Goal: Transaction & Acquisition: Purchase product/service

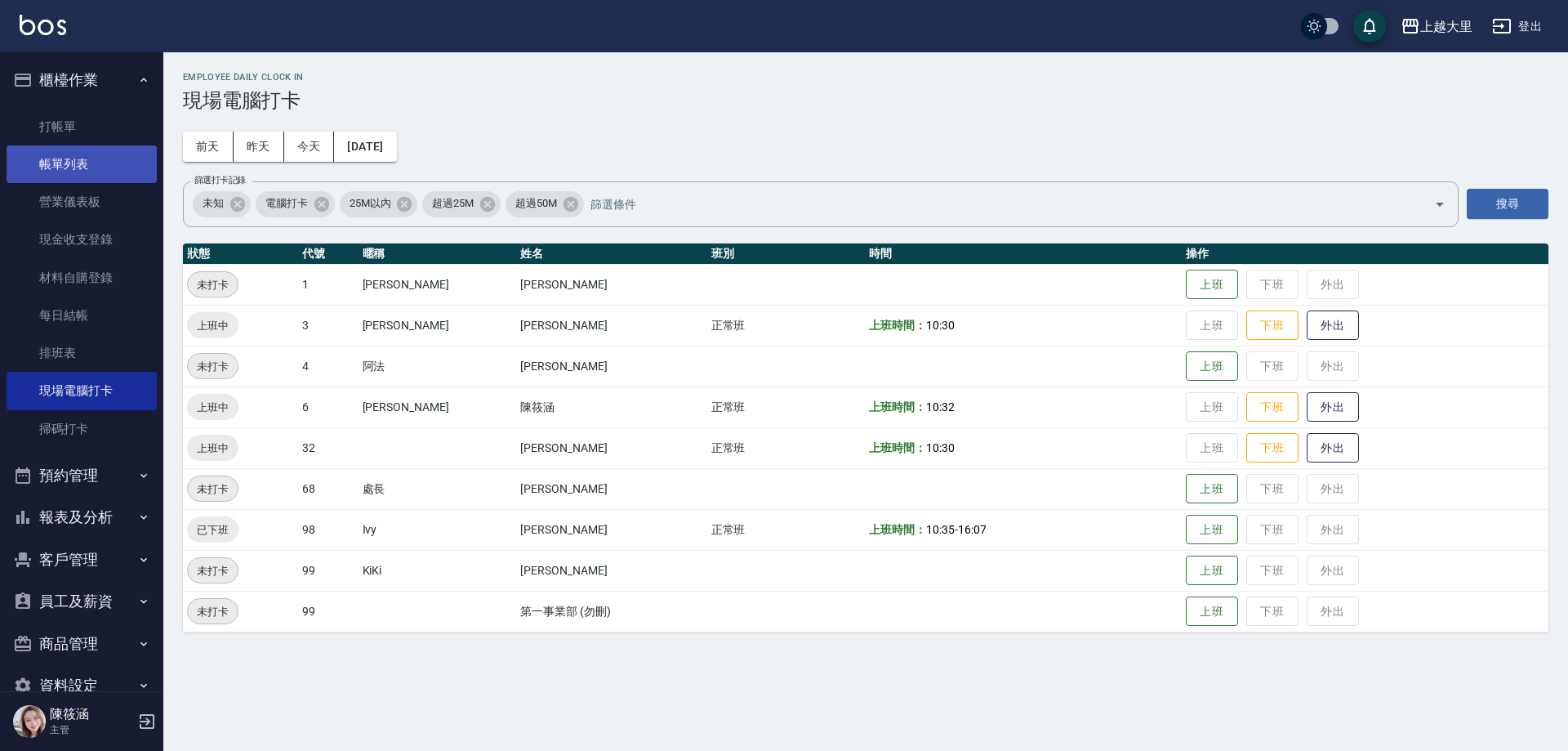
scroll to position [35, 0]
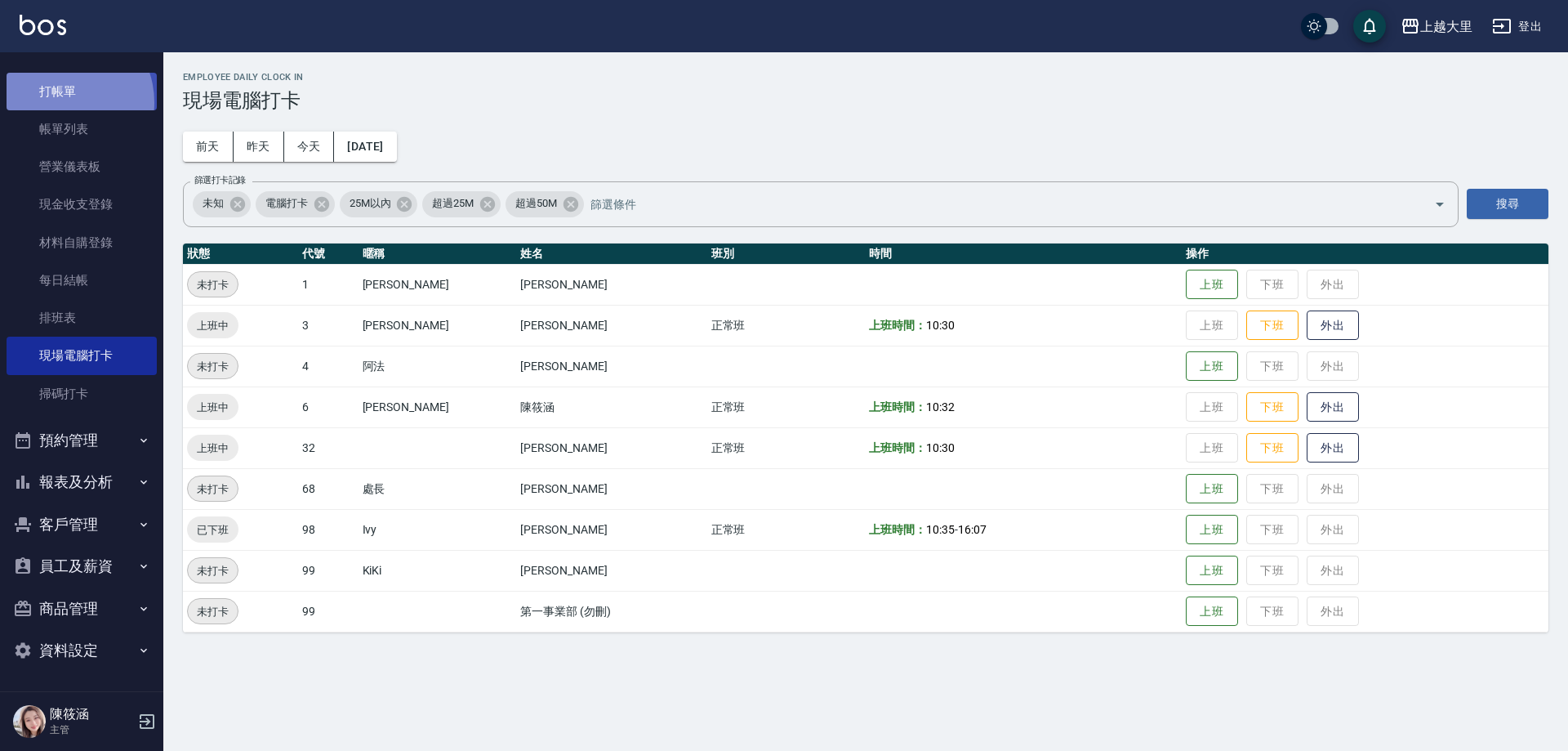
click at [60, 102] on link "打帳單" at bounding box center [82, 91] width 151 height 37
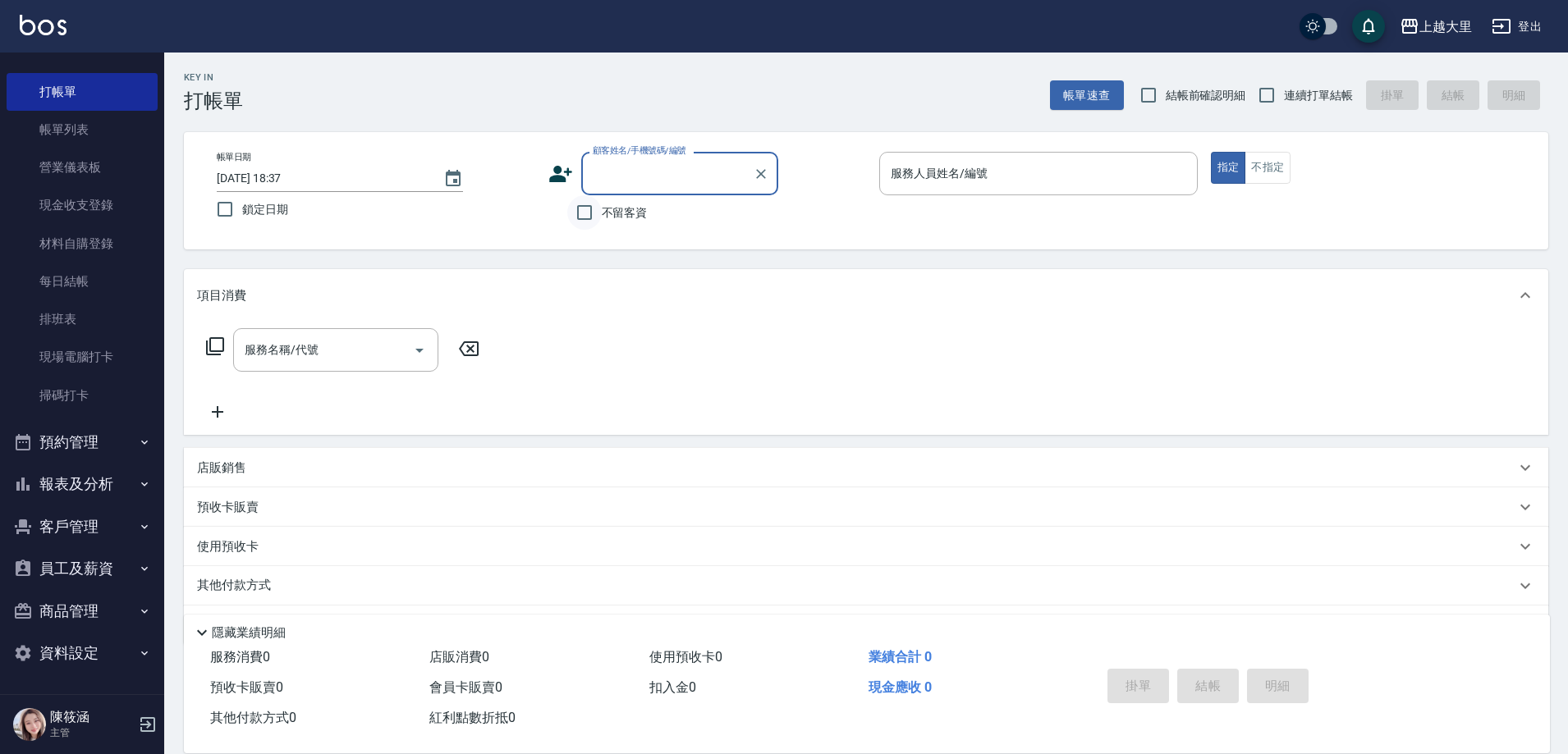
click at [590, 215] on input "不留客資" at bounding box center [584, 212] width 34 height 34
checkbox input "true"
click at [1270, 95] on input "連續打單結帳" at bounding box center [1266, 95] width 34 height 34
checkbox input "true"
click at [924, 170] on div "服務人員姓名/編號 服務人員姓名/編號" at bounding box center [1038, 173] width 319 height 43
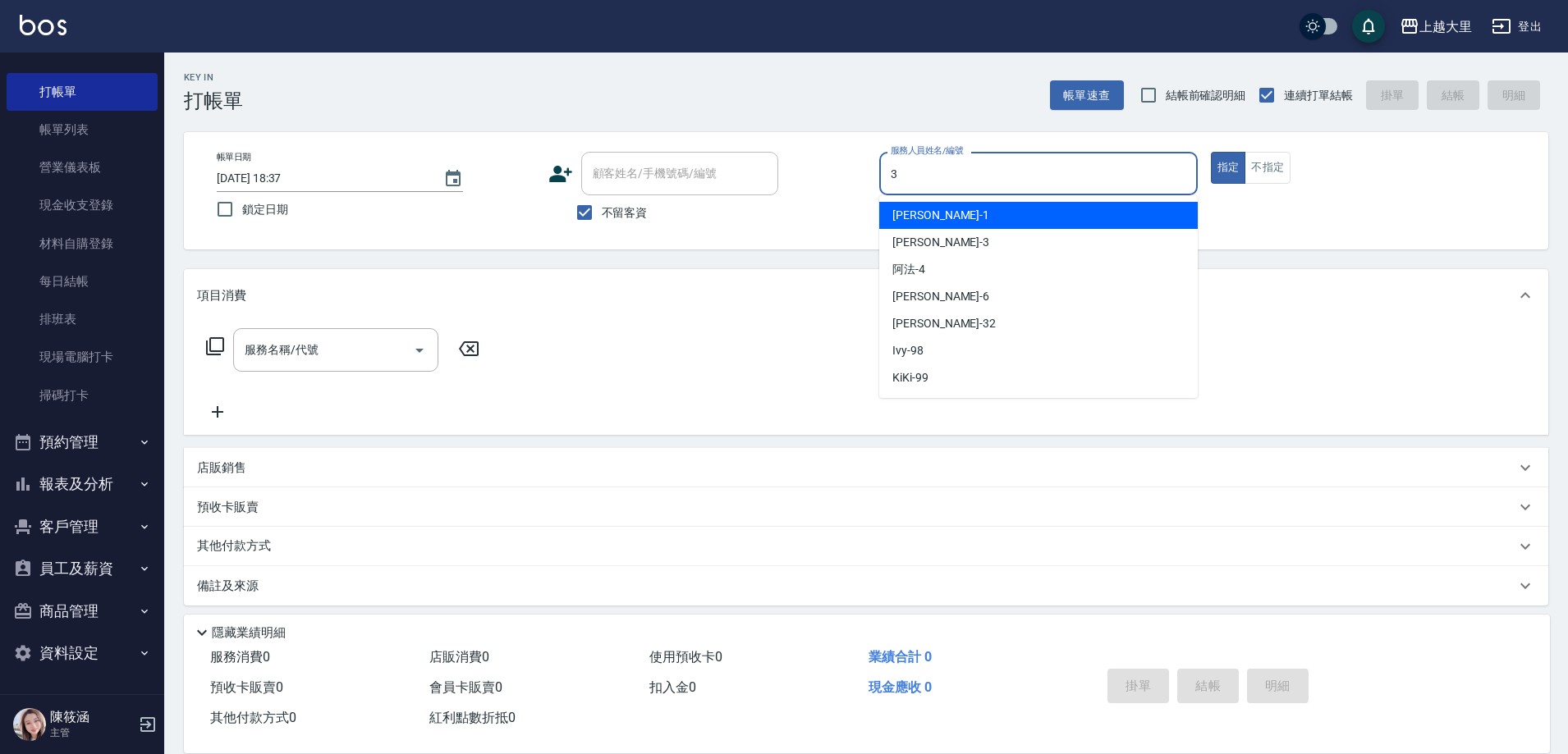
type input "[PERSON_NAME]-3"
type button "true"
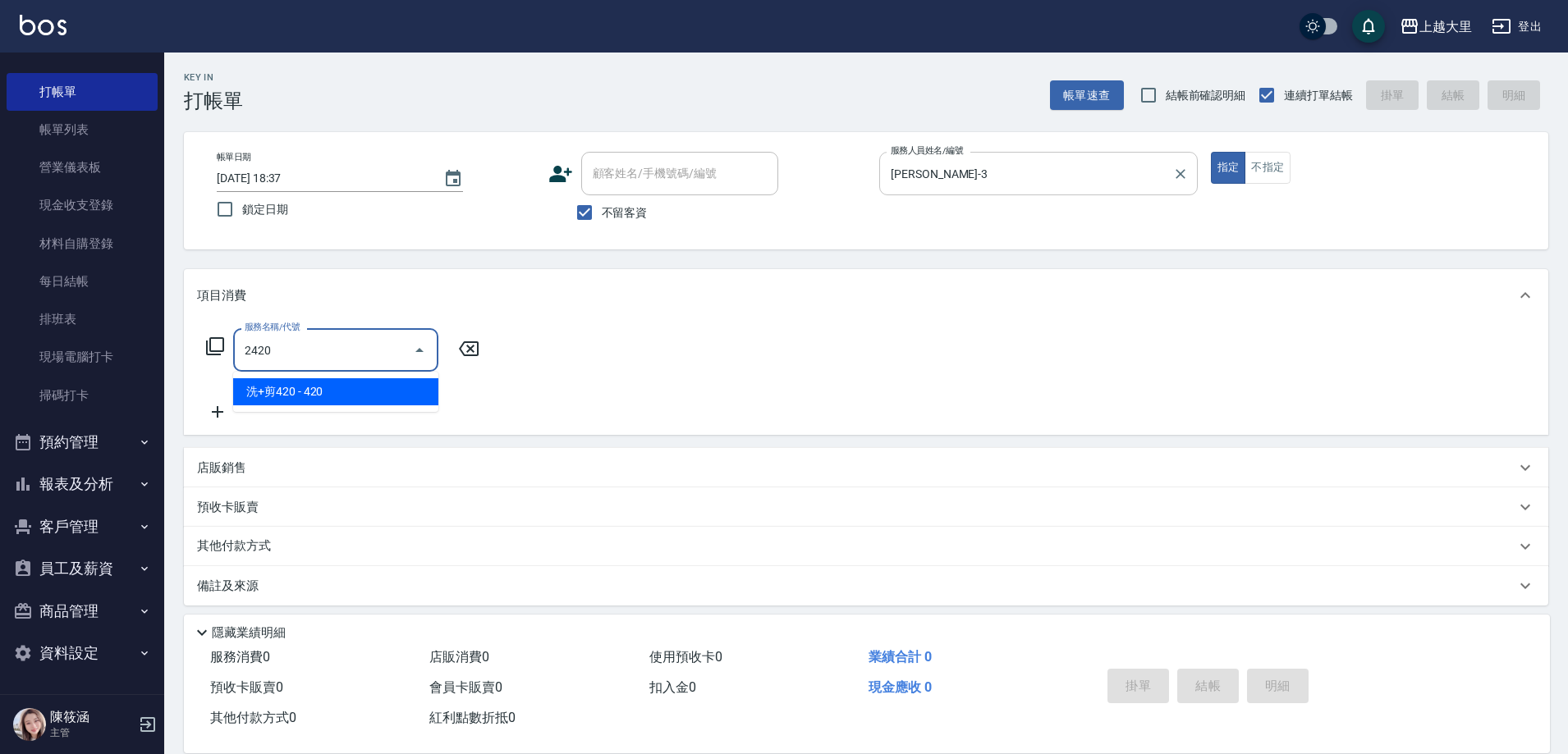
type input "洗+剪420(2420)"
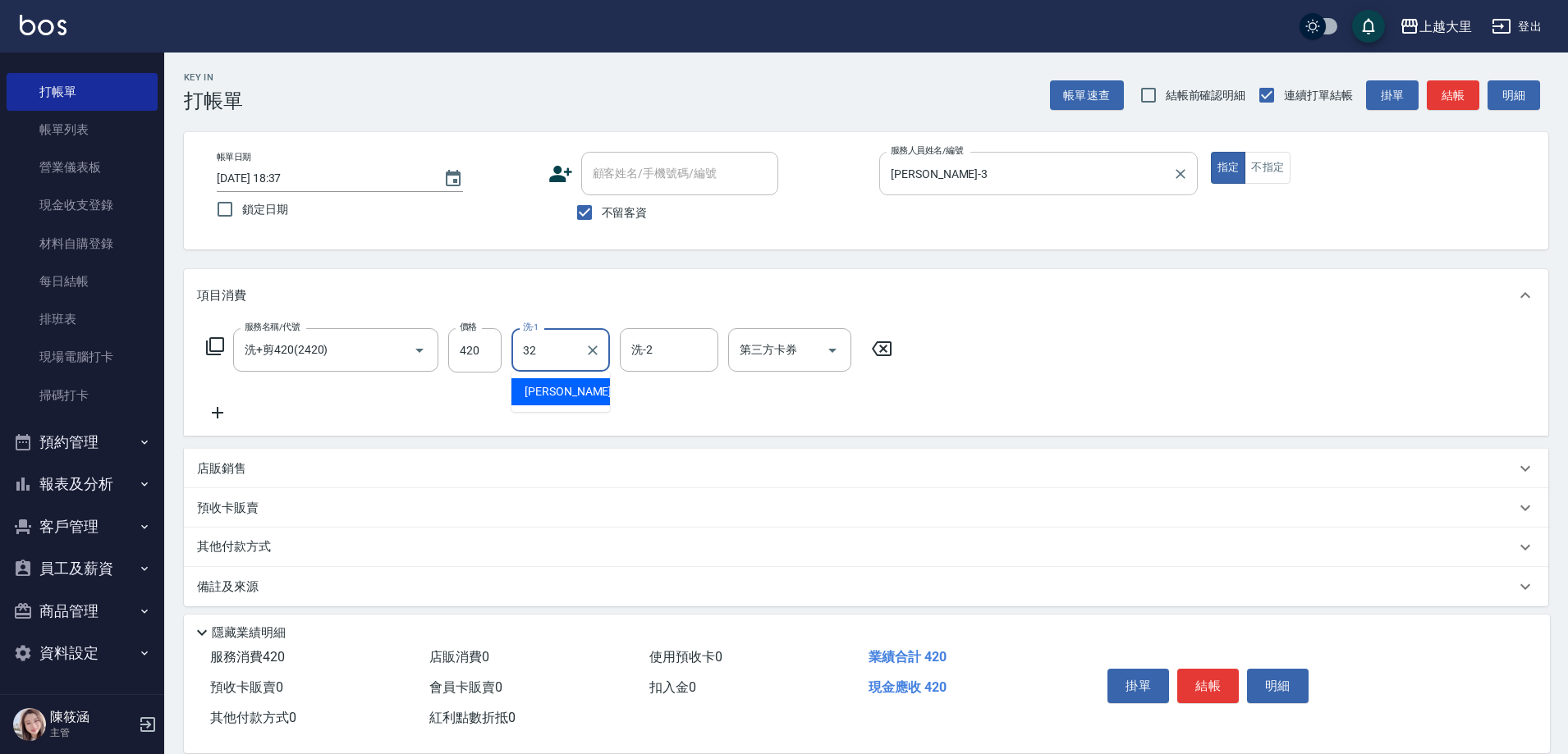
type input "[PERSON_NAME]-32"
click at [832, 355] on icon "Open" at bounding box center [832, 350] width 20 height 20
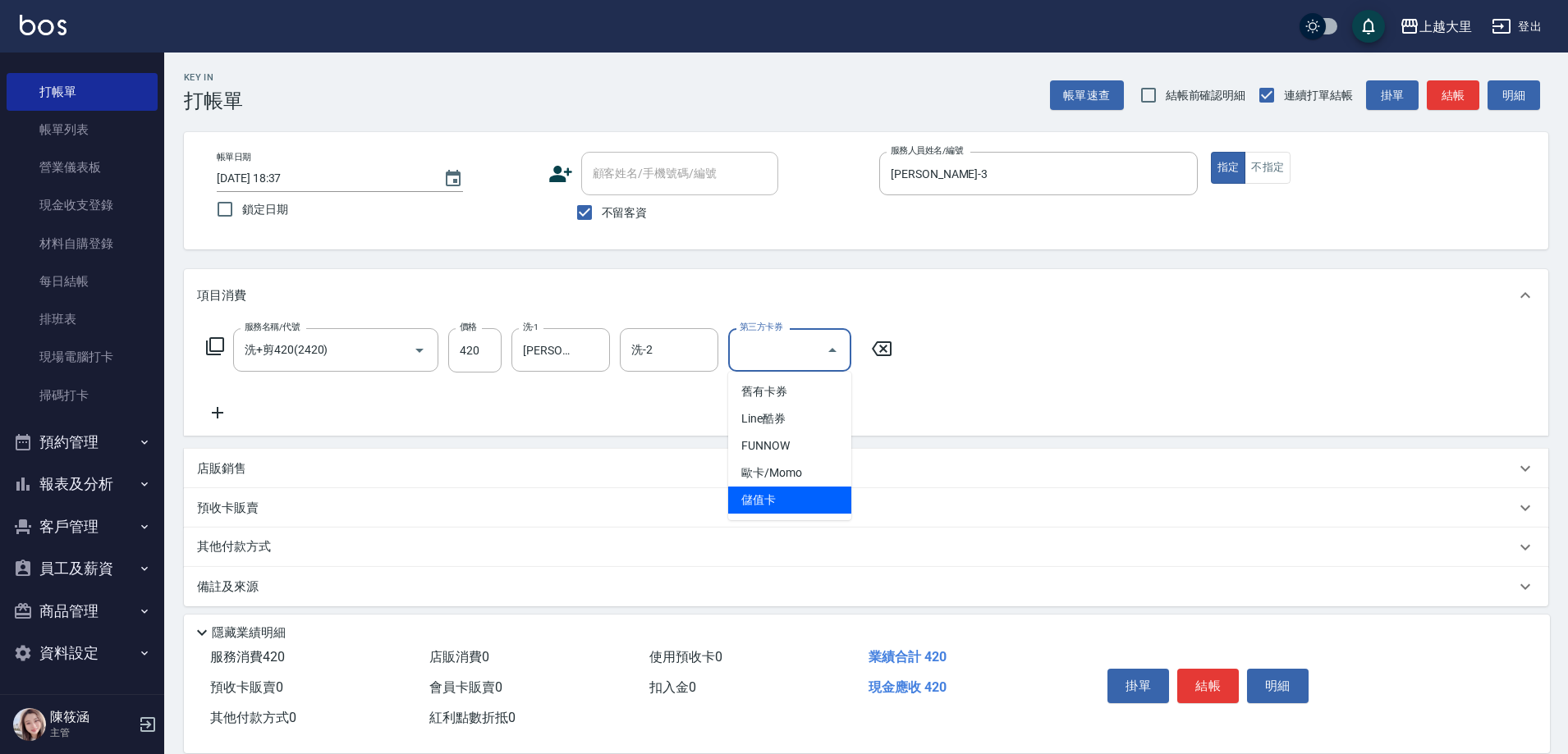
click at [797, 493] on span "儲值卡" at bounding box center [790, 499] width 123 height 27
type input "儲值卡"
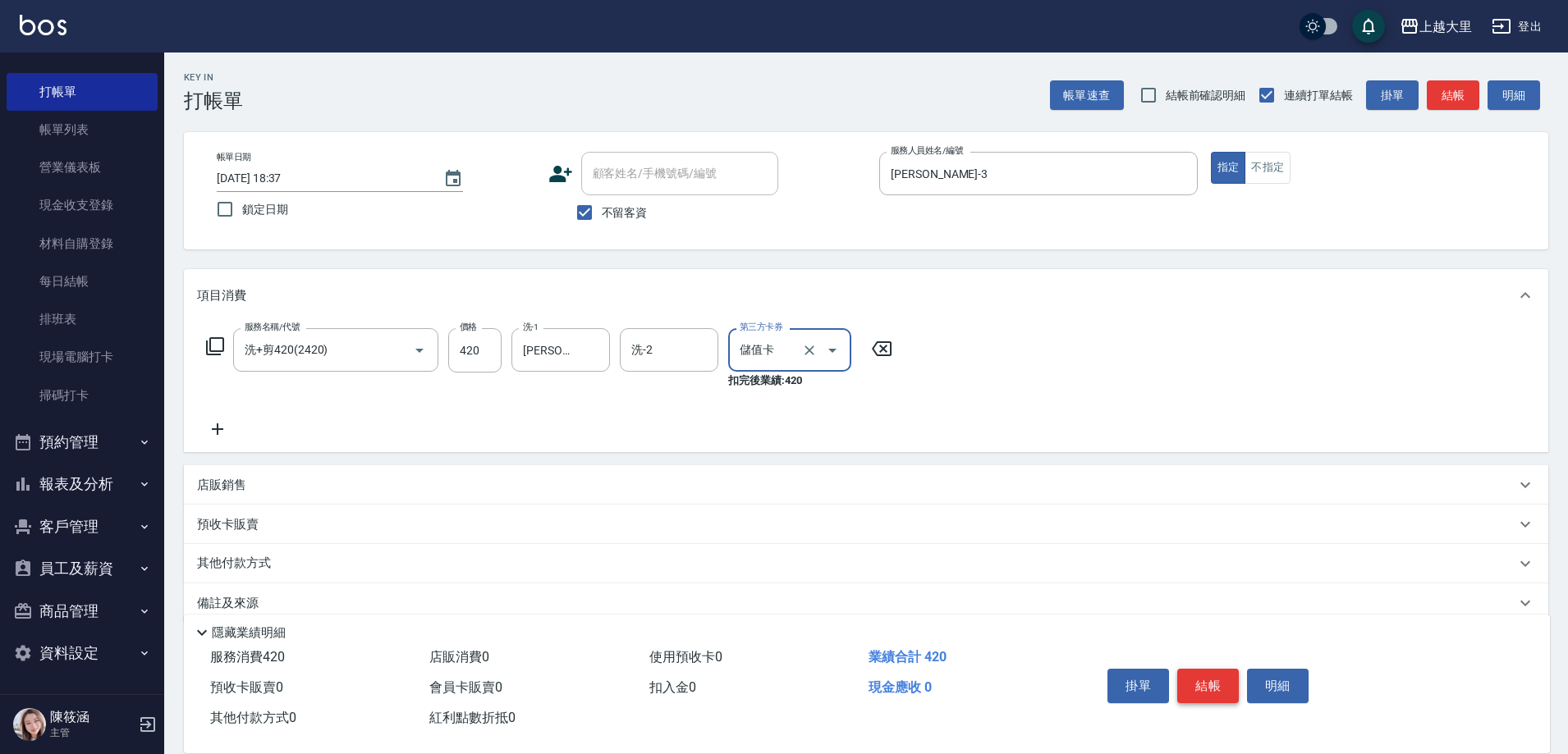
click at [1210, 676] on button "結帳" at bounding box center [1208, 686] width 61 height 34
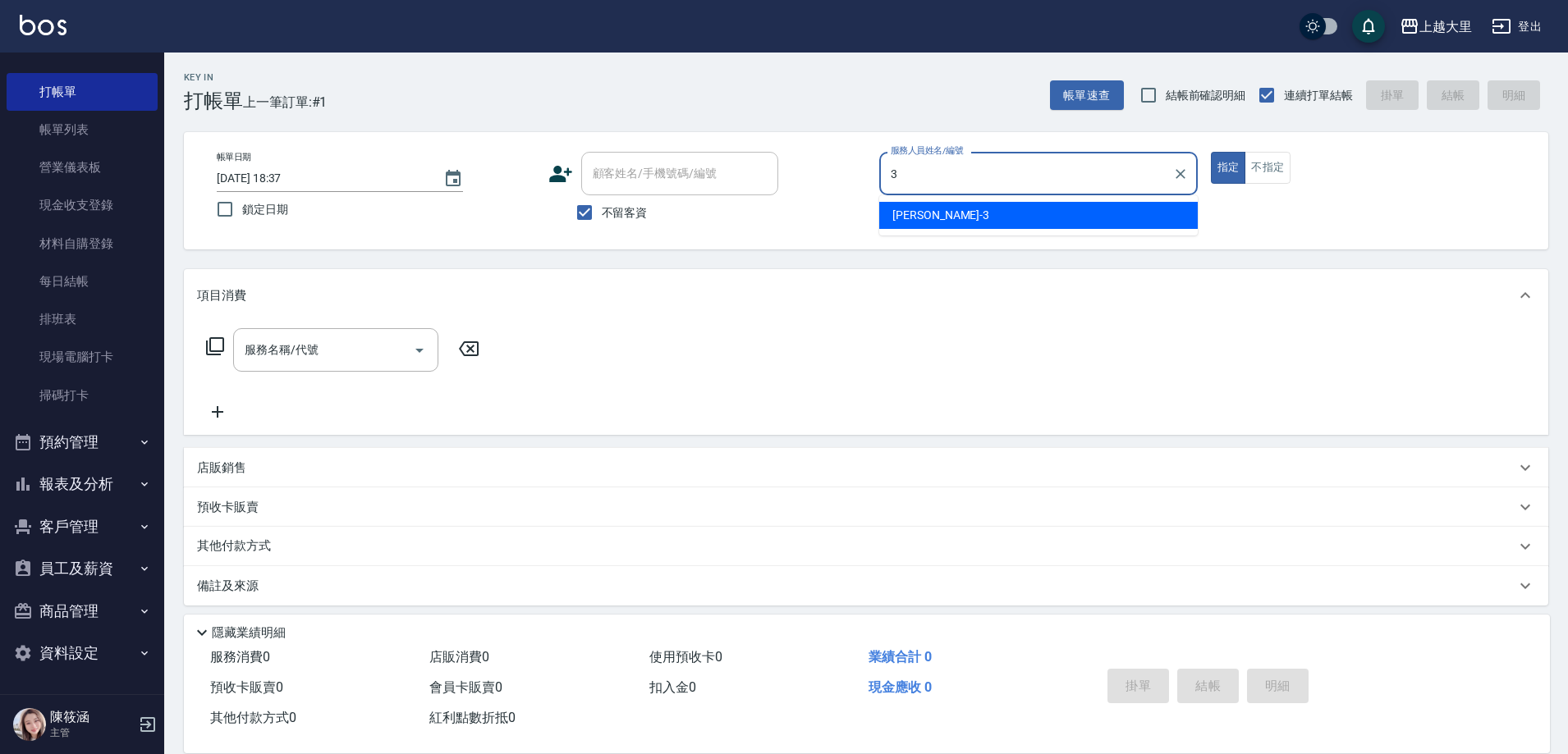
type input "[PERSON_NAME]-3"
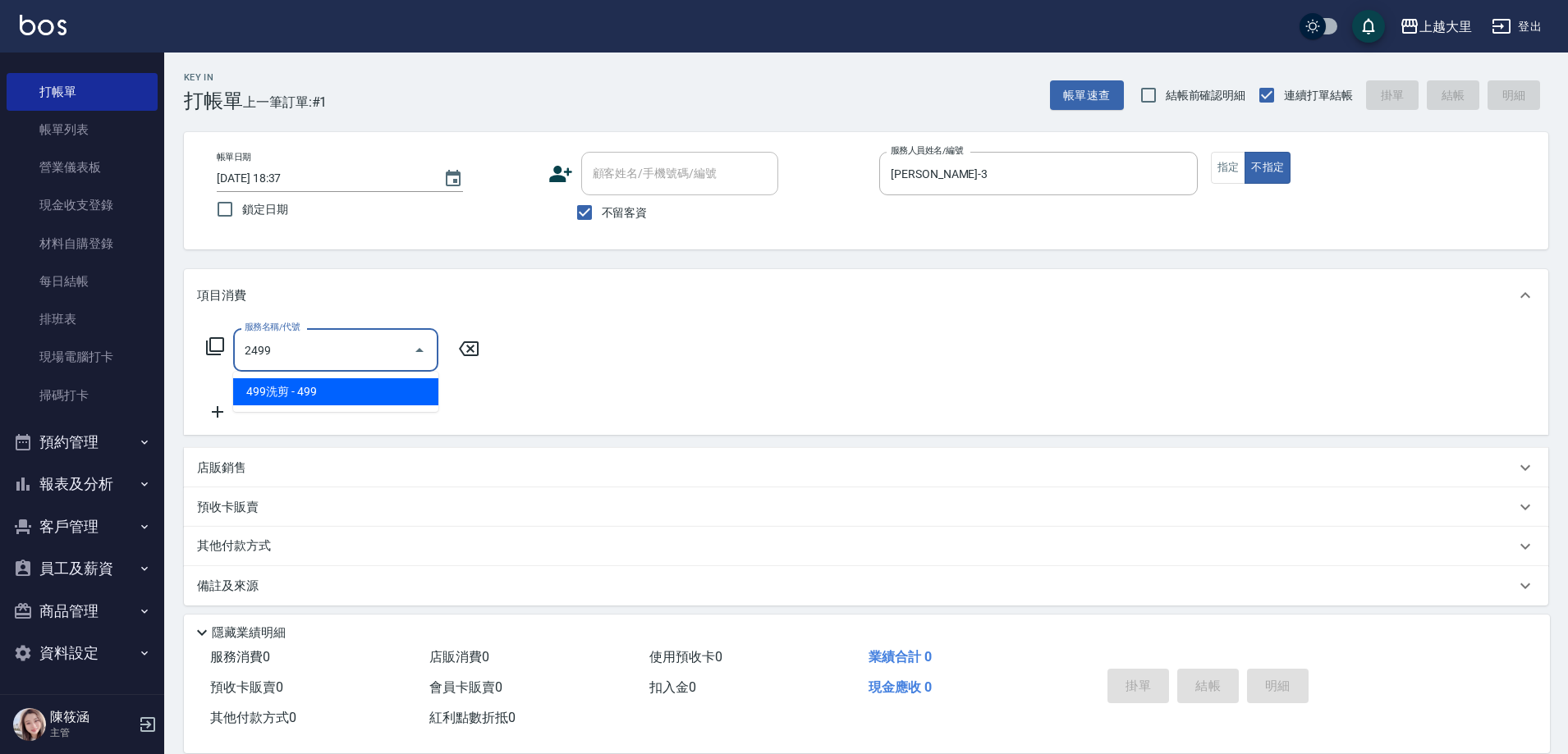
type input "499洗剪(2499)"
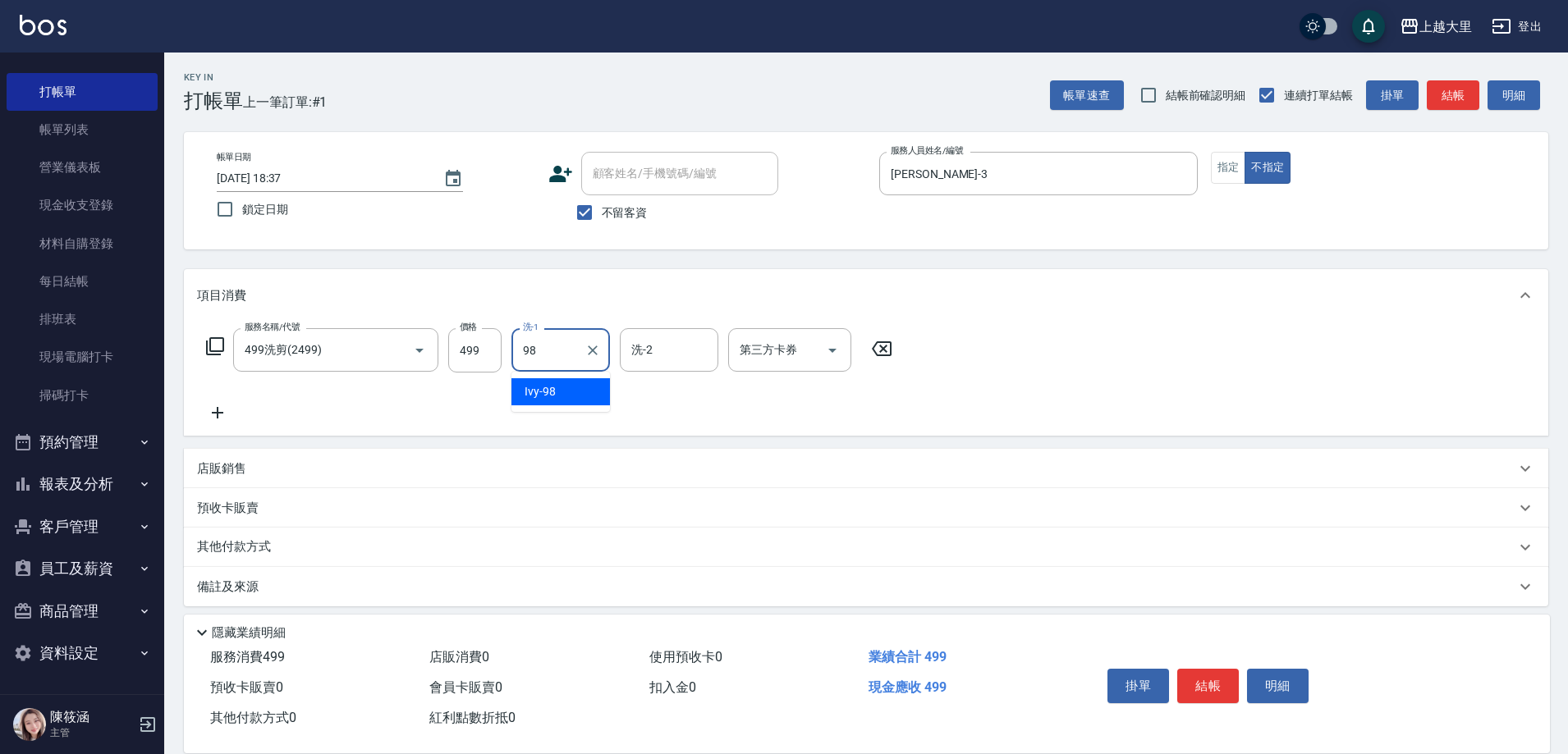
type input "Ivy-98"
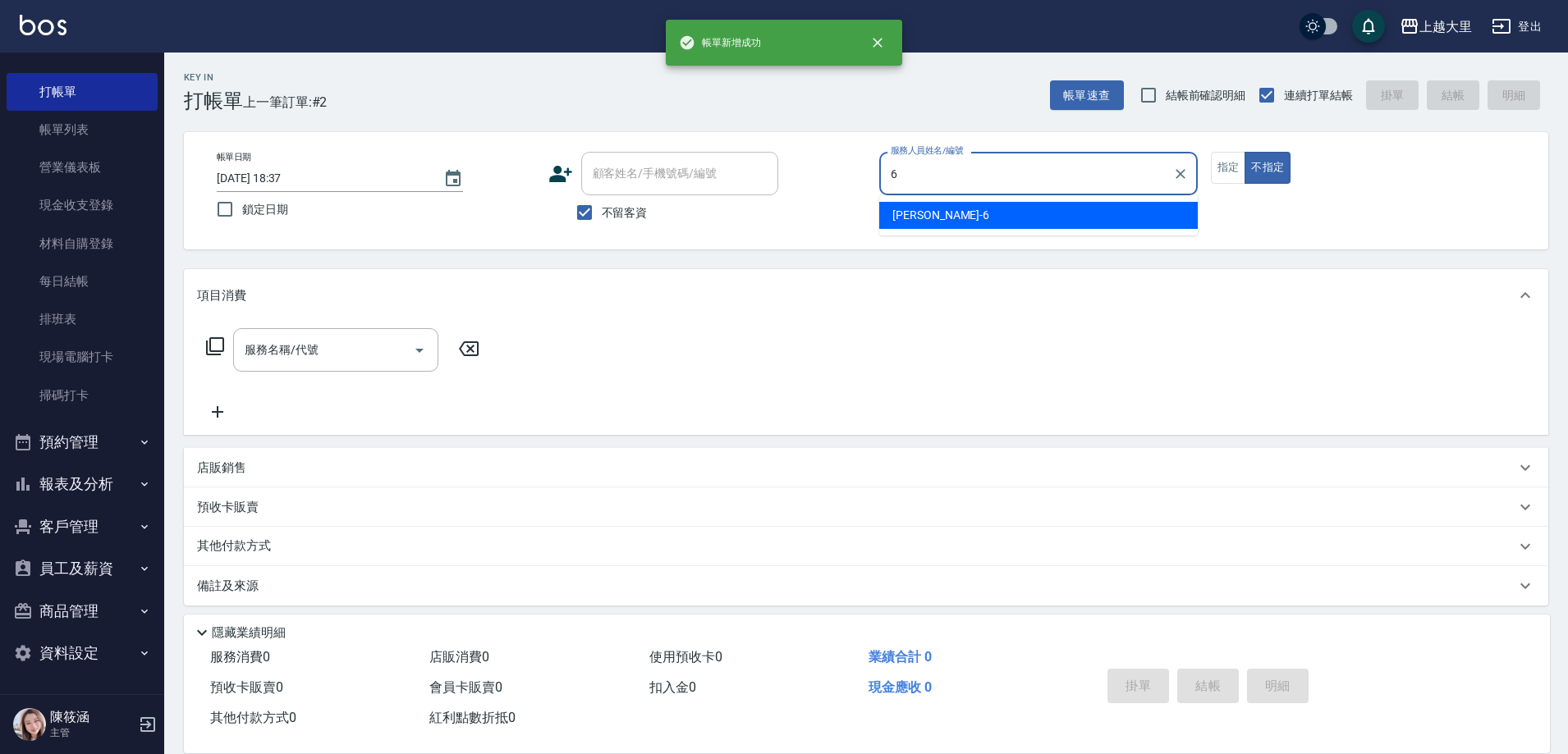
type input "[PERSON_NAME]比-6"
type button "false"
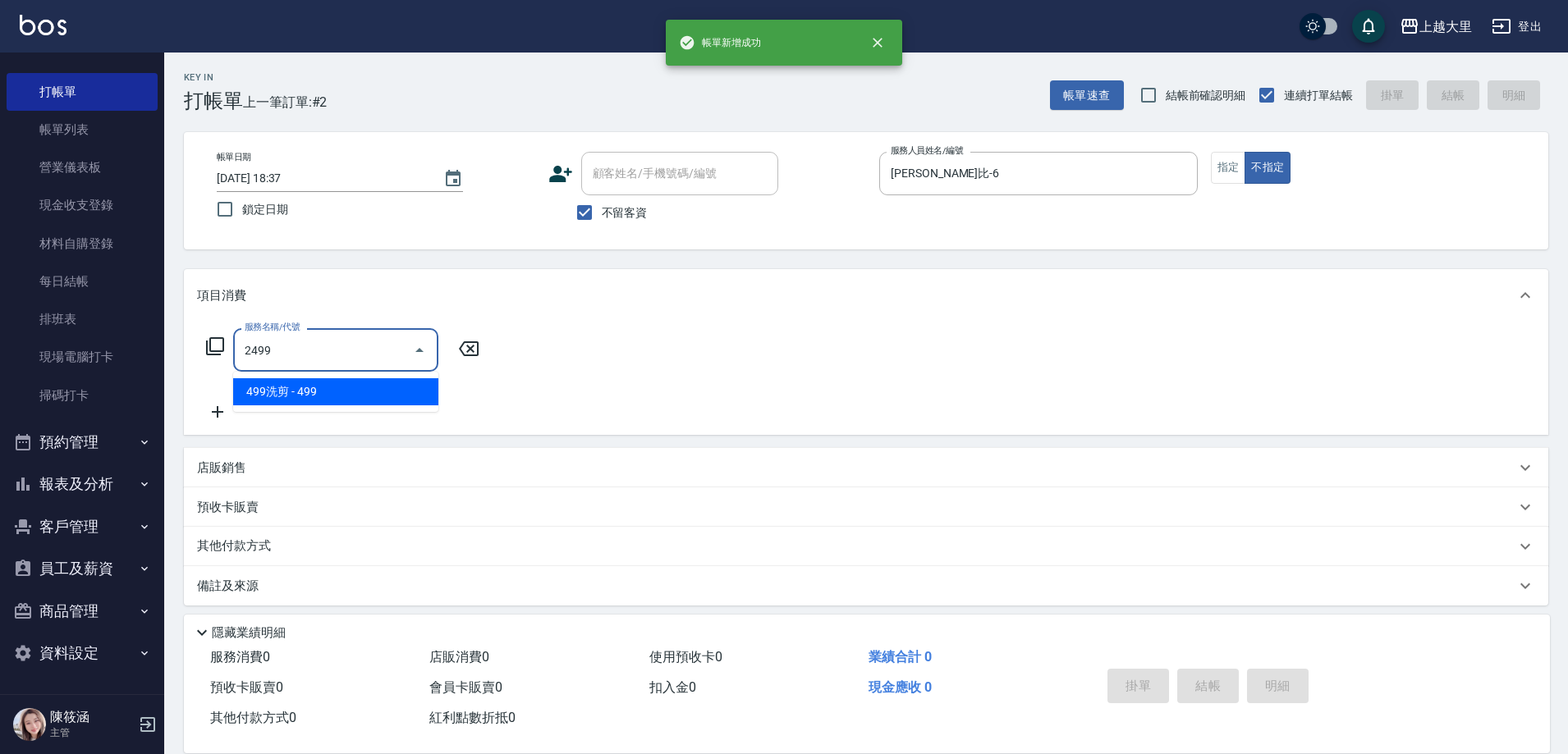
type input "499洗剪(2499)"
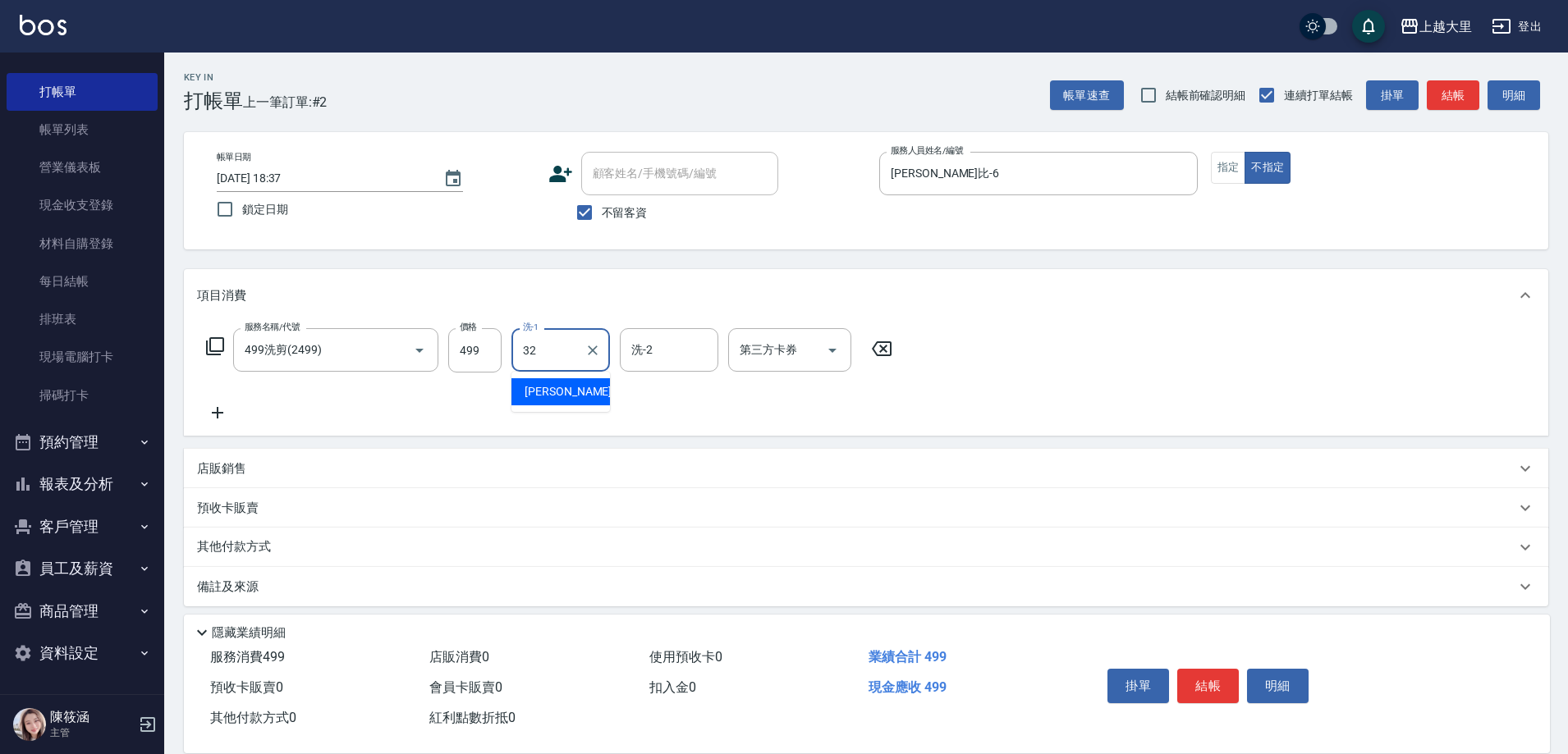
type input "[PERSON_NAME]-32"
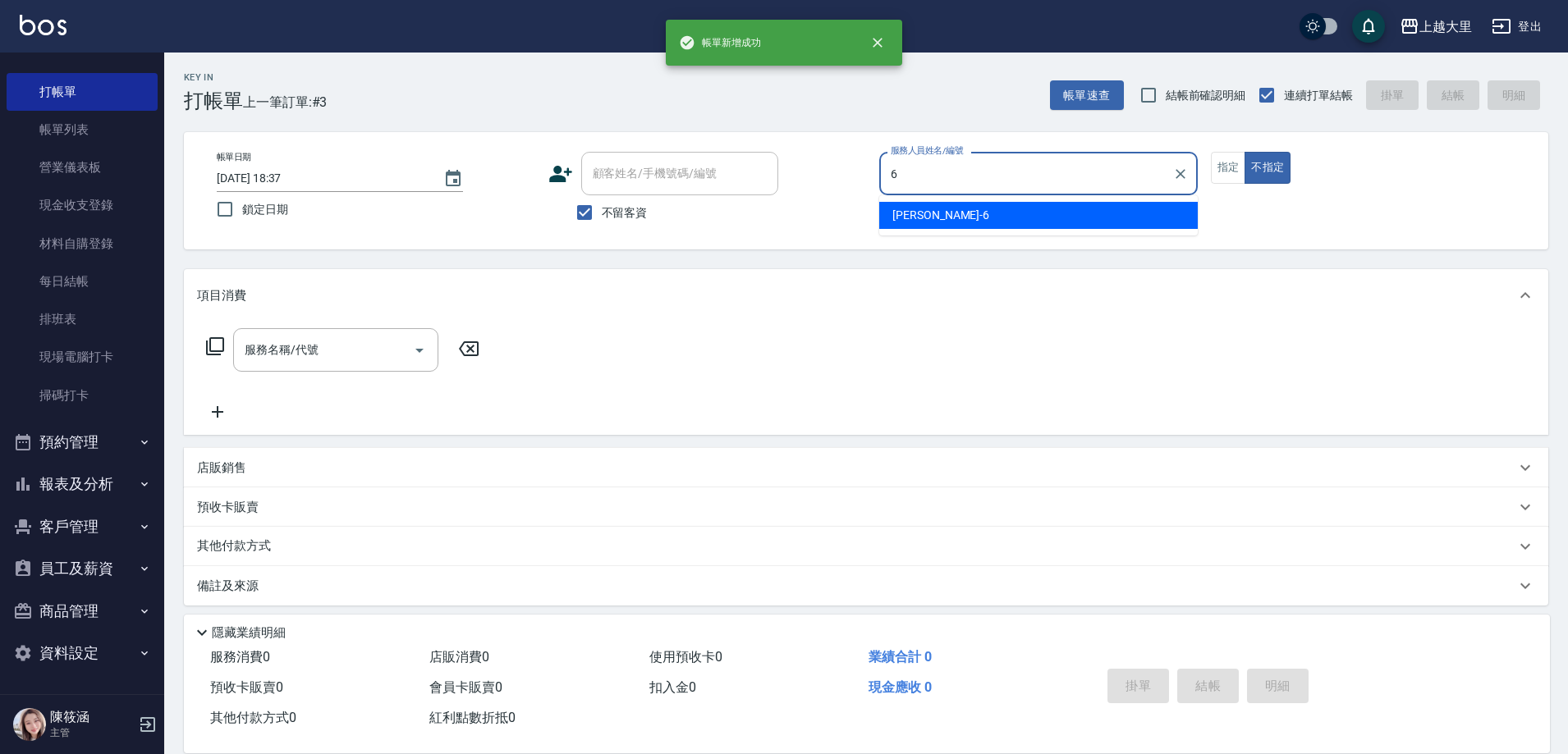
type input "[PERSON_NAME]比-6"
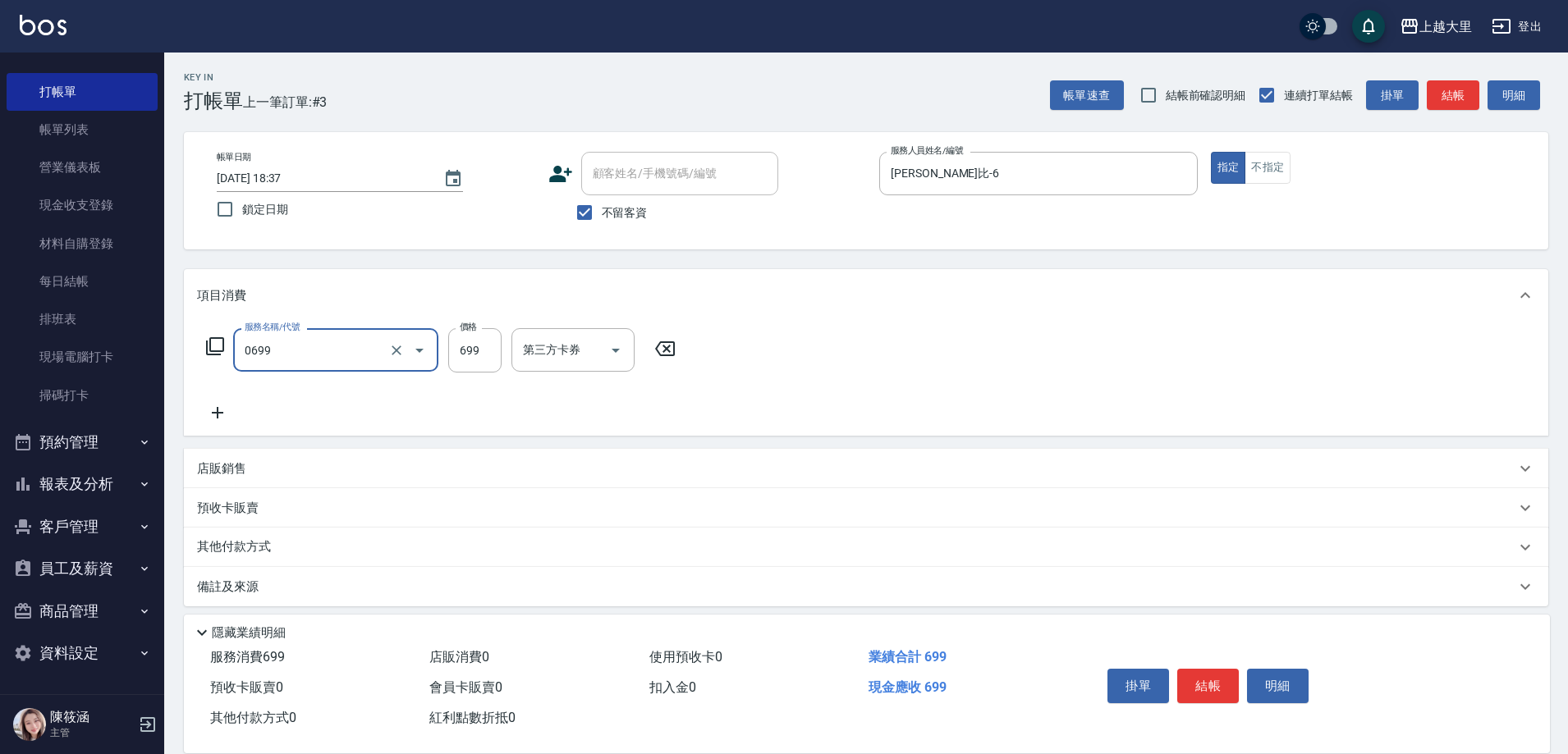
type input "精油SPA699(0699)"
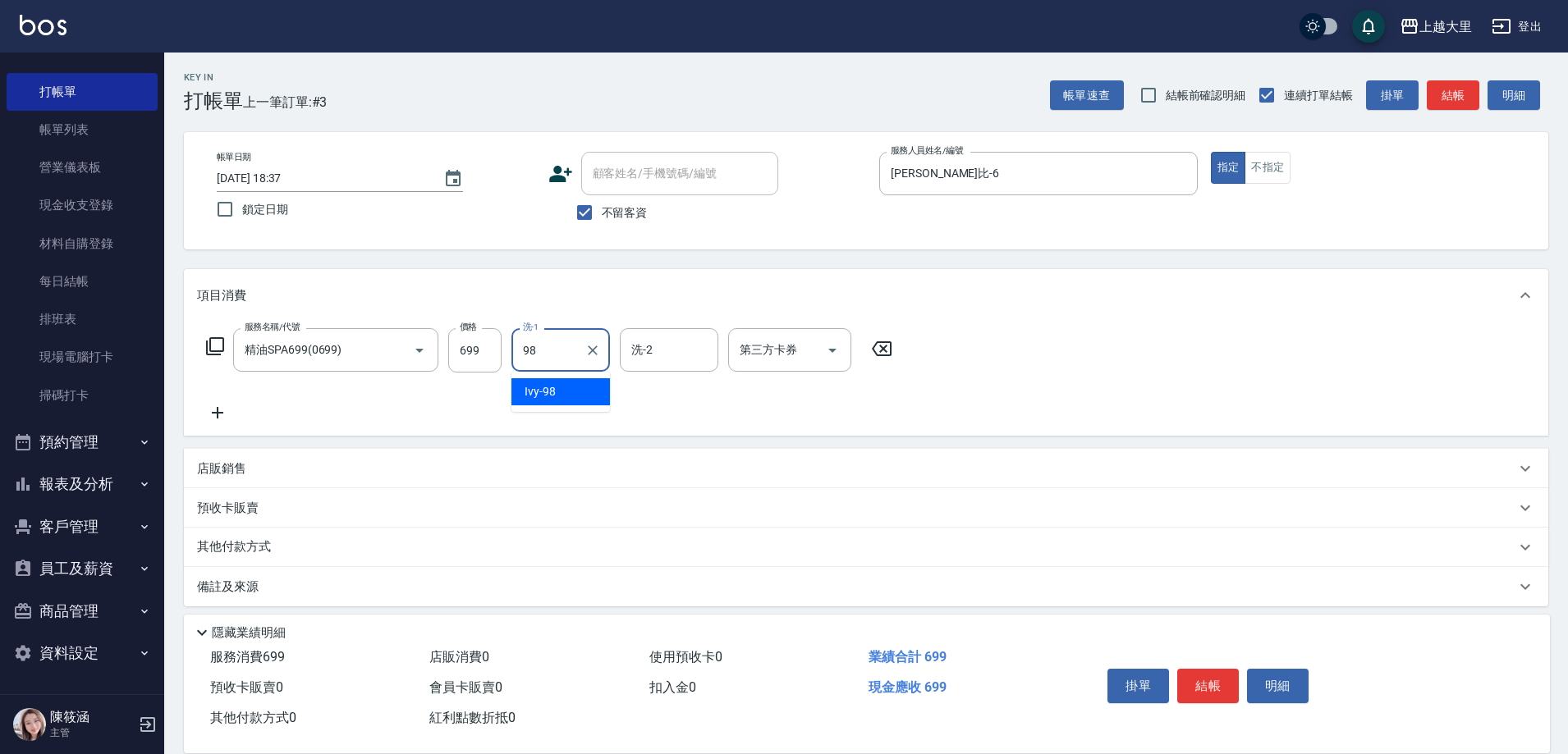
type input "Ivy-98"
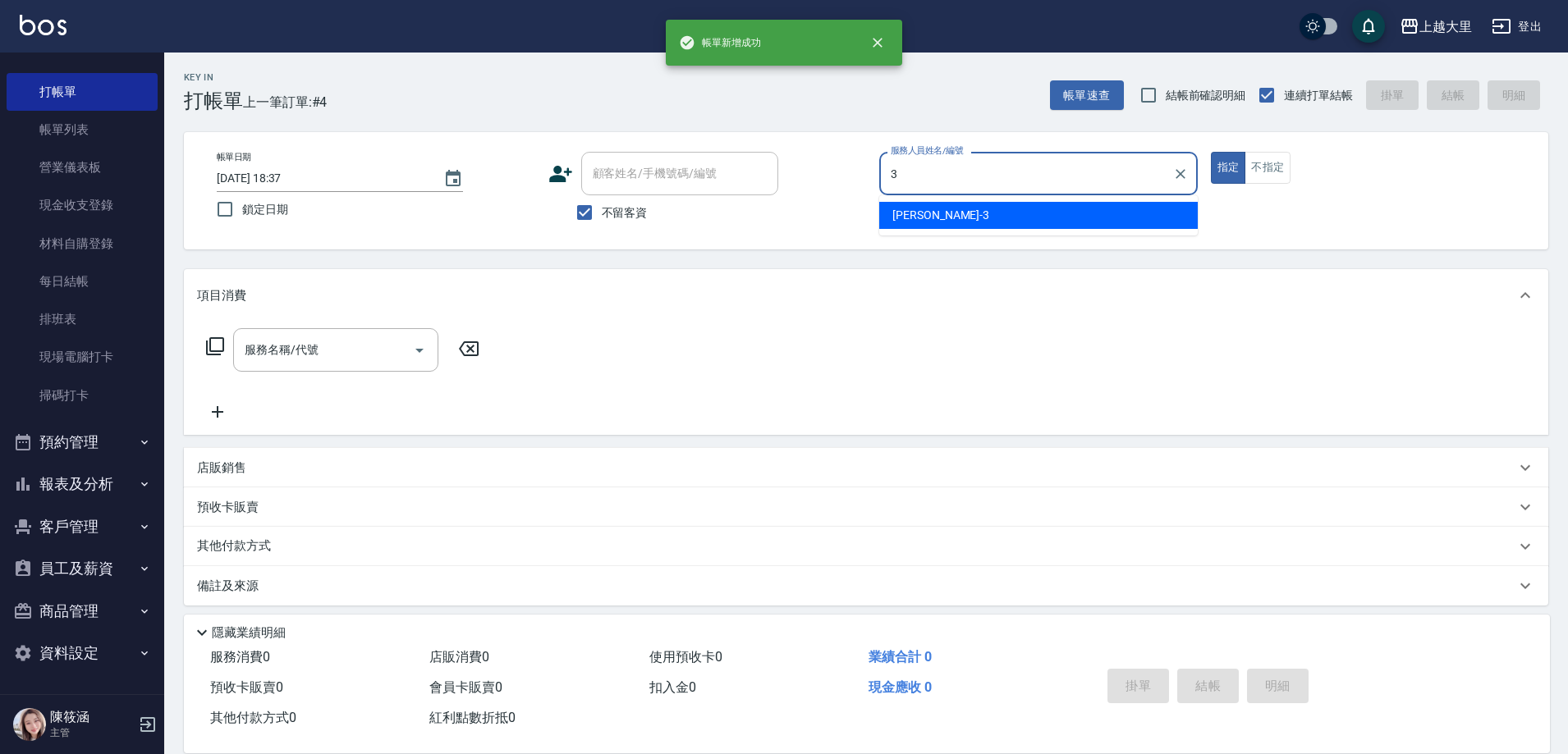
type input "[PERSON_NAME]-3"
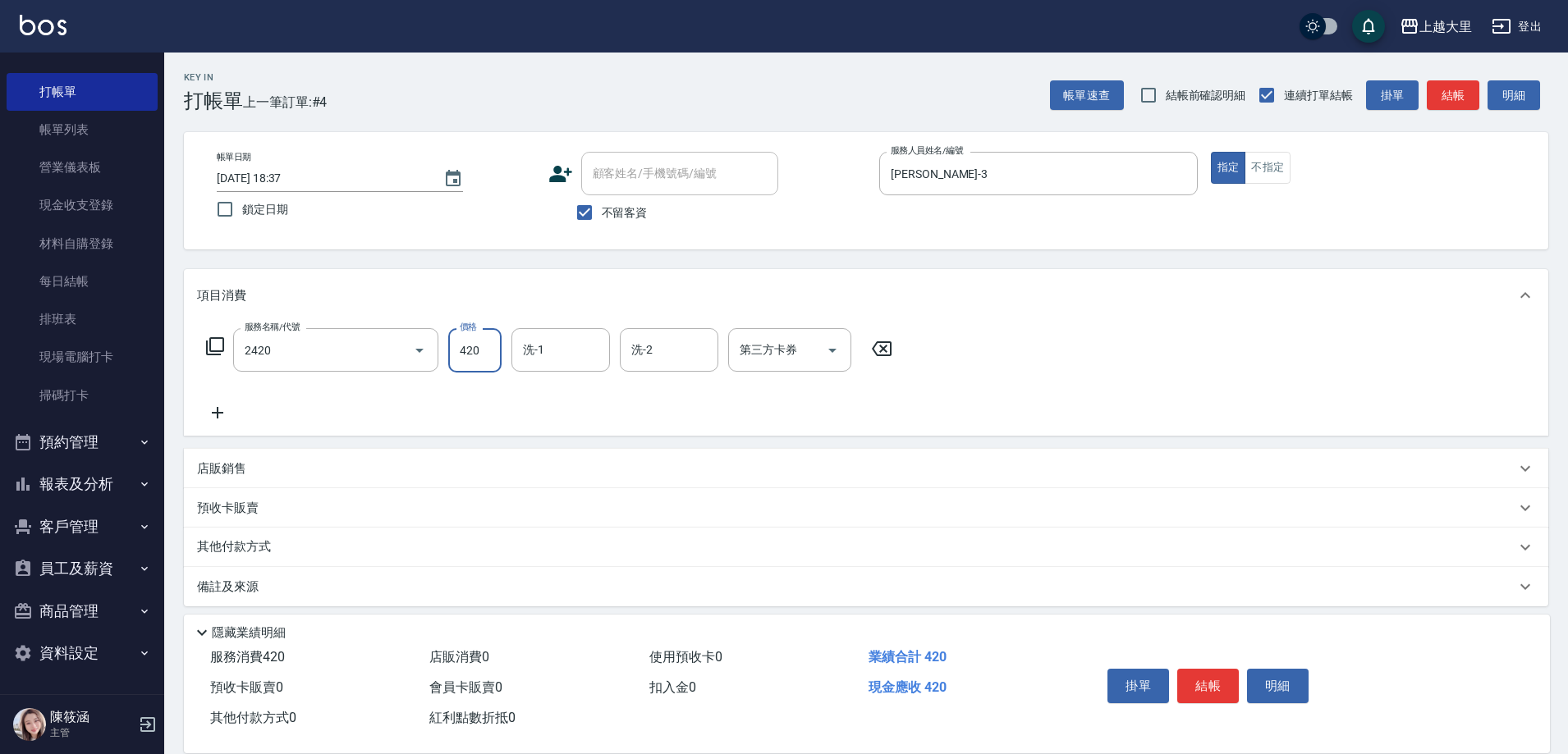
type input "洗+剪420(2420)"
type input "[PERSON_NAME]-32"
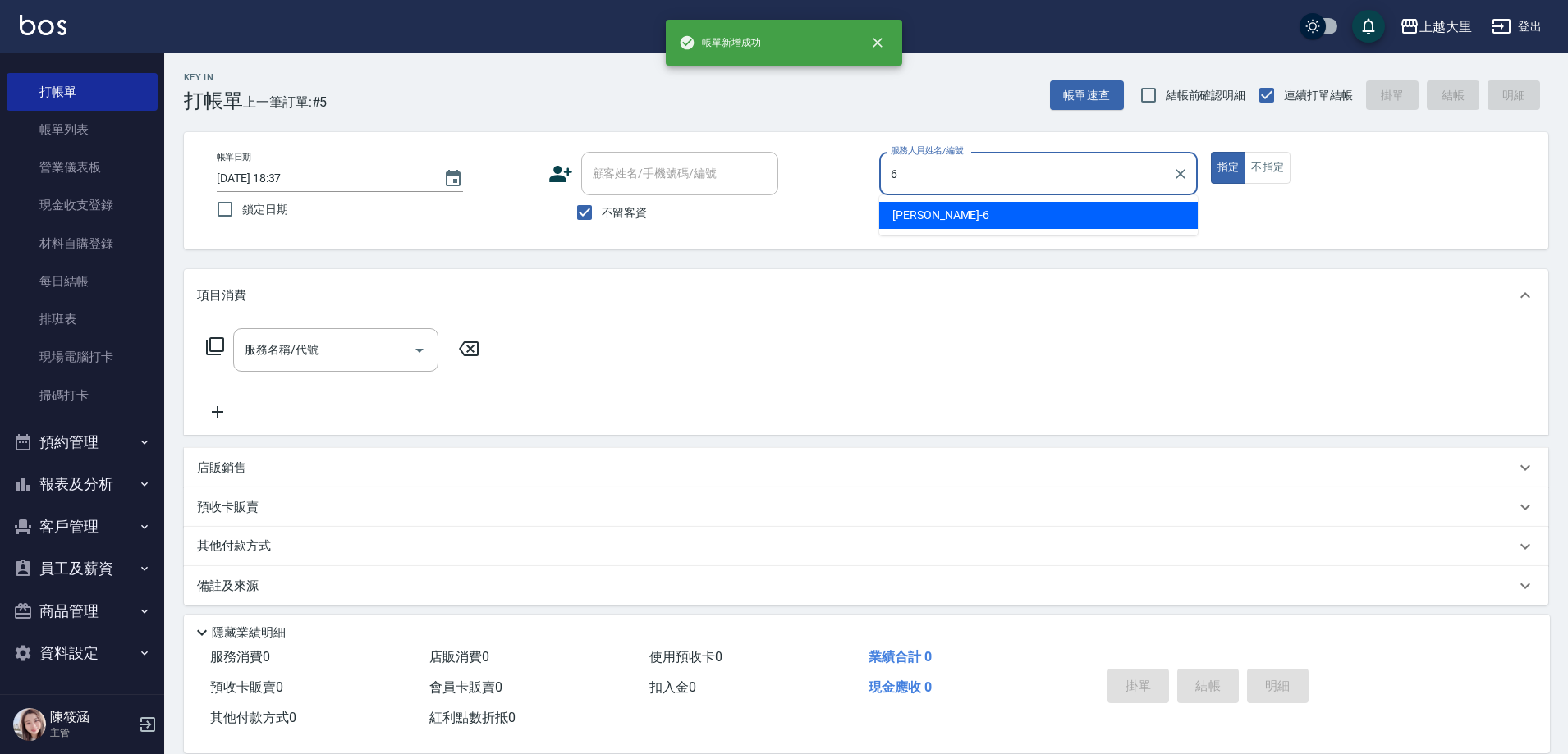
type input "[PERSON_NAME]比-6"
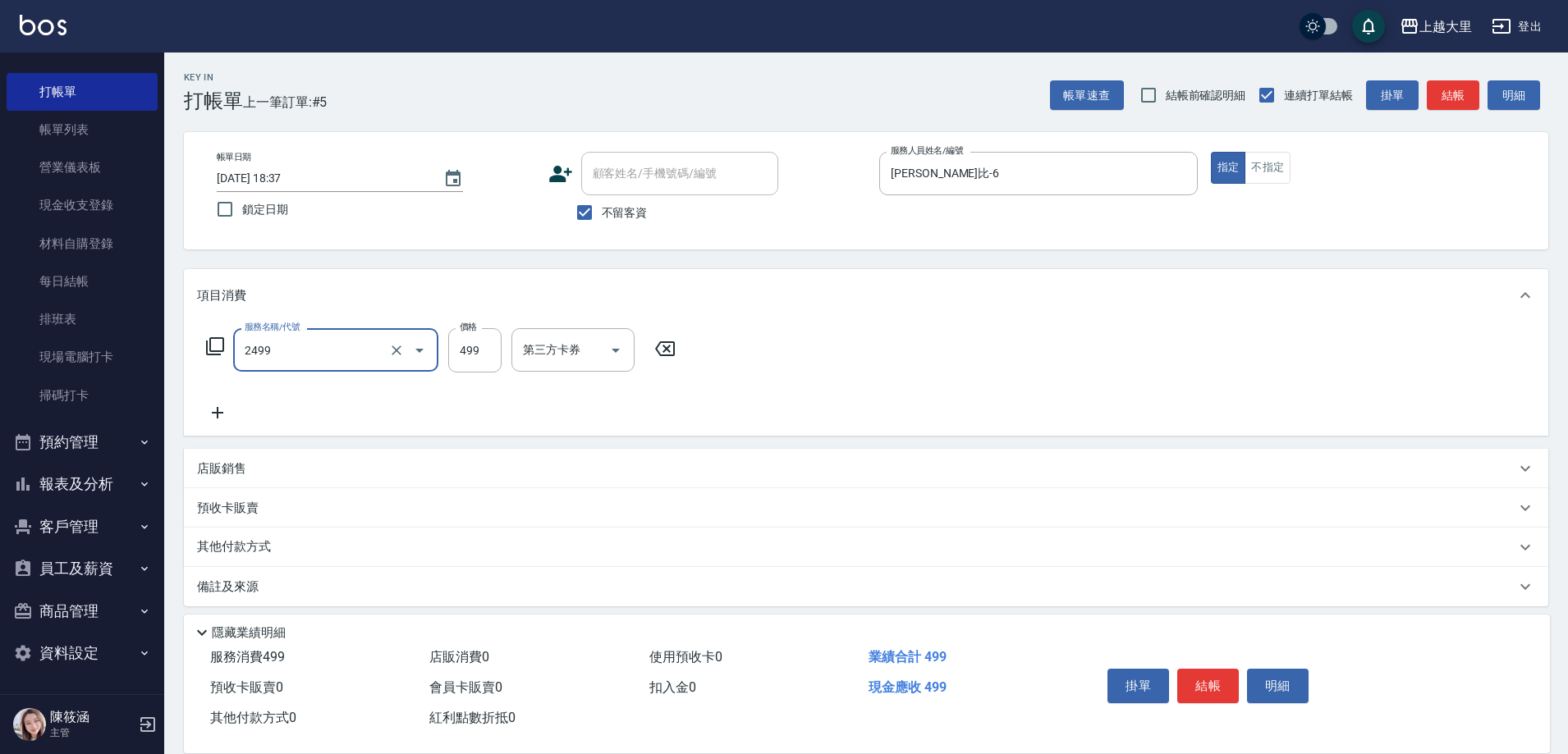
type input "499洗剪(2499)"
type input "500"
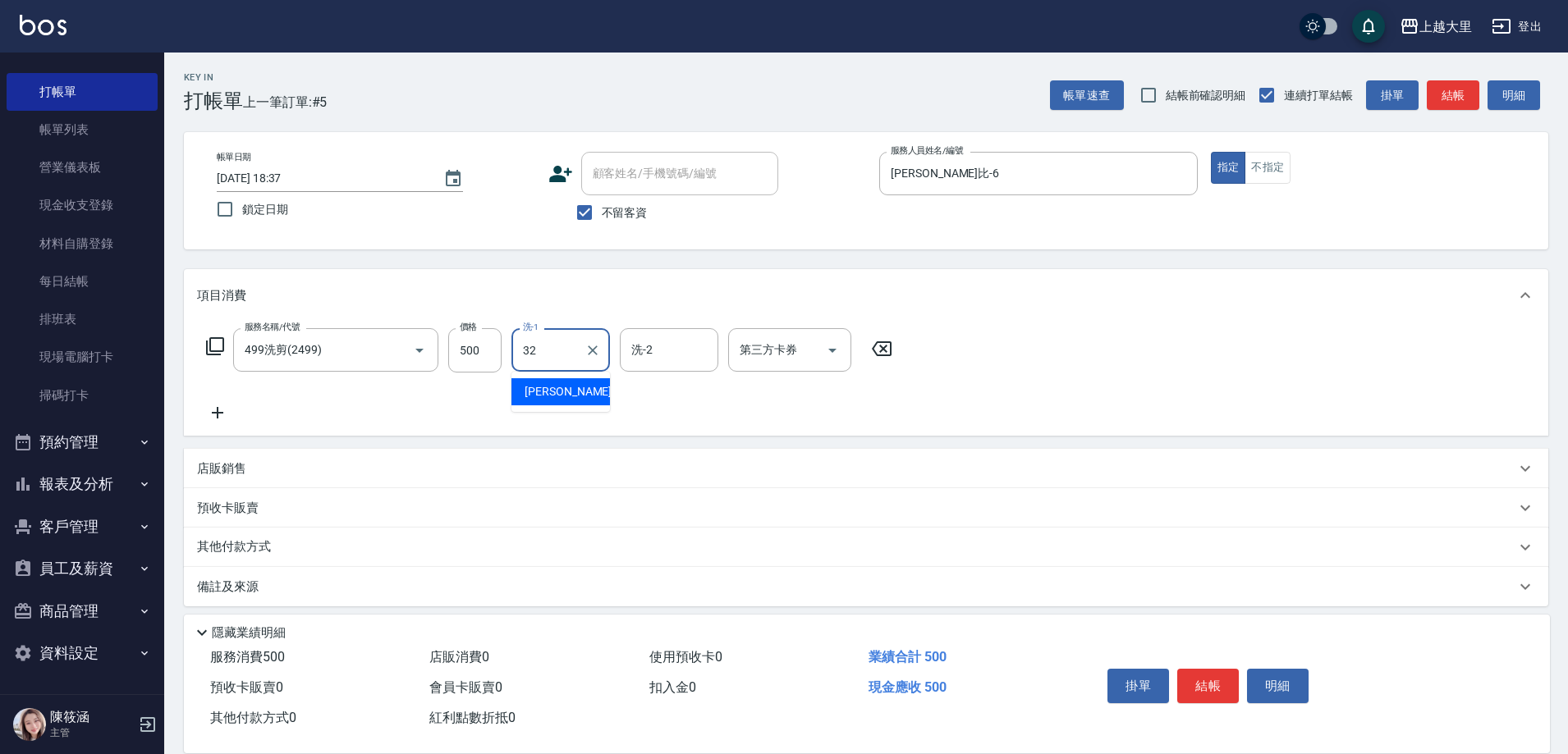
type input "[PERSON_NAME]-32"
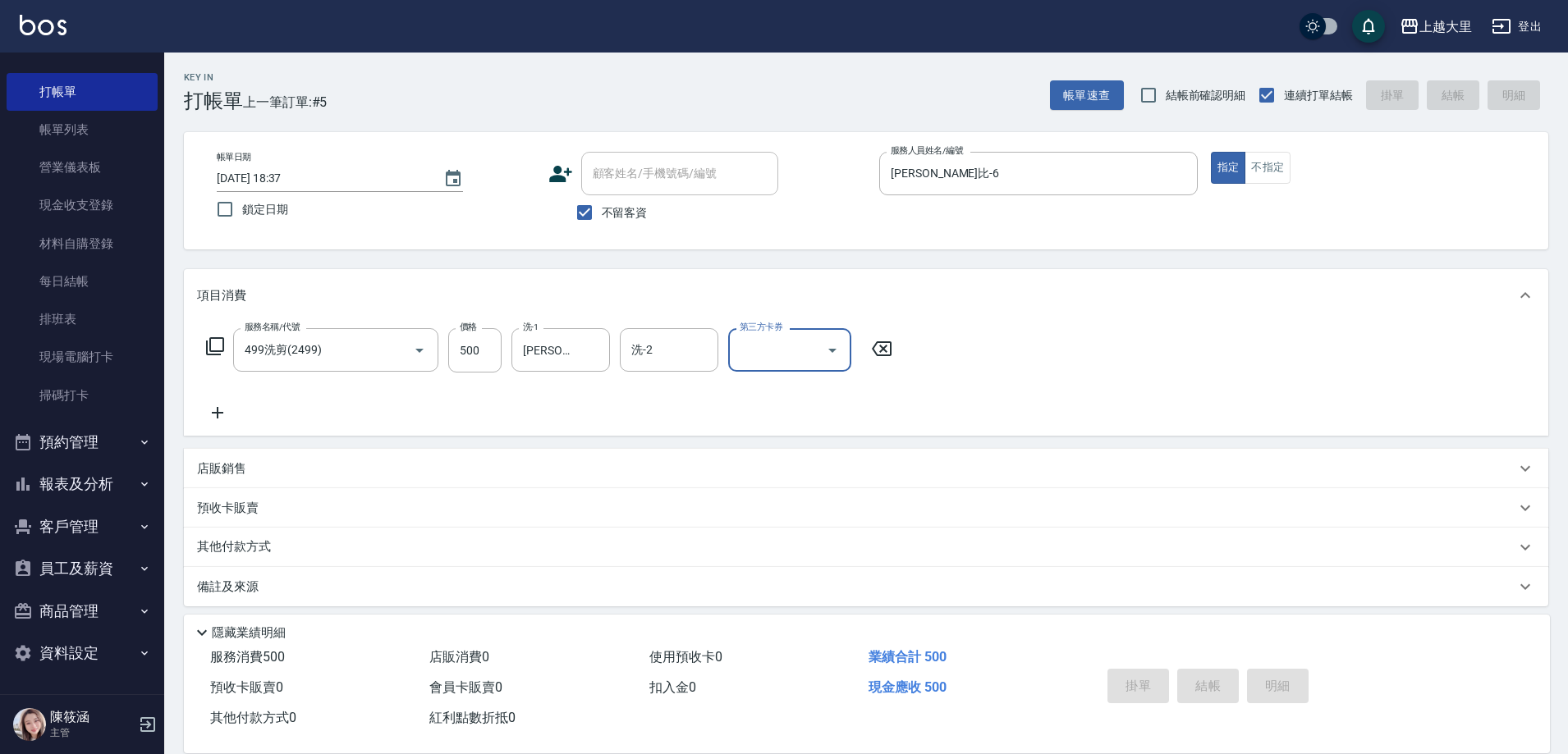
type input "[DATE] 18:38"
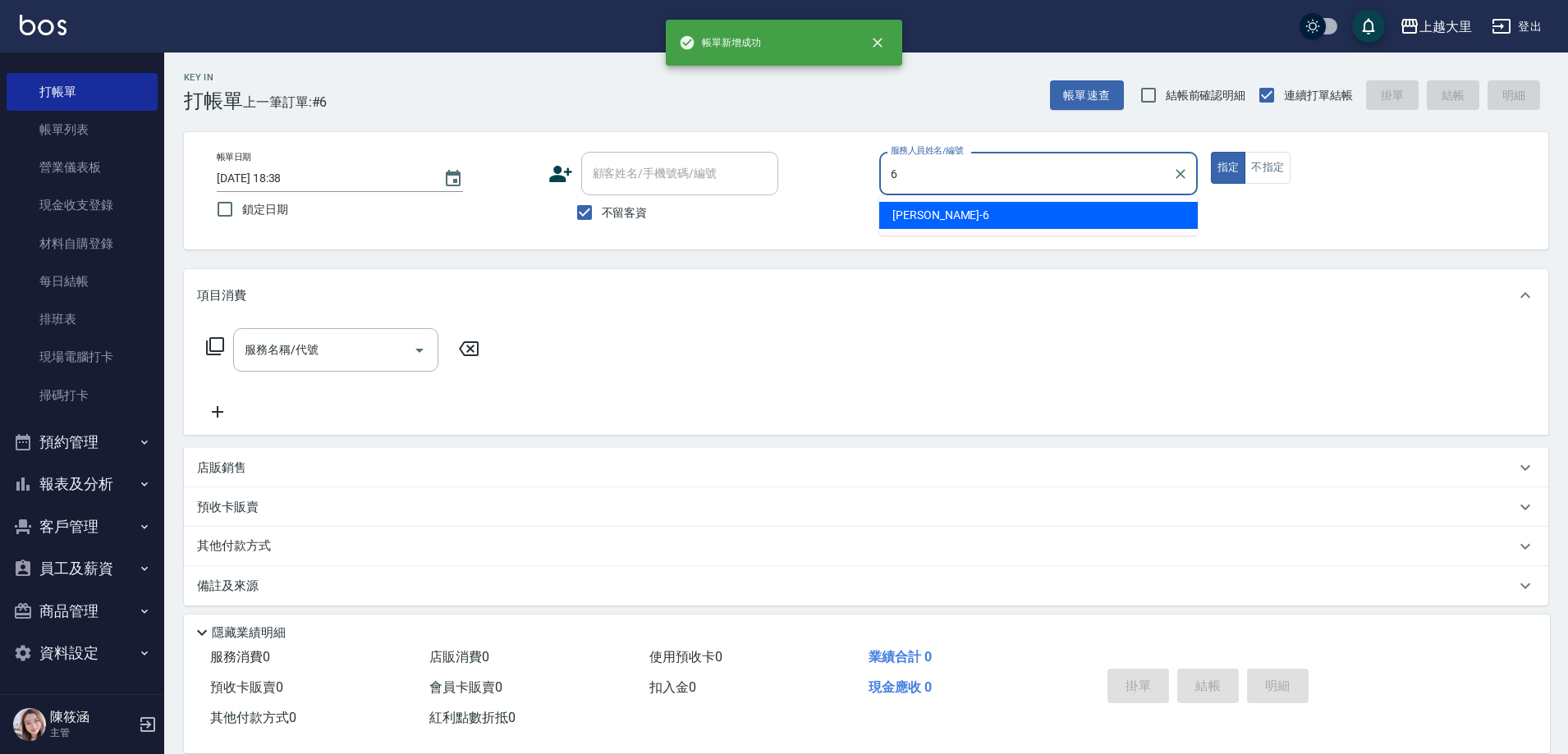
type input "[PERSON_NAME]比-6"
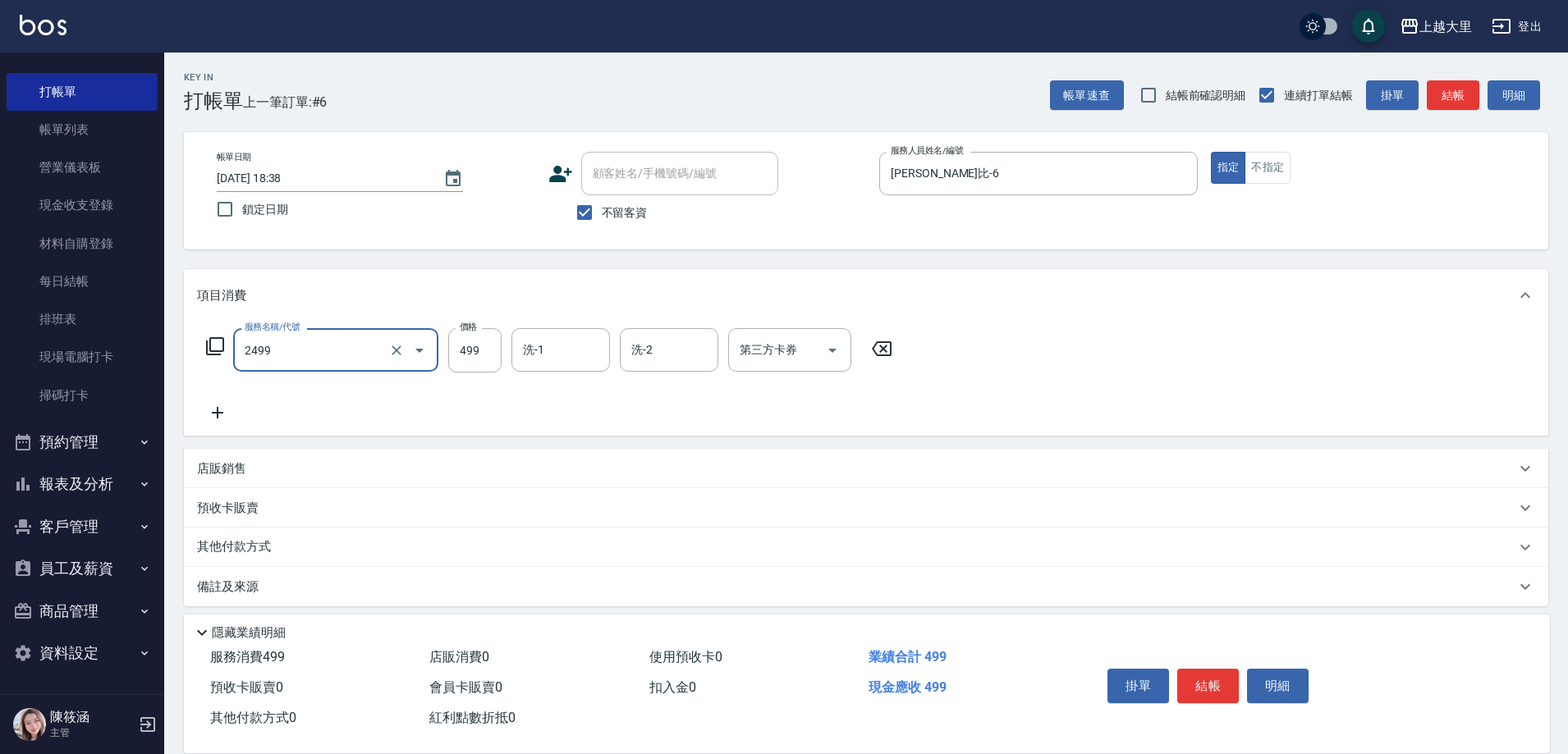
type input "499洗剪(2499)"
type input "500"
type input "Ivy-98"
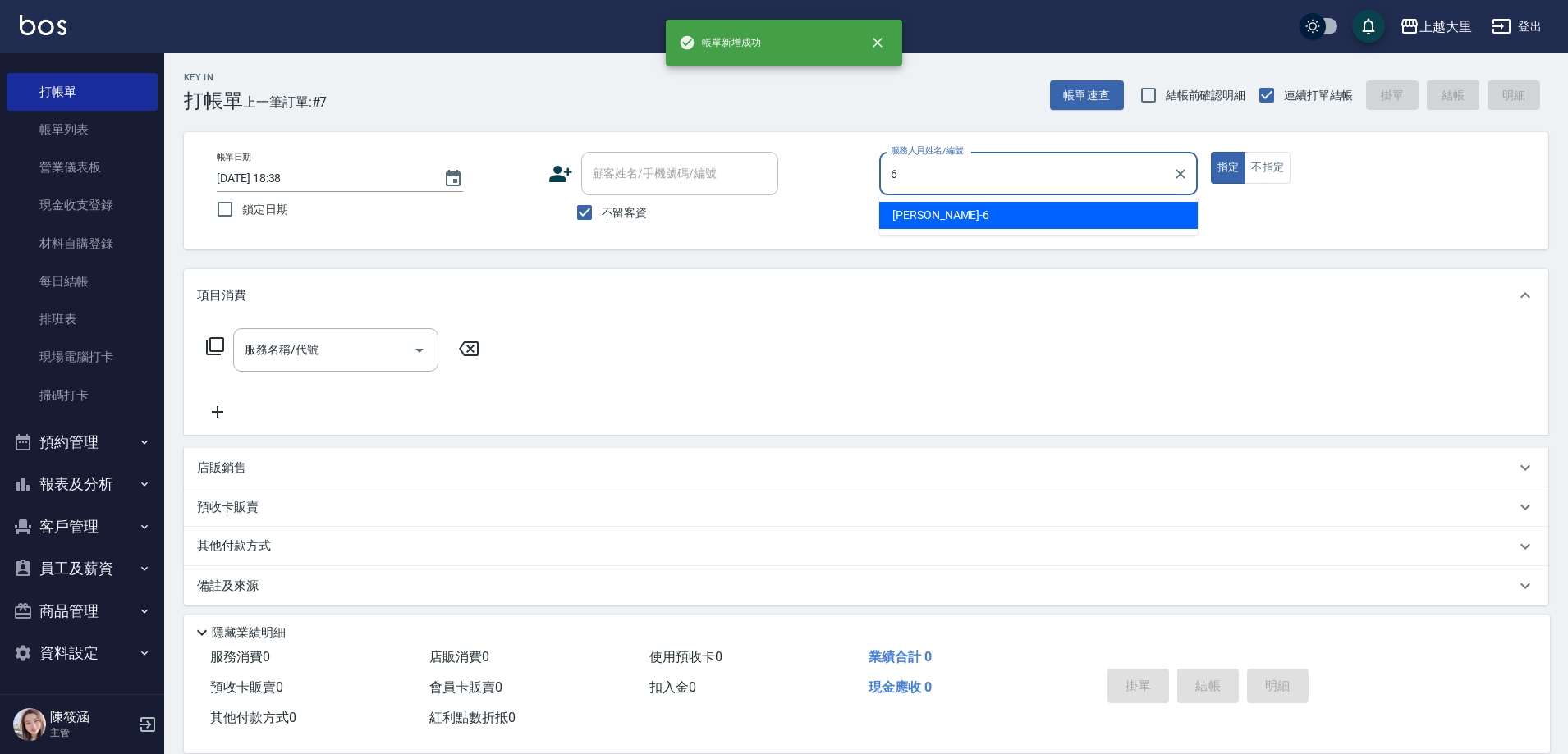
type input "[PERSON_NAME]比-6"
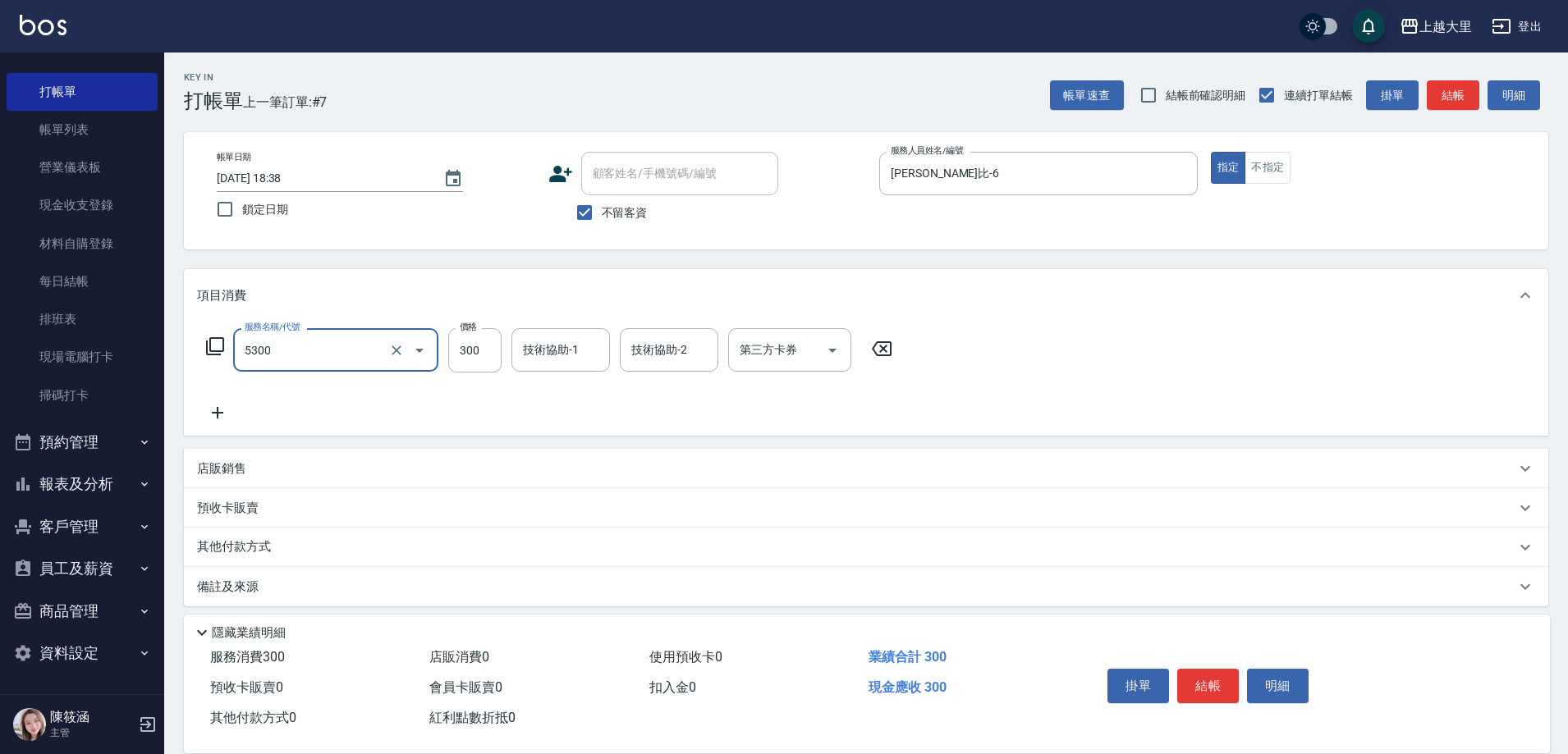
type input "護髮-300(5300)"
type input "Ivy-98"
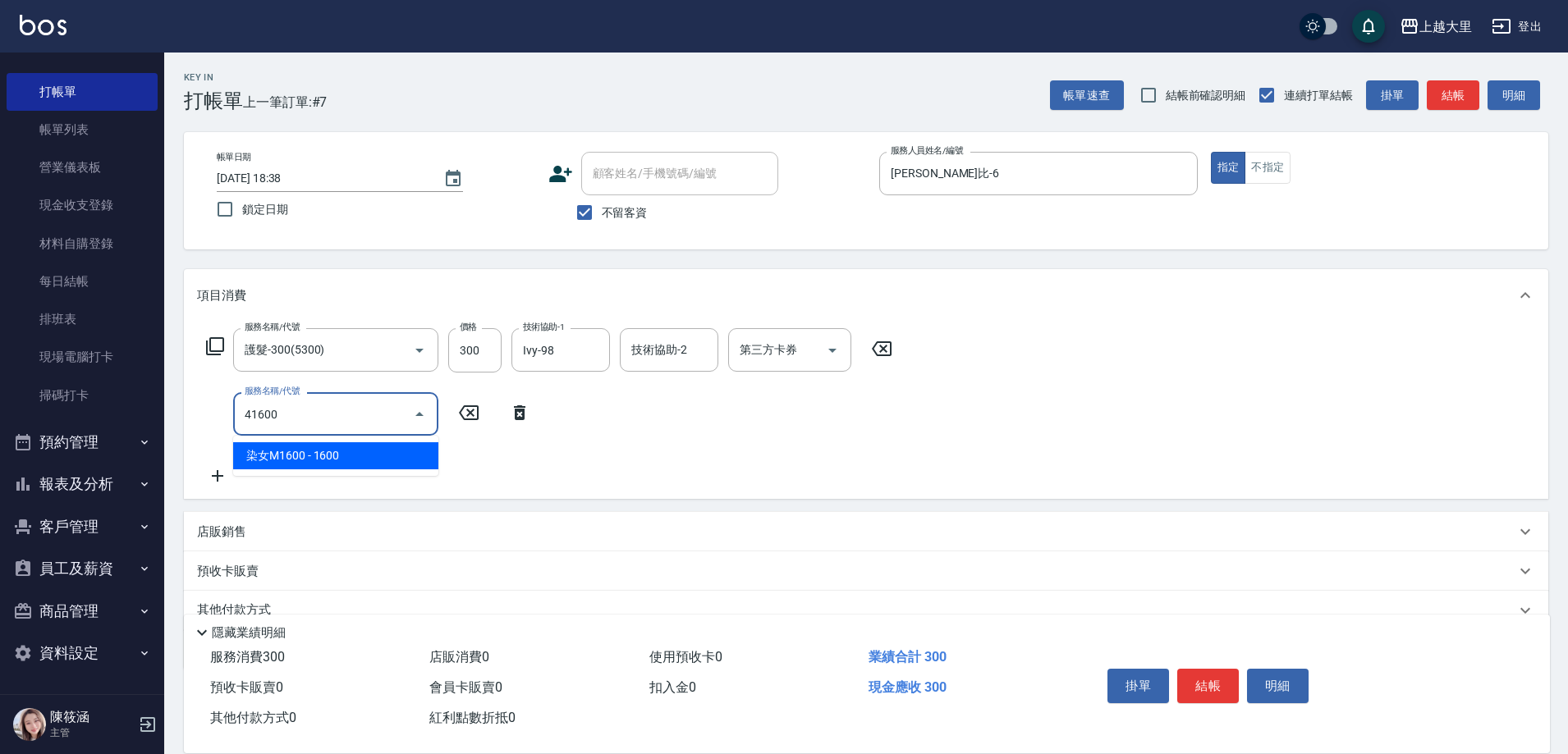
type input "染女M1600(41600)"
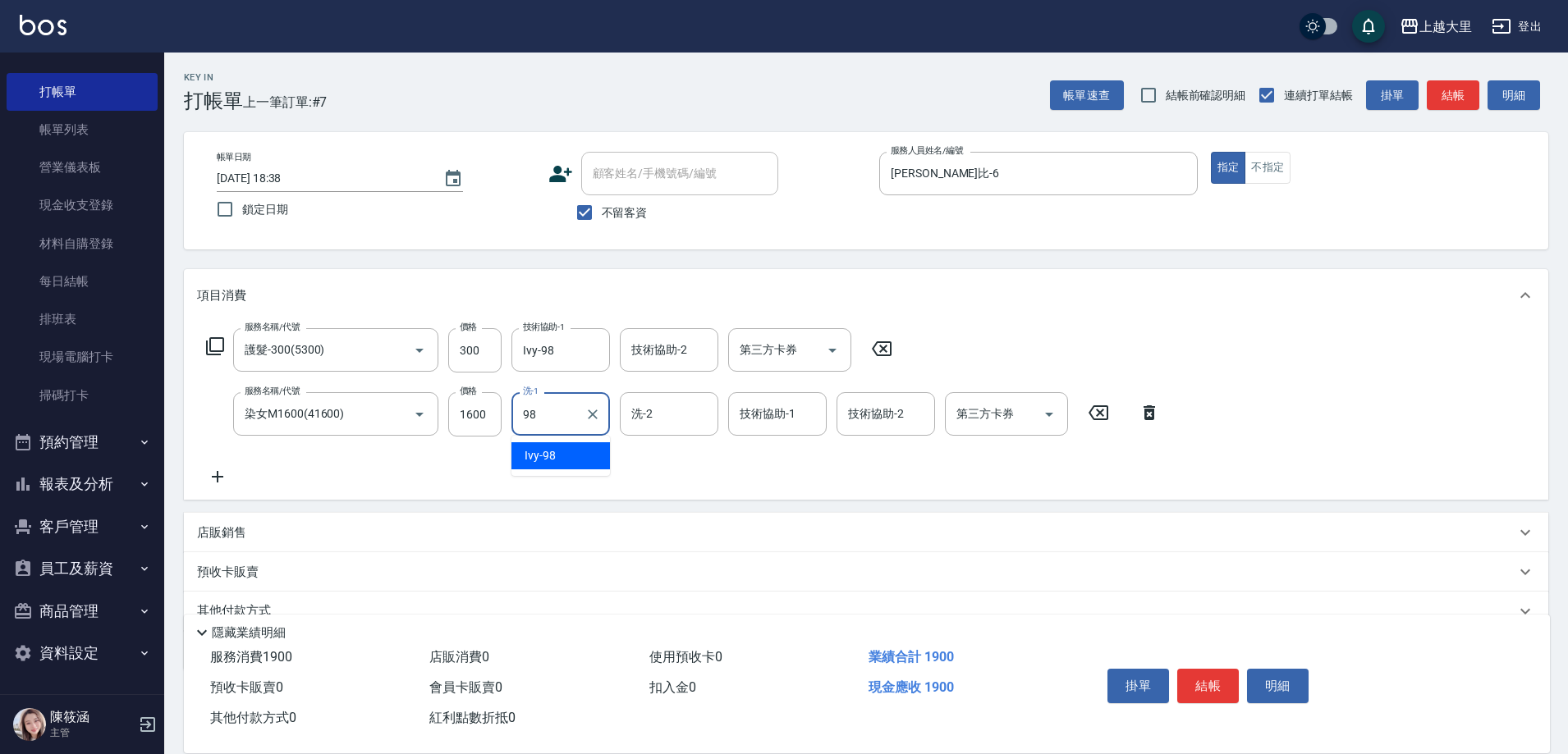
type input "Ivy-98"
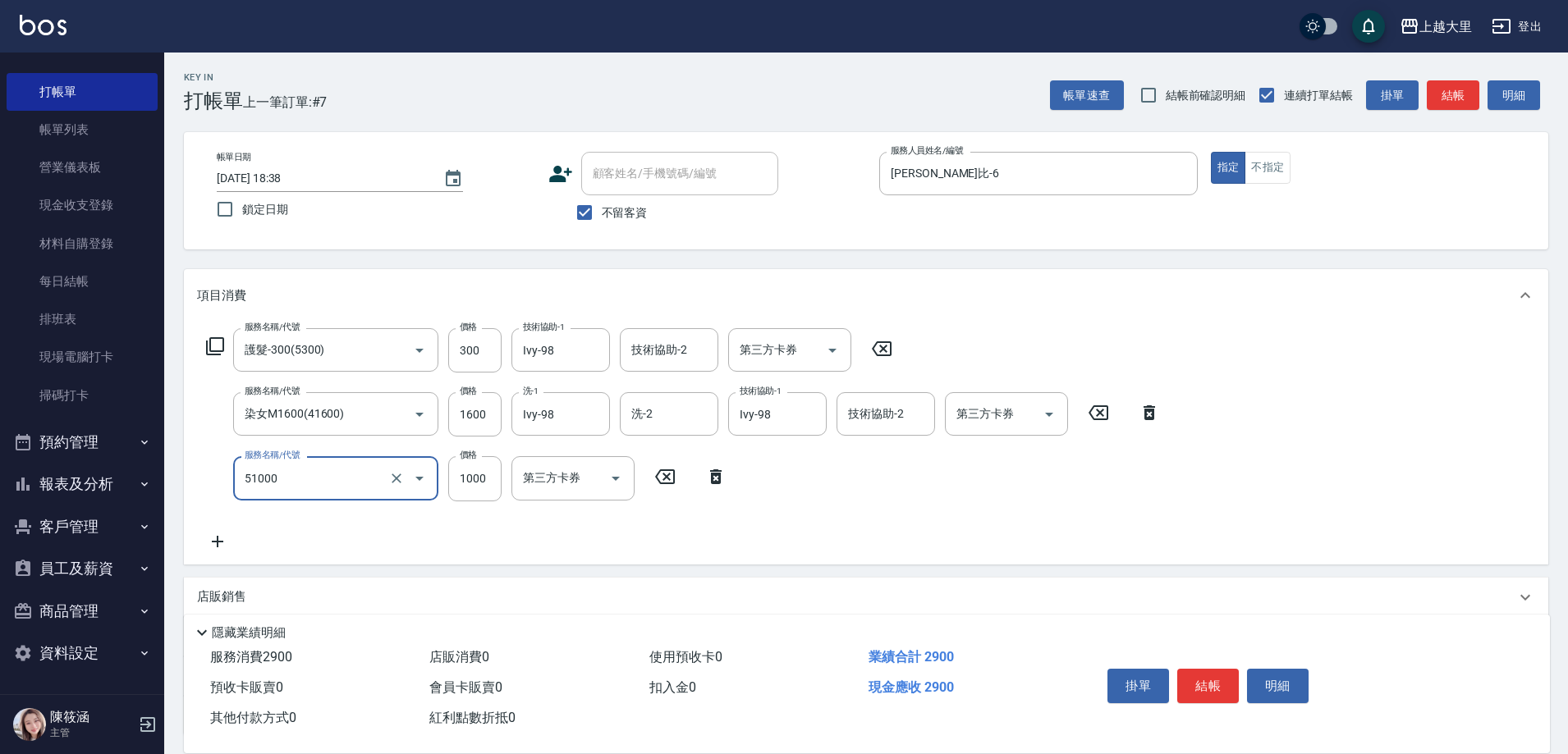
type input "護髮1000(51000)"
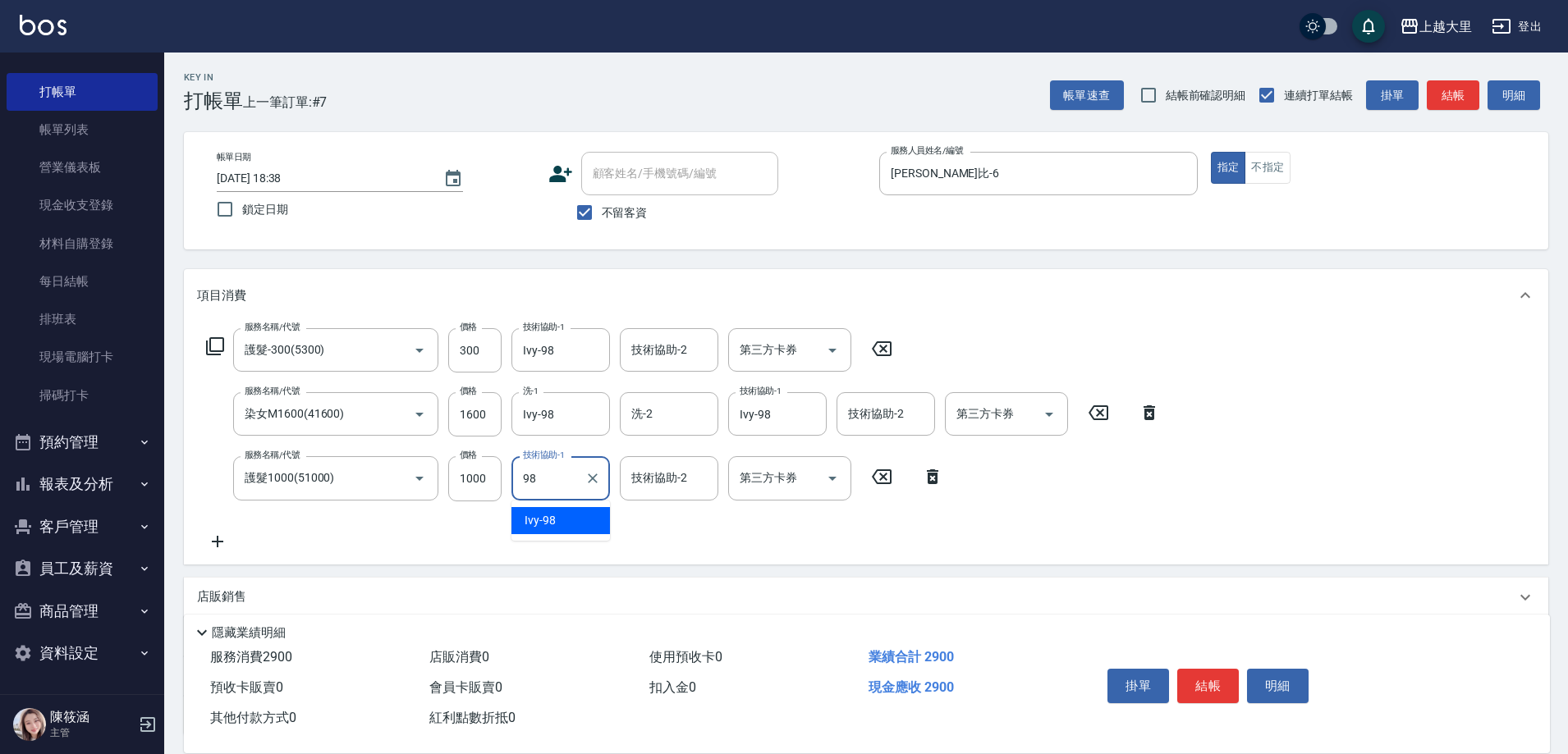
type input "Ivy-98"
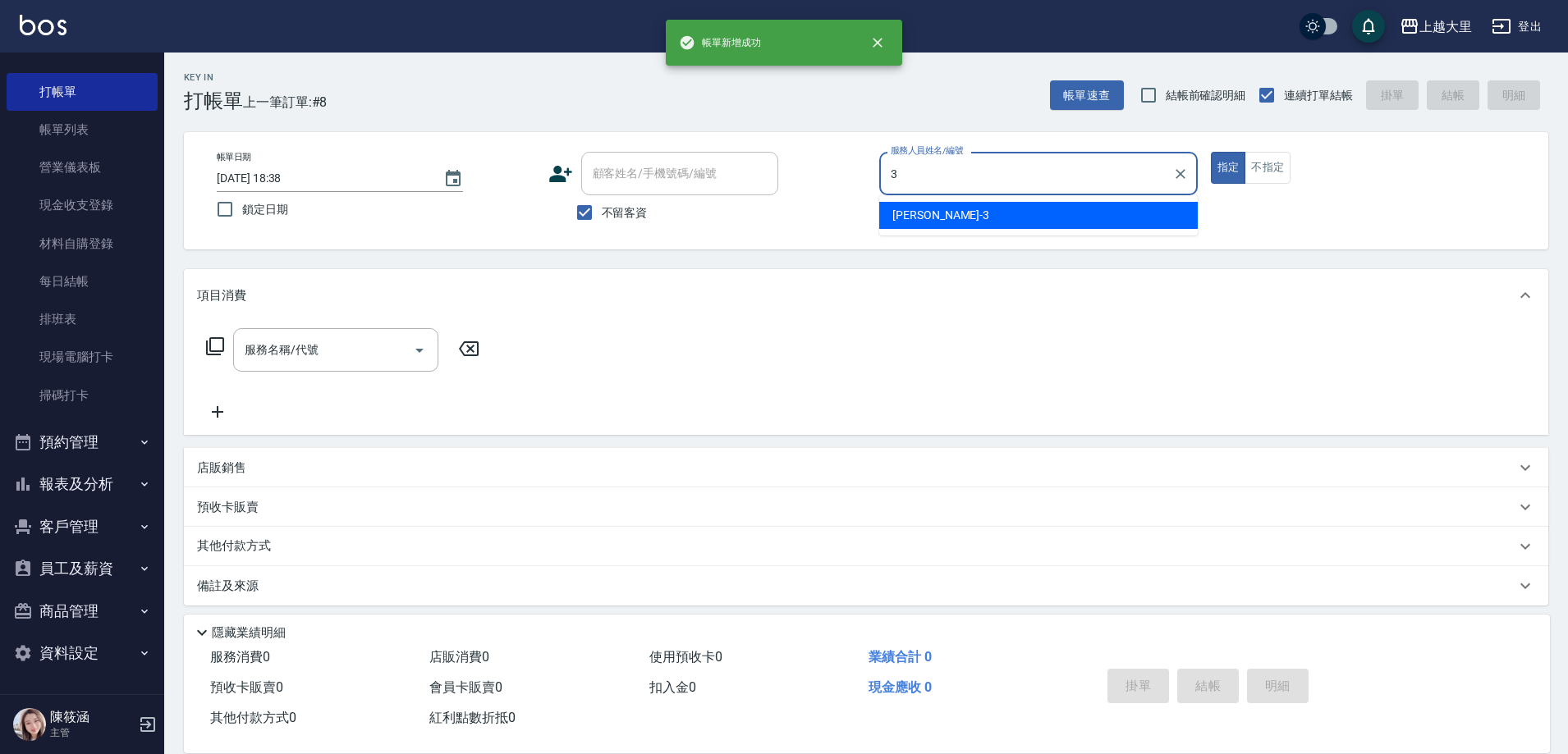
type input "[PERSON_NAME]-3"
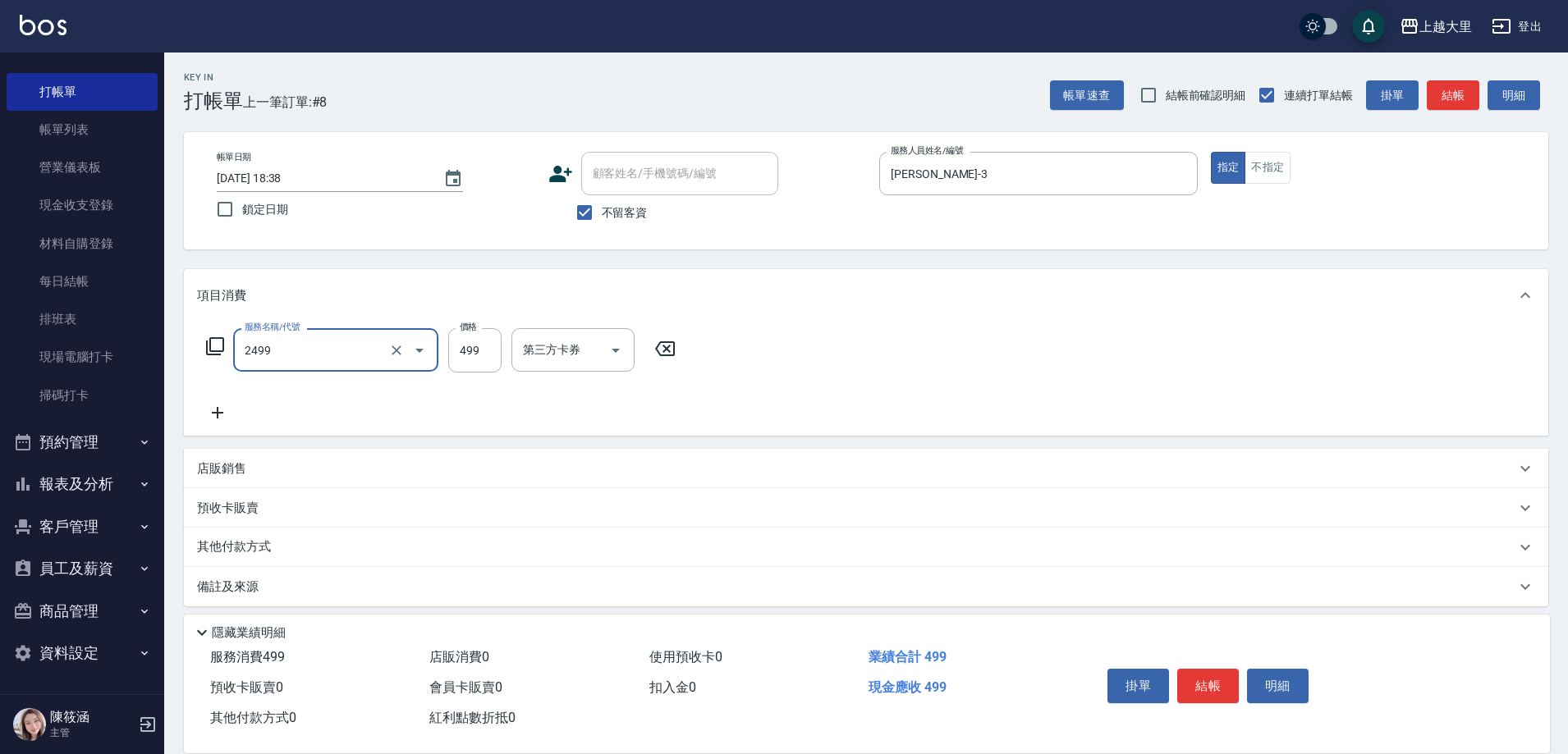
type input "499洗剪(2499)"
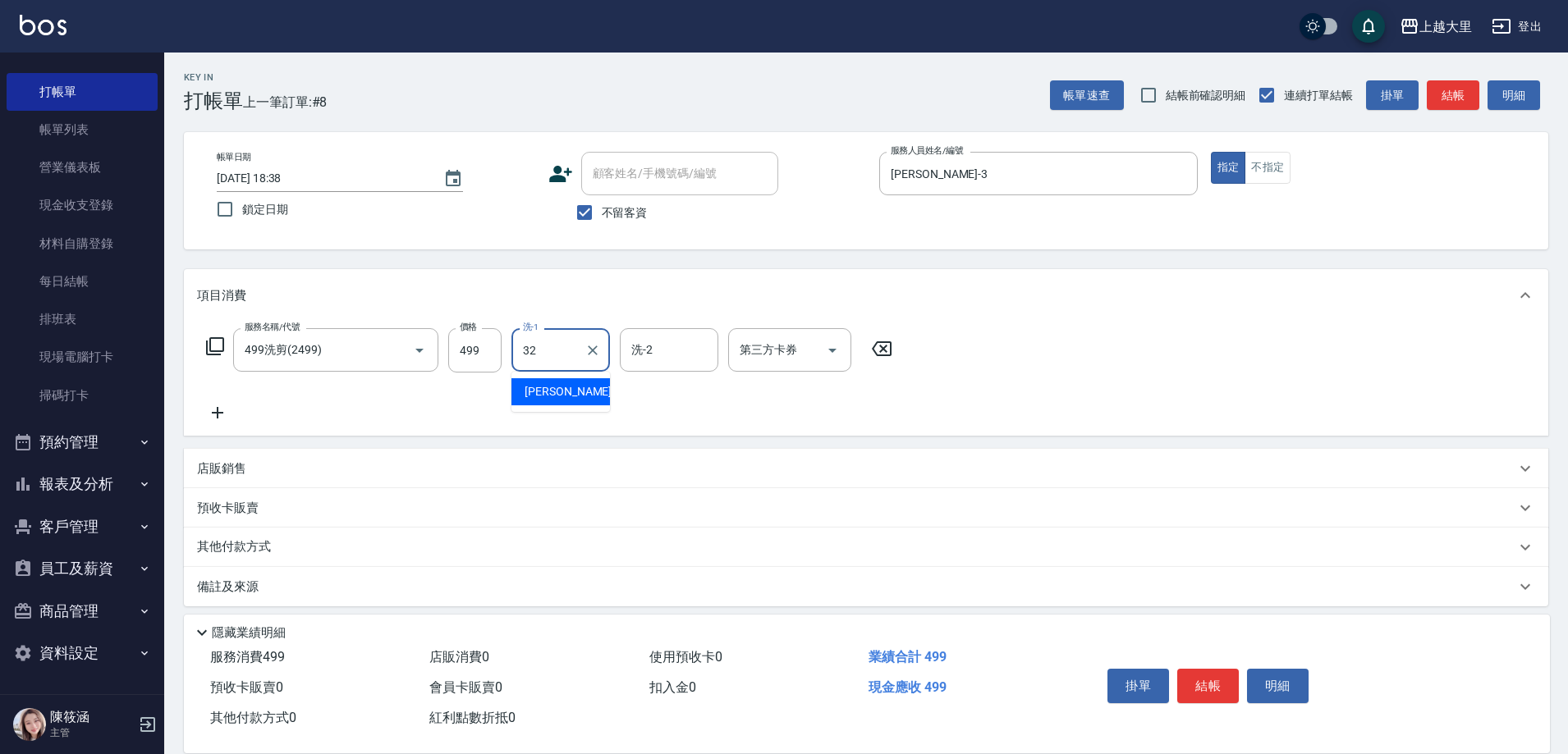
type input "[PERSON_NAME]-32"
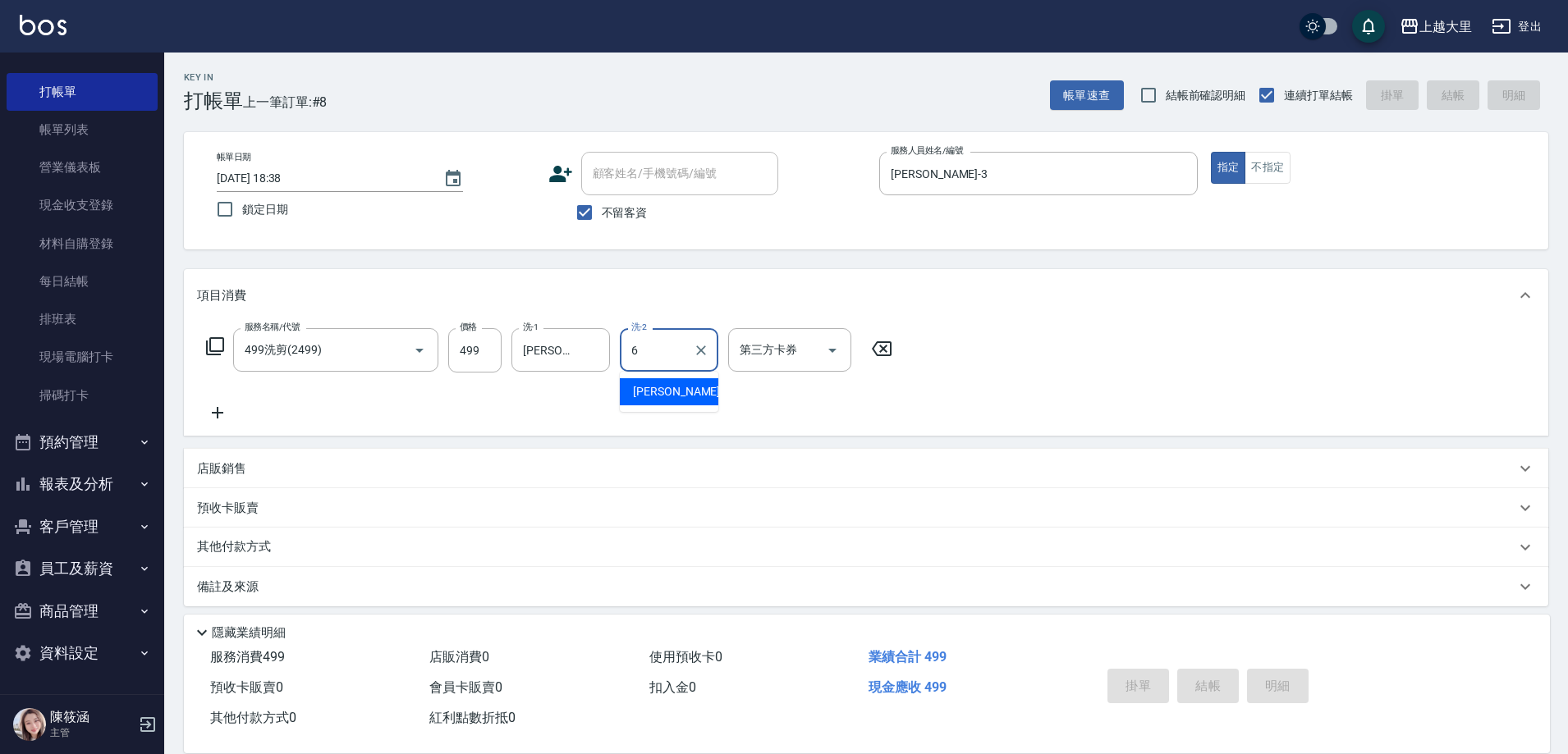
type input "[PERSON_NAME]比-6"
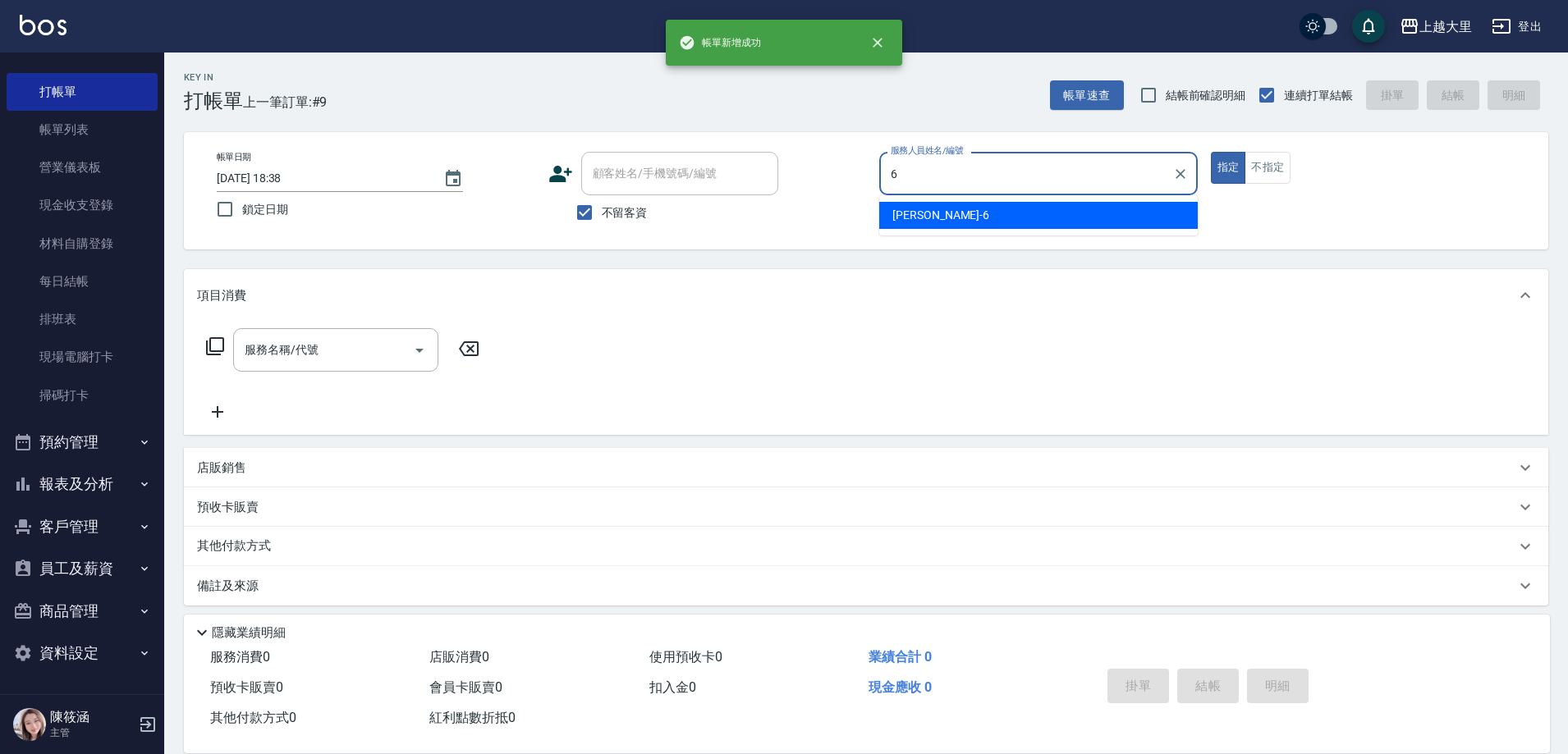
type input "[PERSON_NAME]比-6"
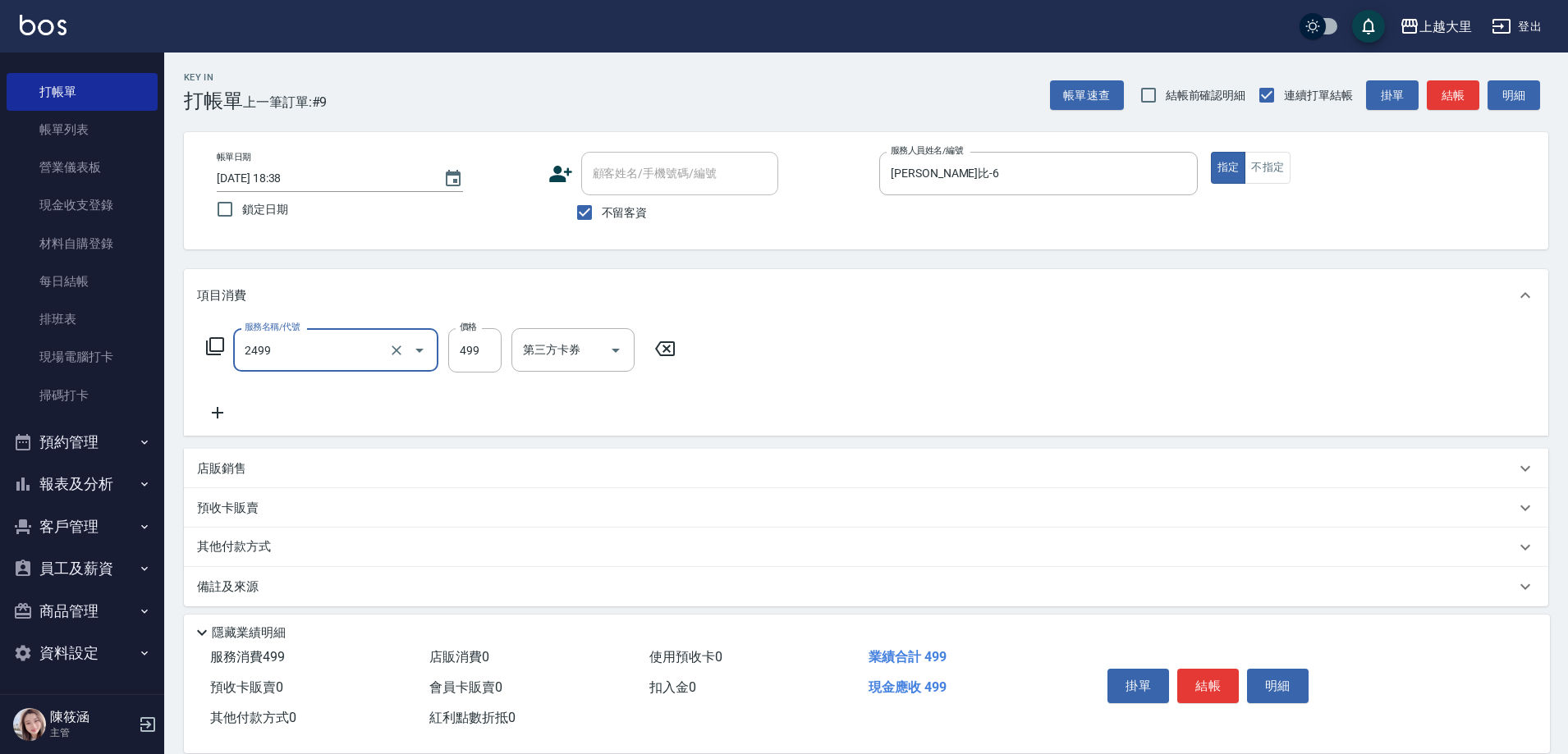
type input "499洗剪(2499)"
type input "500"
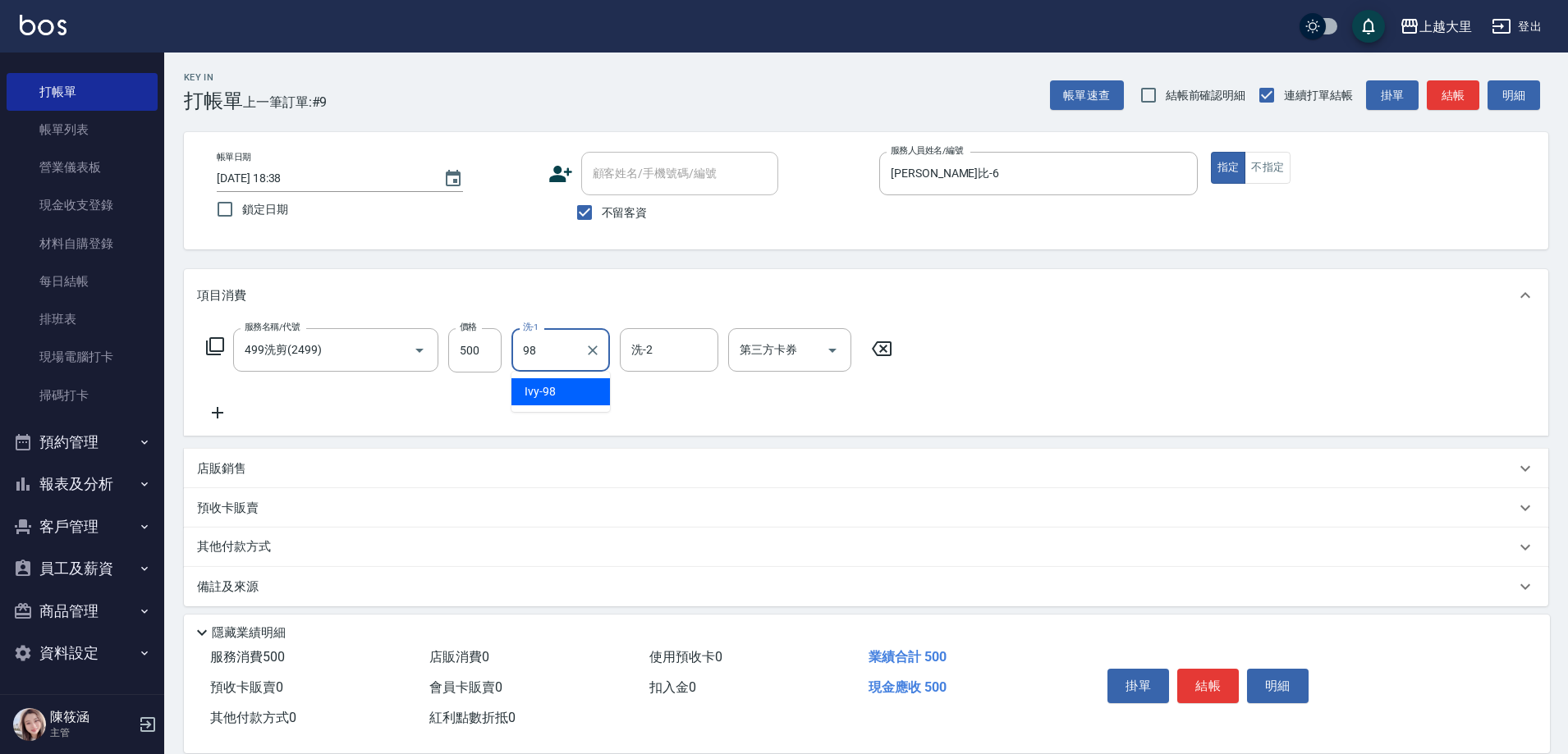
type input "Ivy-98"
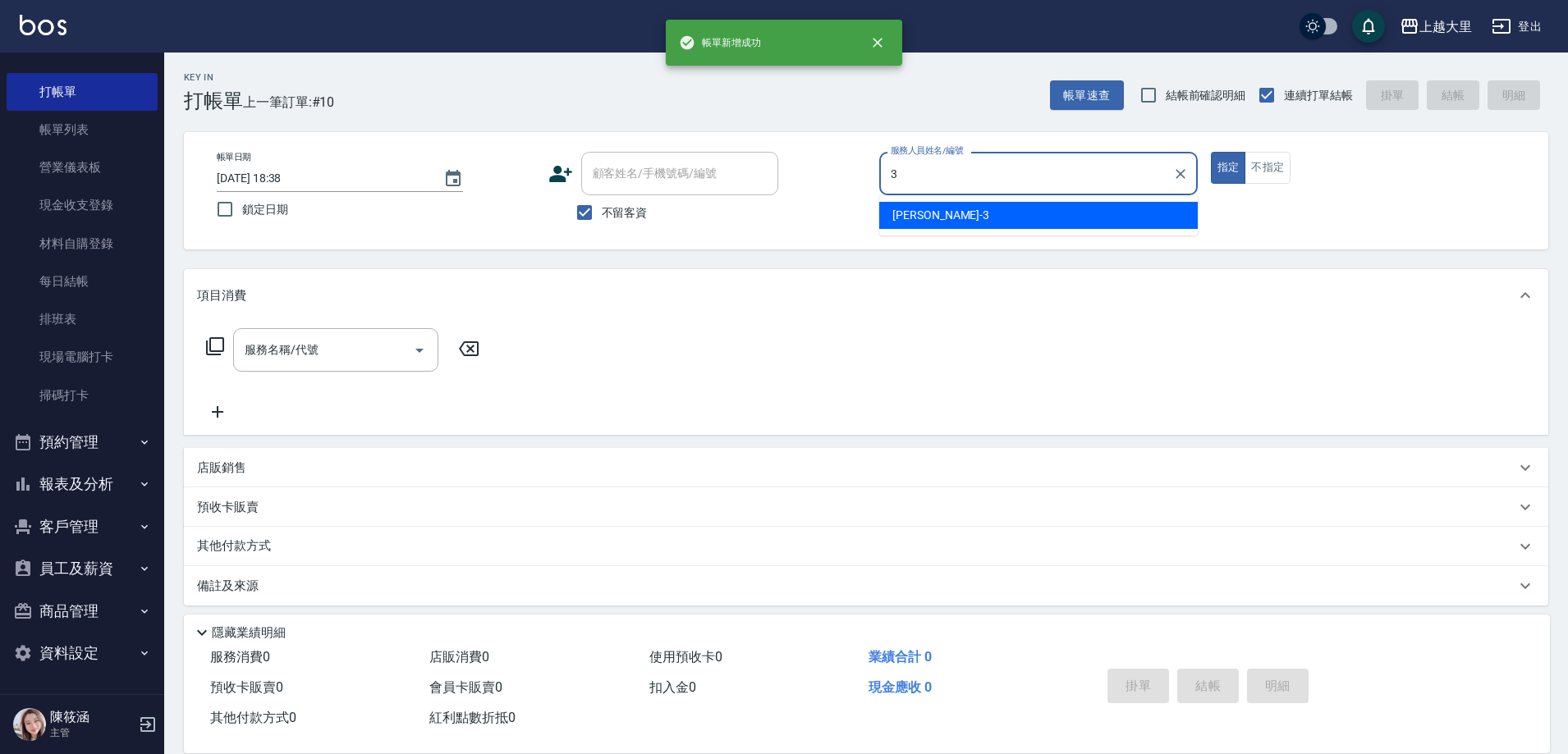
type input "[PERSON_NAME]-3"
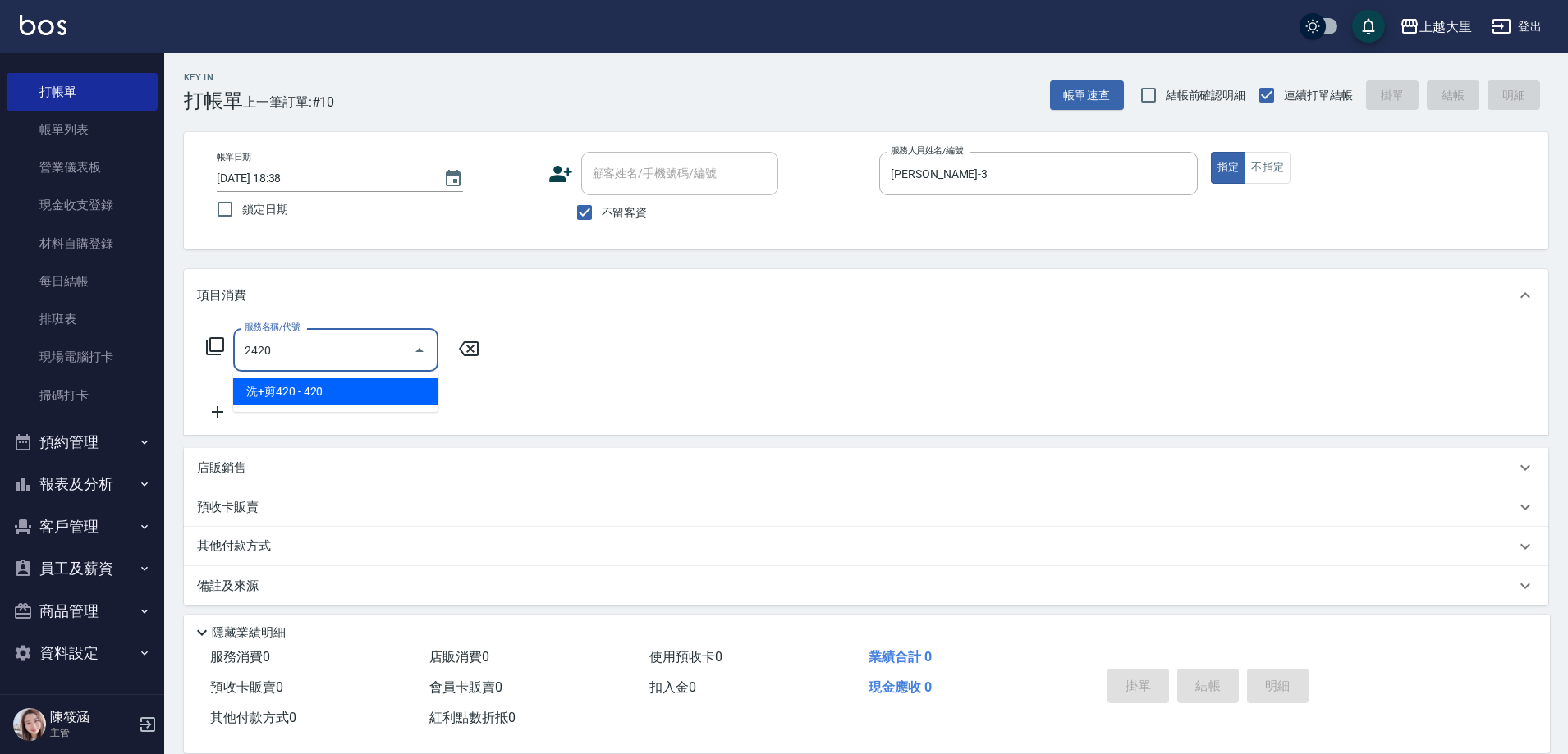
type input "洗+剪420(2420)"
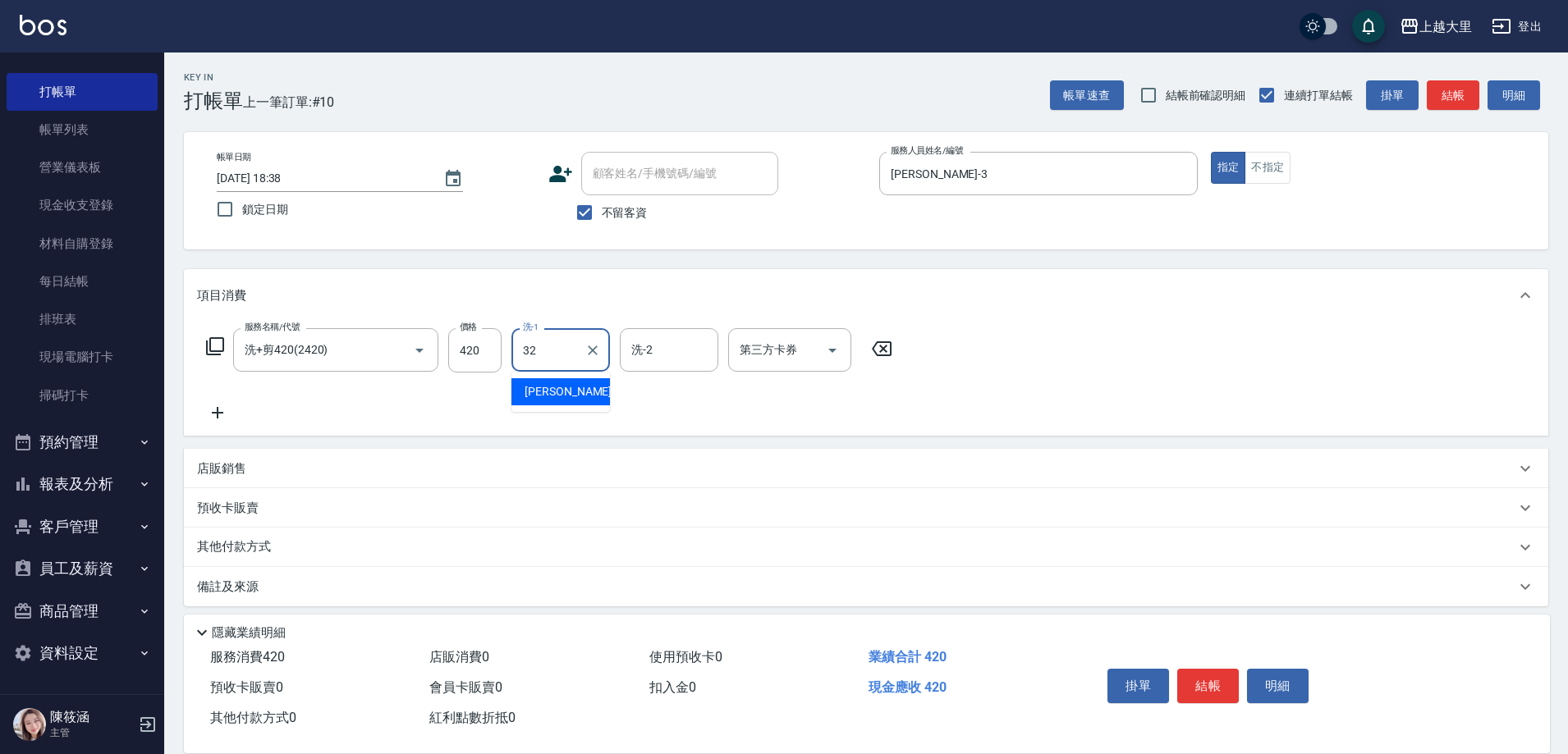
type input "[PERSON_NAME]-32"
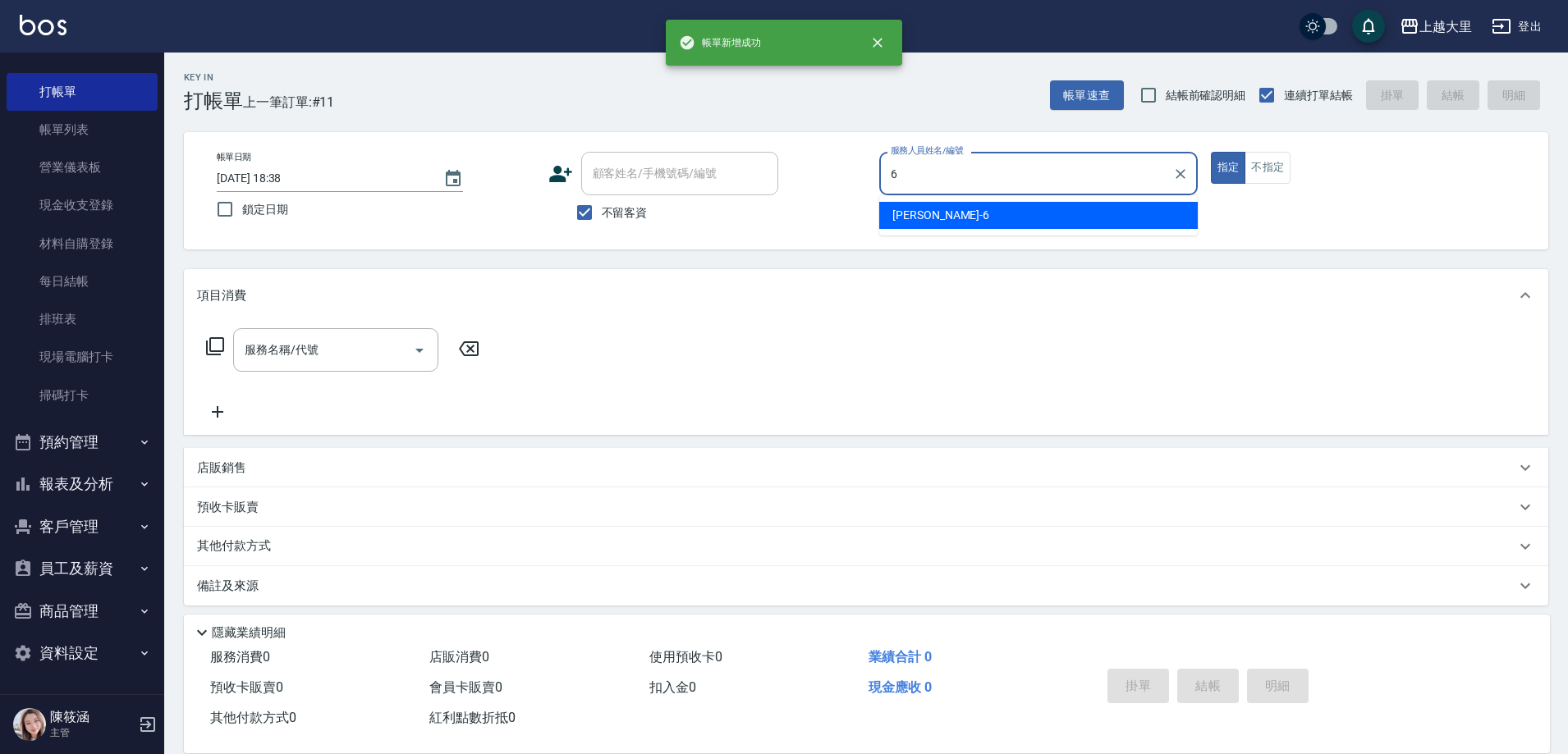
type input "[PERSON_NAME]比-6"
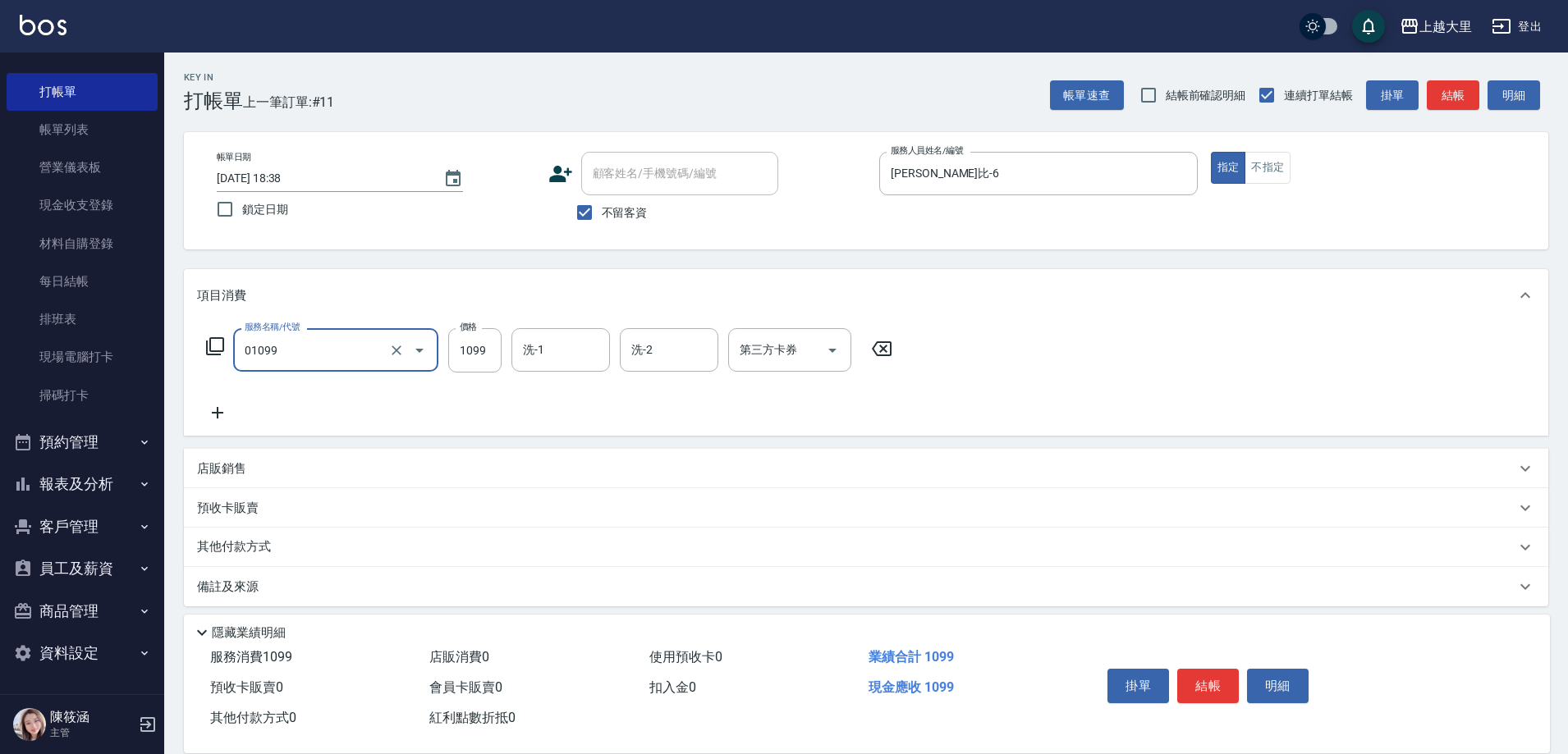
type input "精油SPA+剪（套餐）(01099)"
type input "[PERSON_NAME]-32"
click at [830, 345] on icon "Open" at bounding box center [832, 350] width 20 height 20
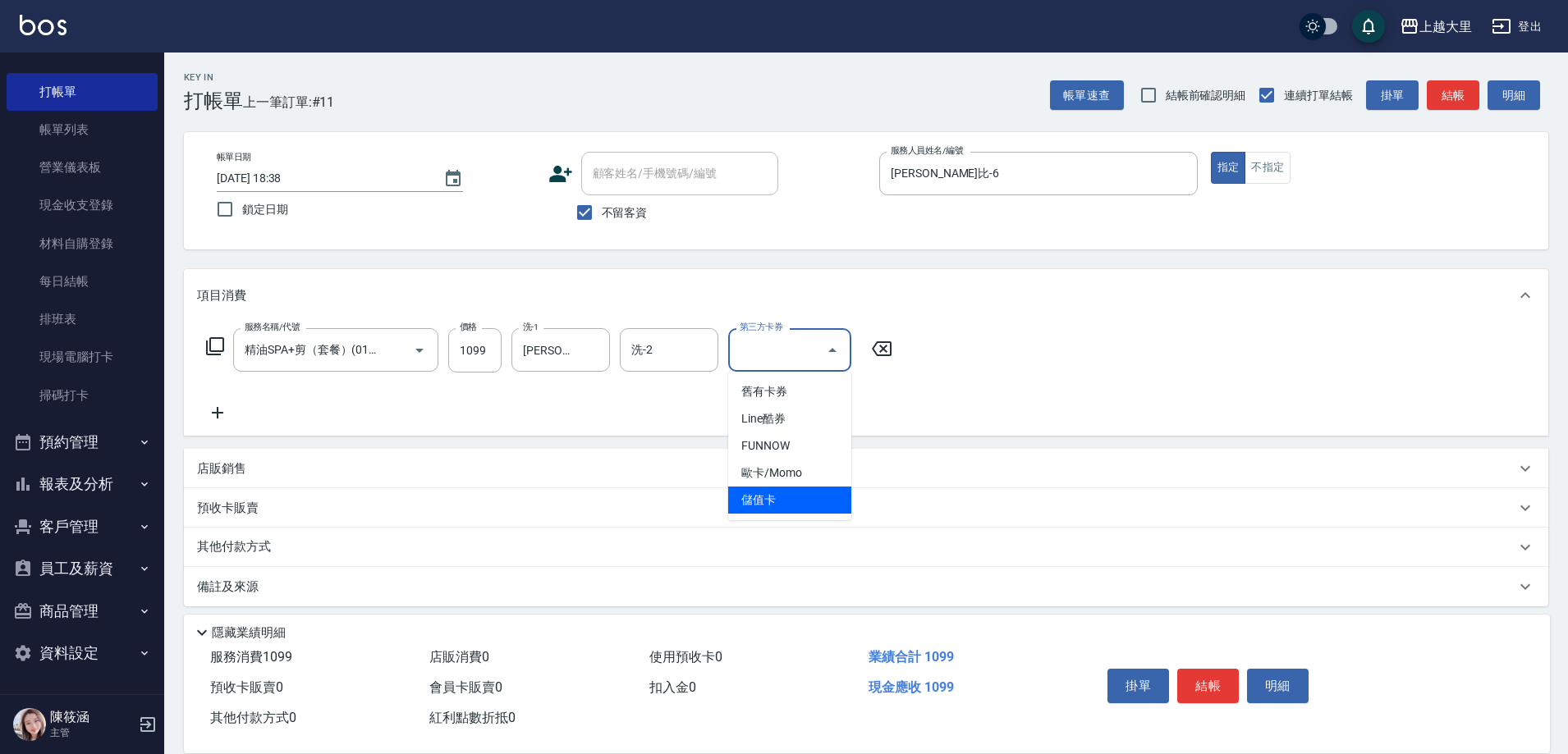
click at [815, 507] on span "儲值卡" at bounding box center [790, 499] width 123 height 27
type input "儲值卡"
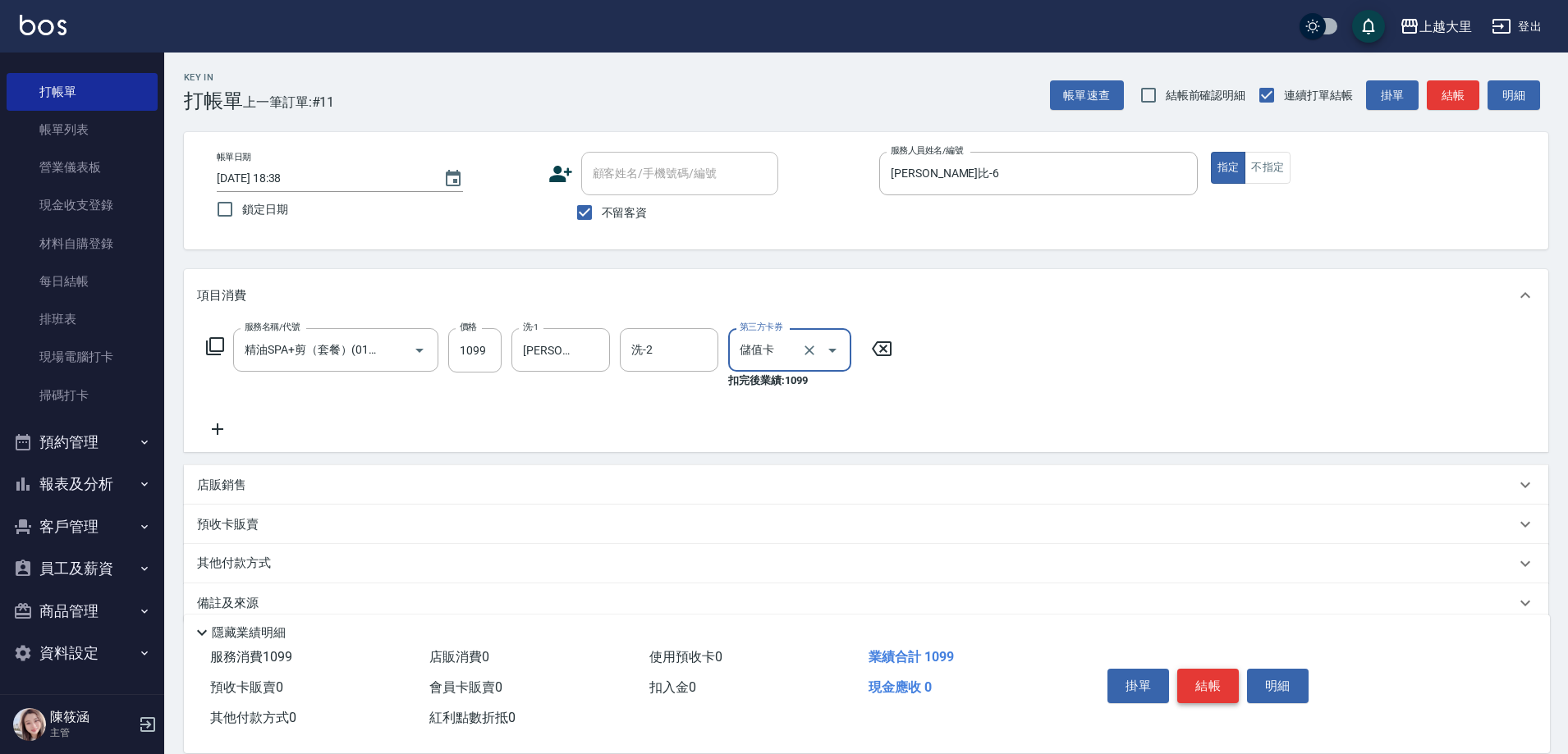
click at [1207, 684] on button "結帳" at bounding box center [1208, 686] width 61 height 34
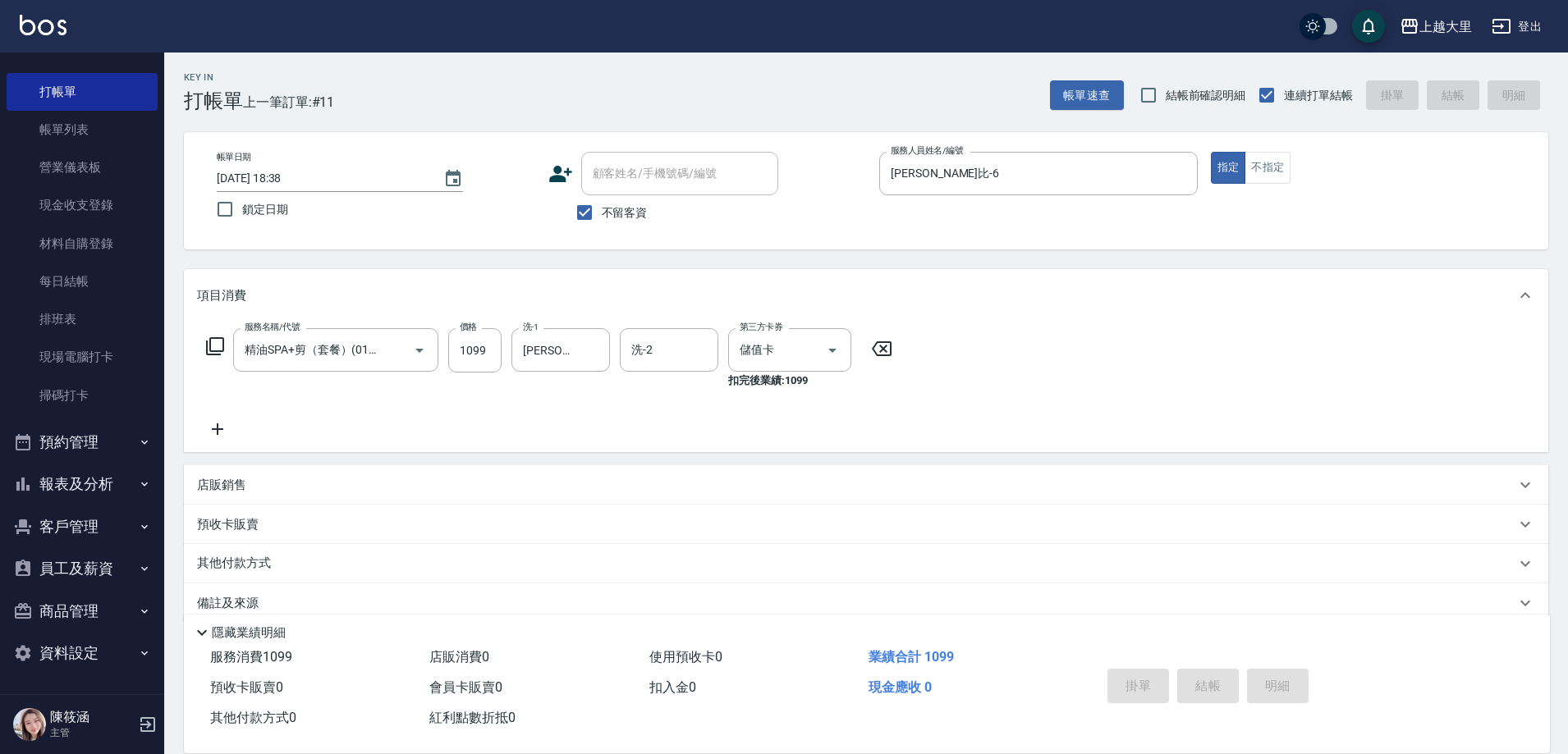
type input "[DATE] 18:39"
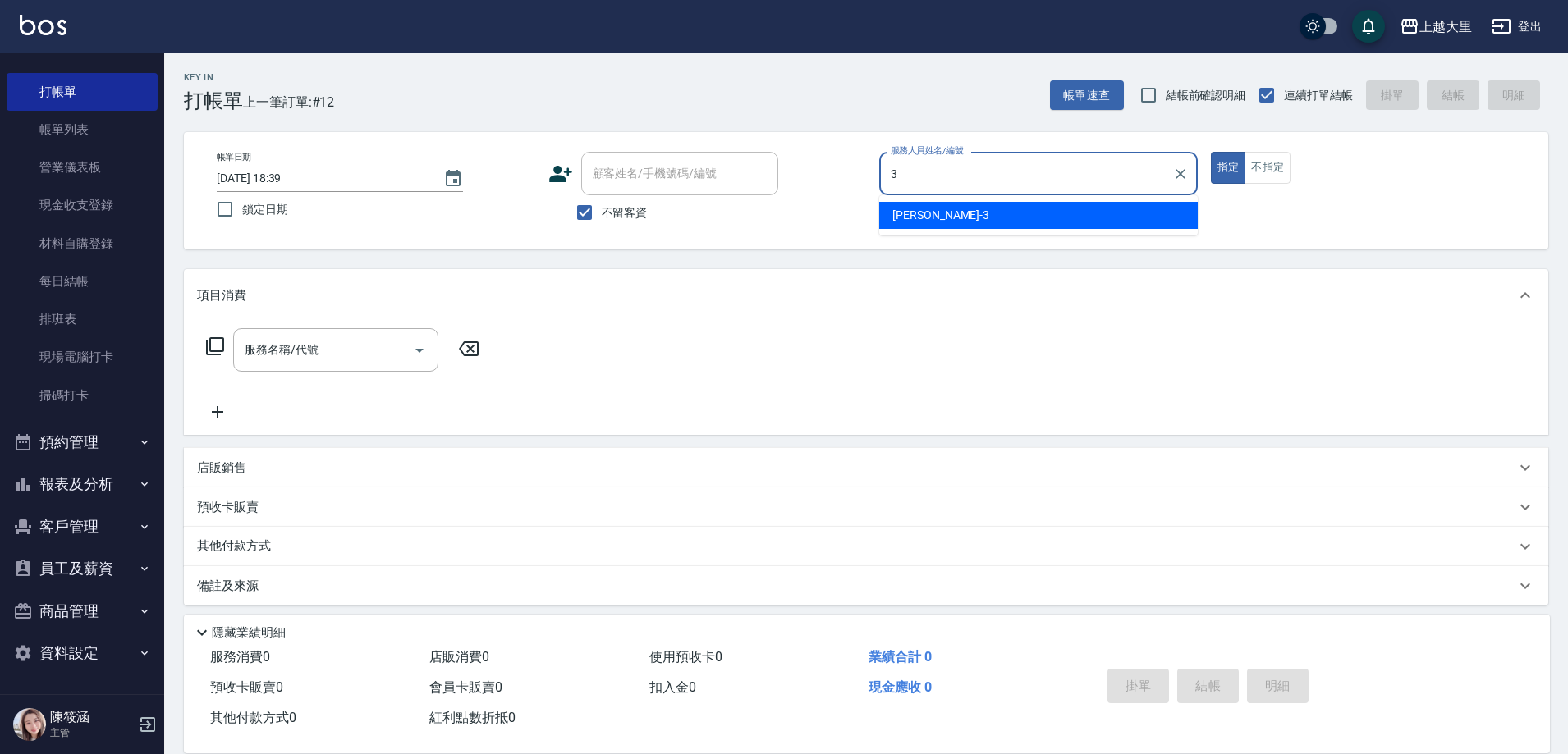
type input "[PERSON_NAME]-3"
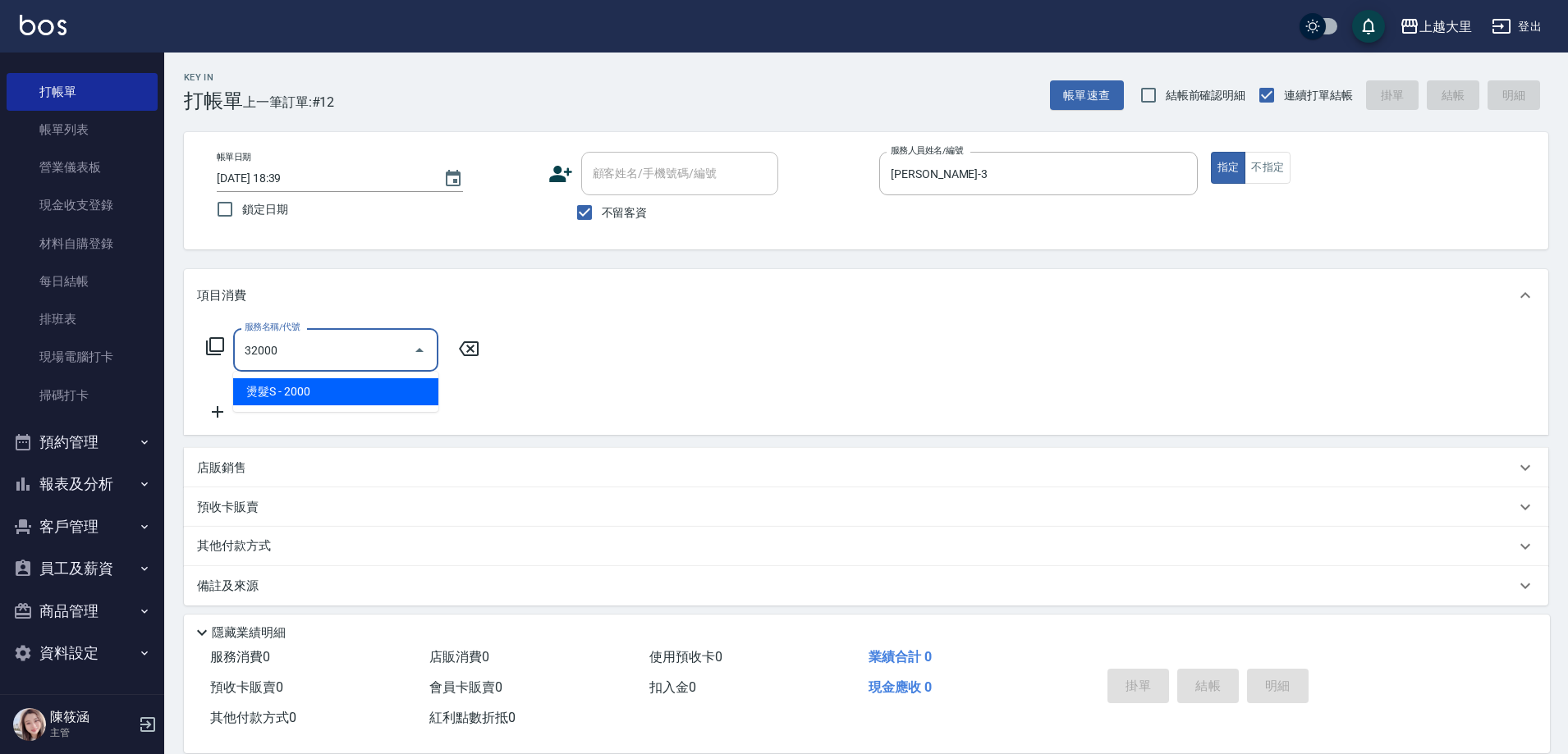
type input "燙髮S(32000)"
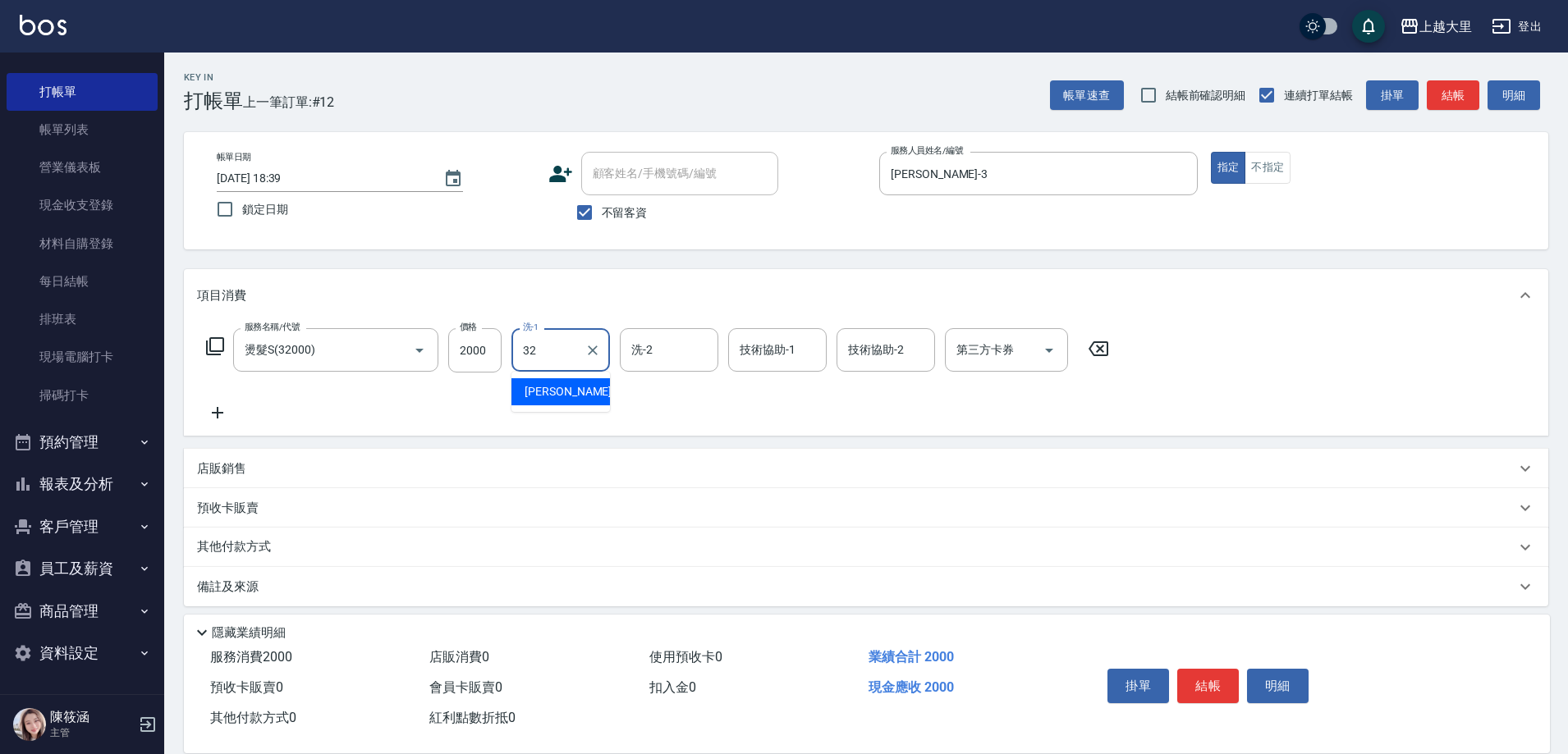
type input "[PERSON_NAME]-32"
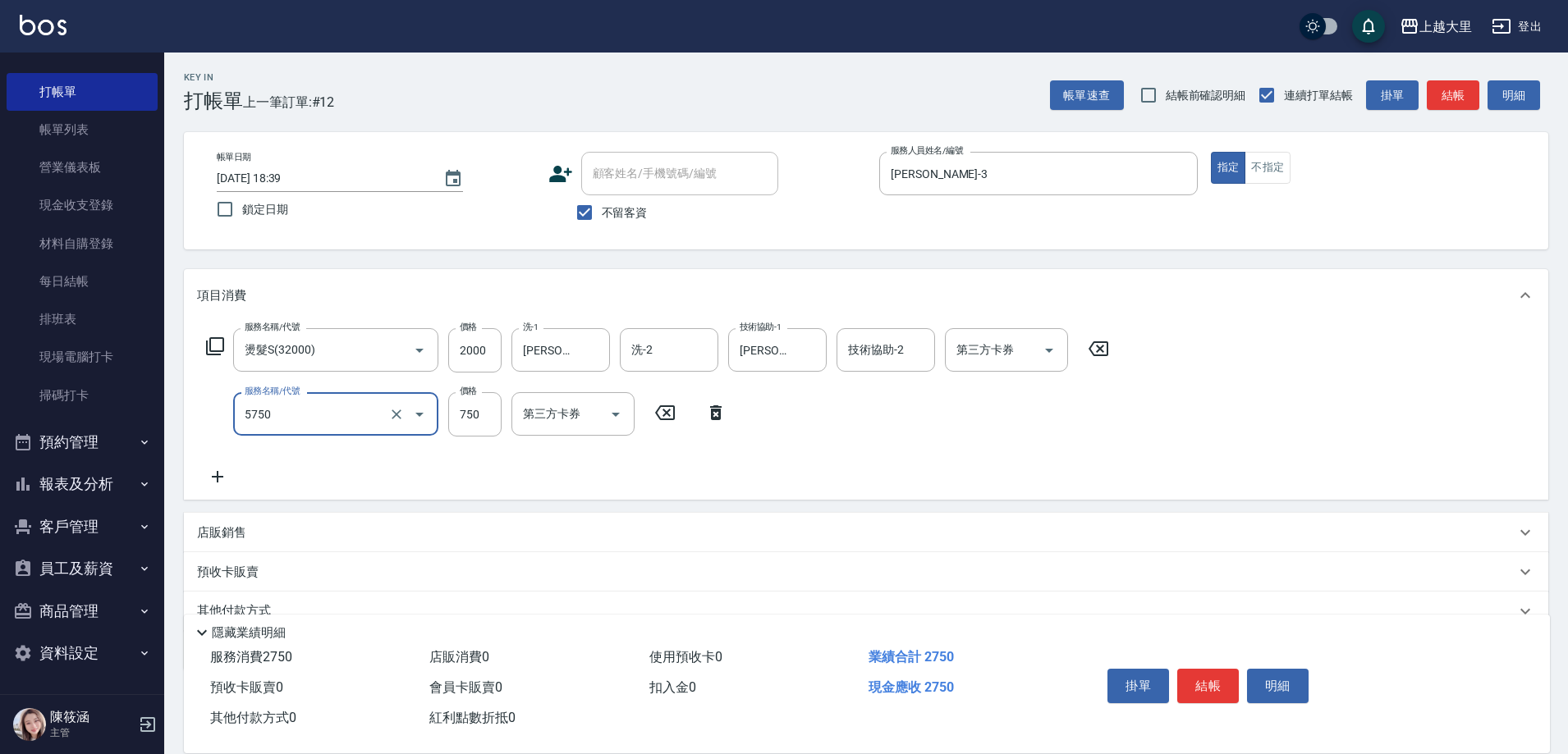
type input "護髮-750(5750)"
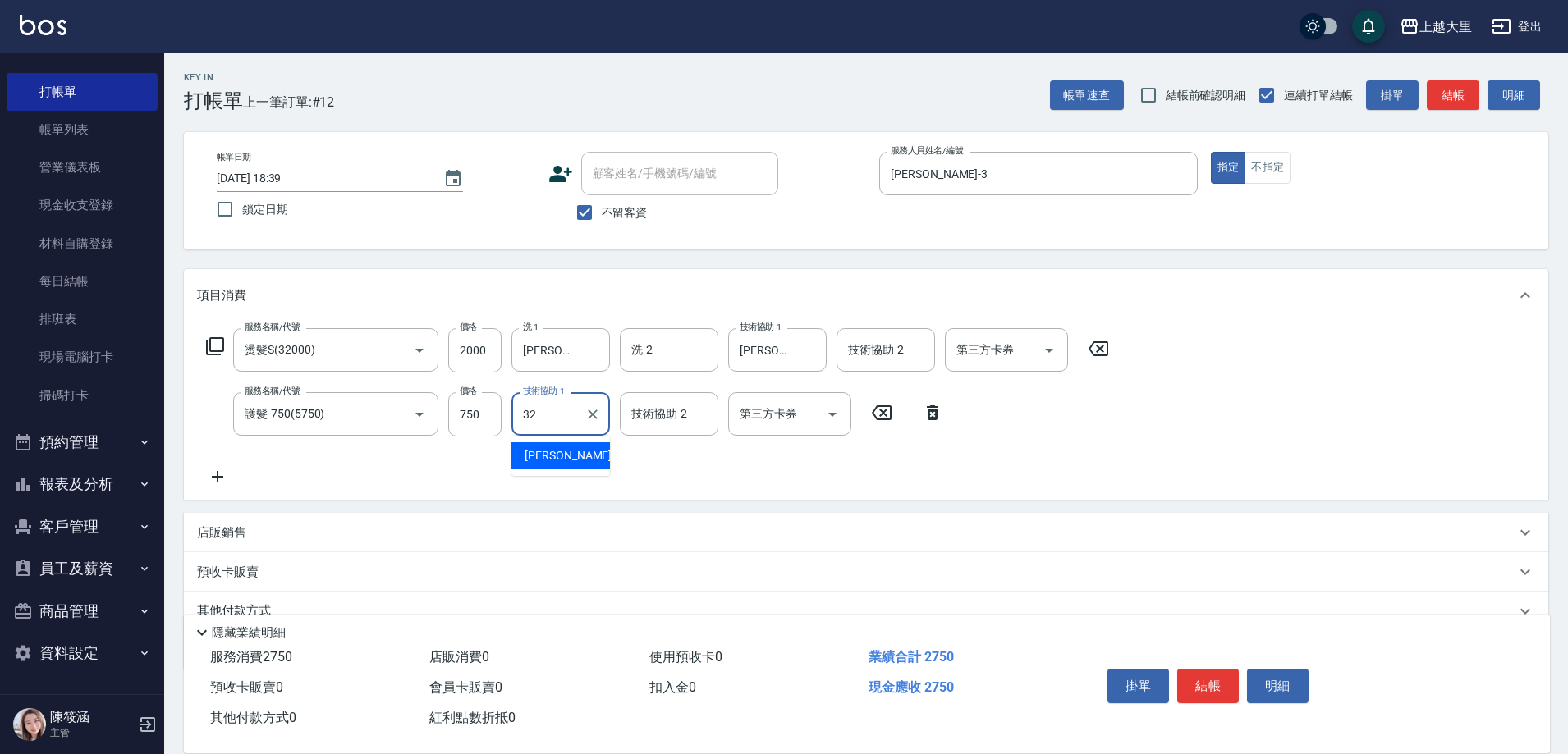
type input "[PERSON_NAME]-32"
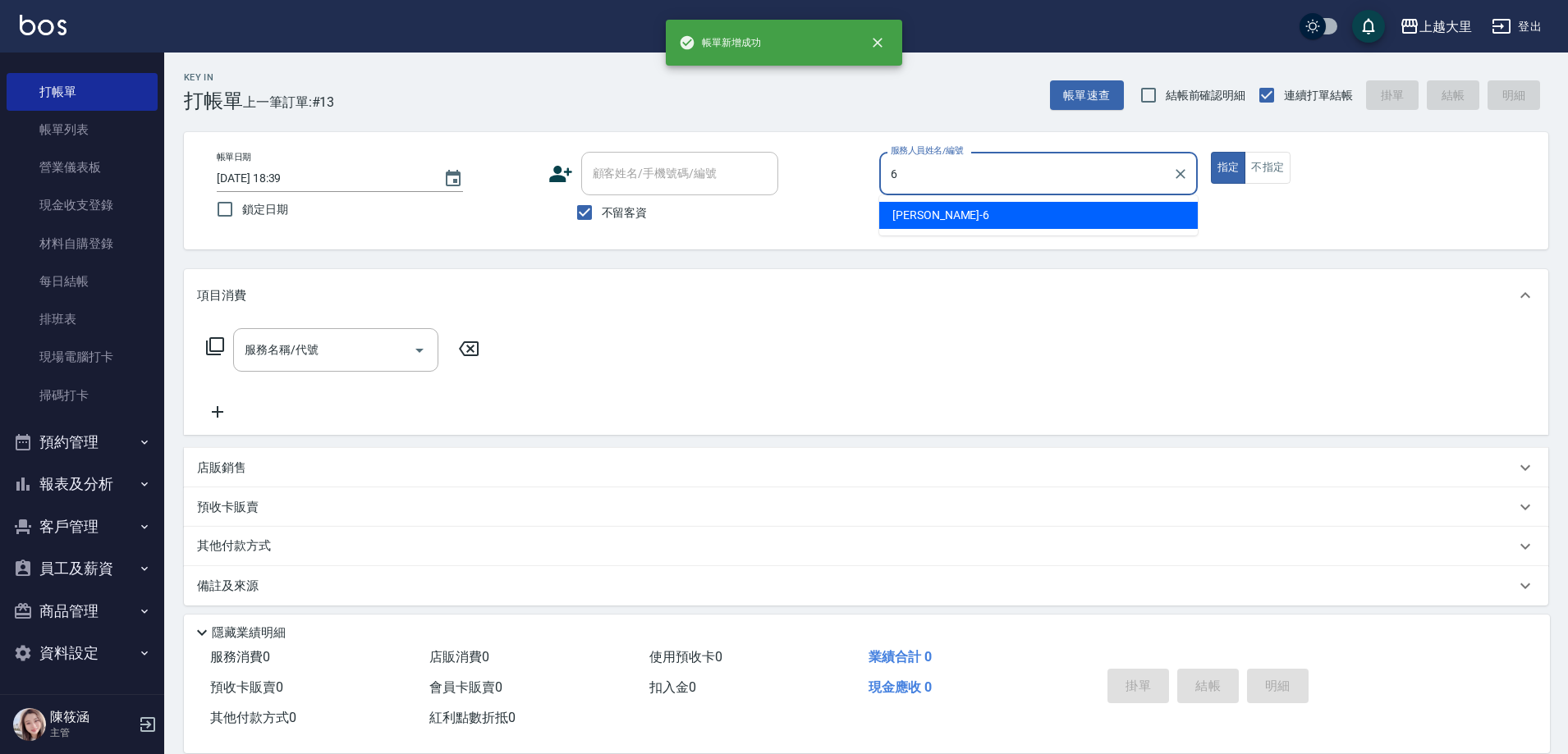
type input "[PERSON_NAME]比-6"
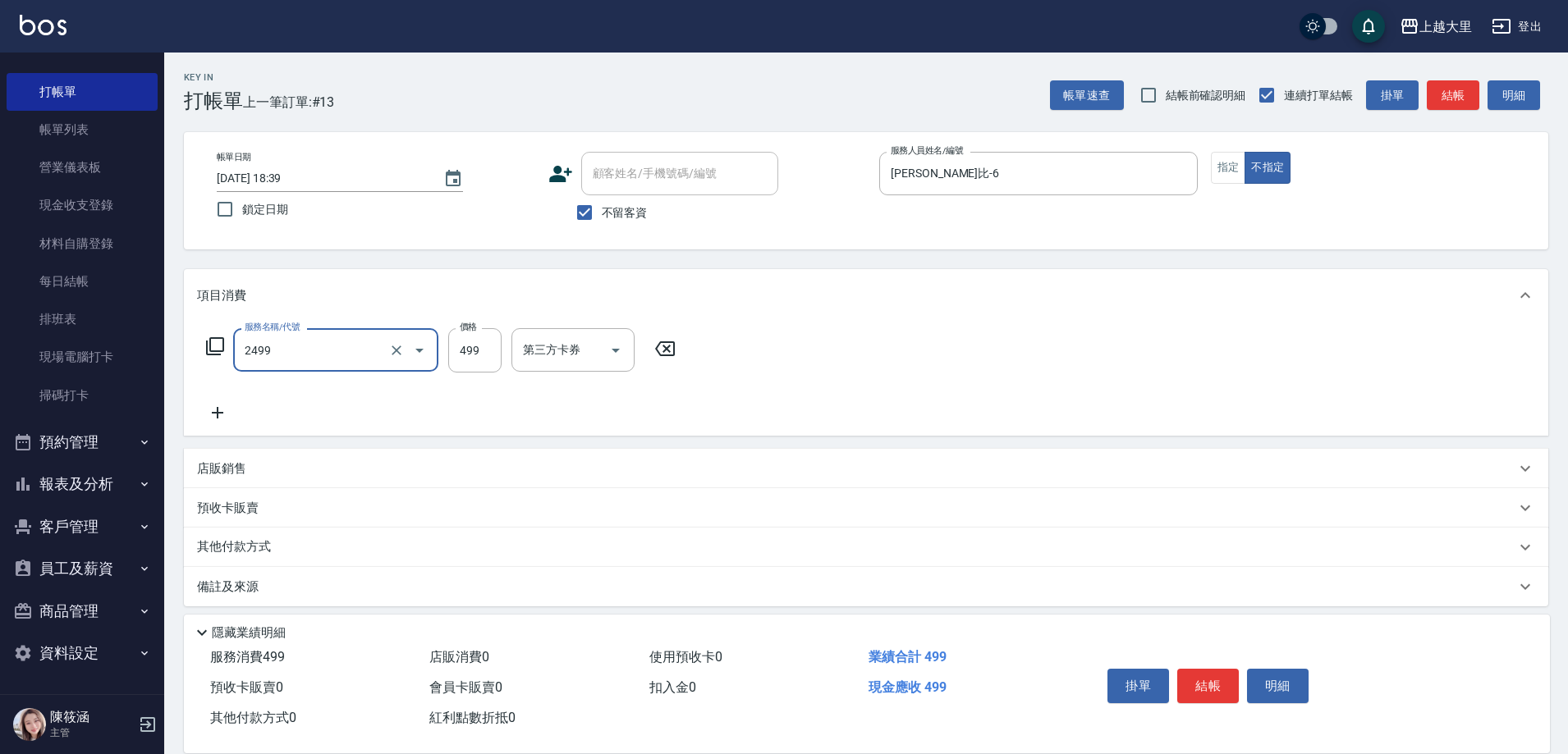
type input "499洗剪(2499)"
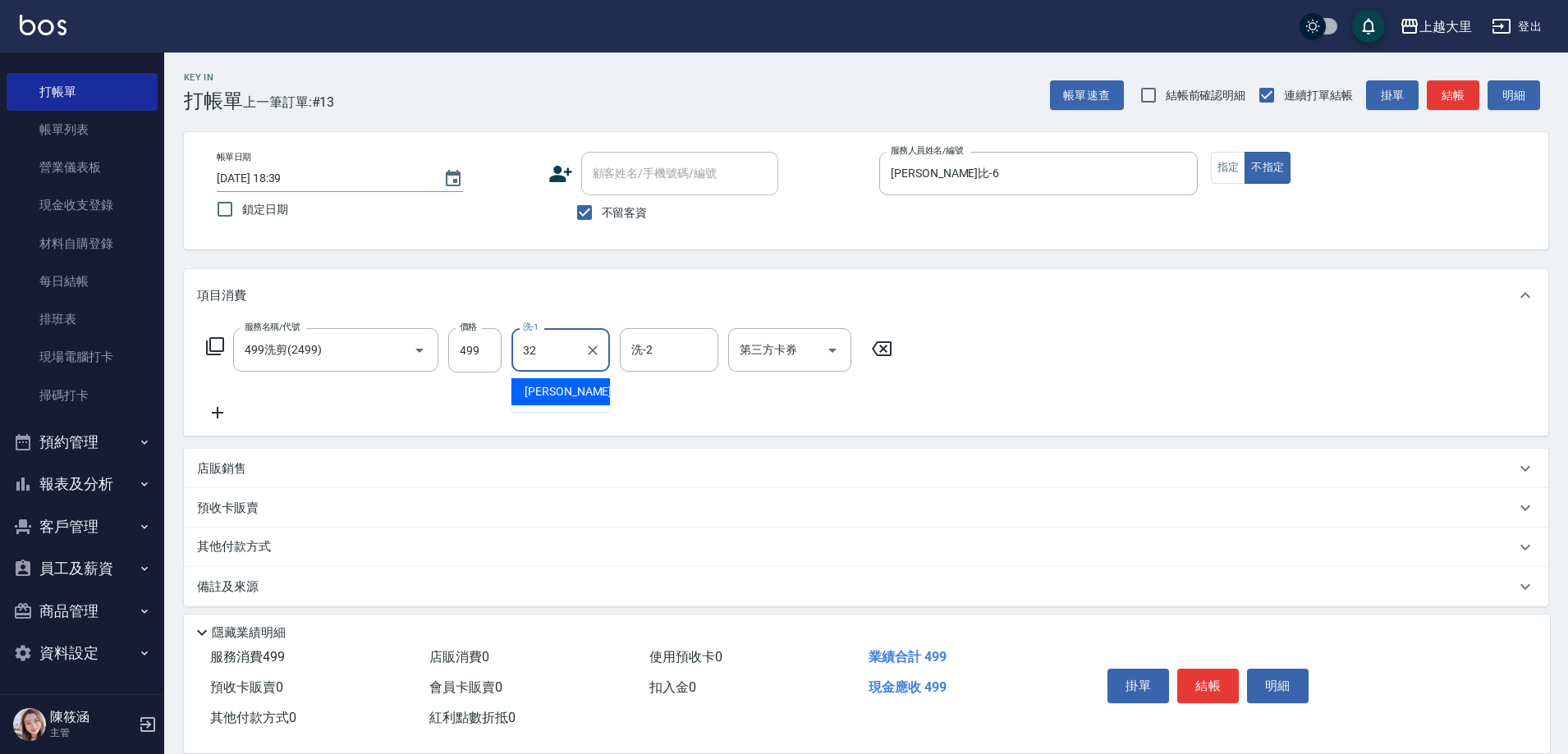
type input "[PERSON_NAME]-32"
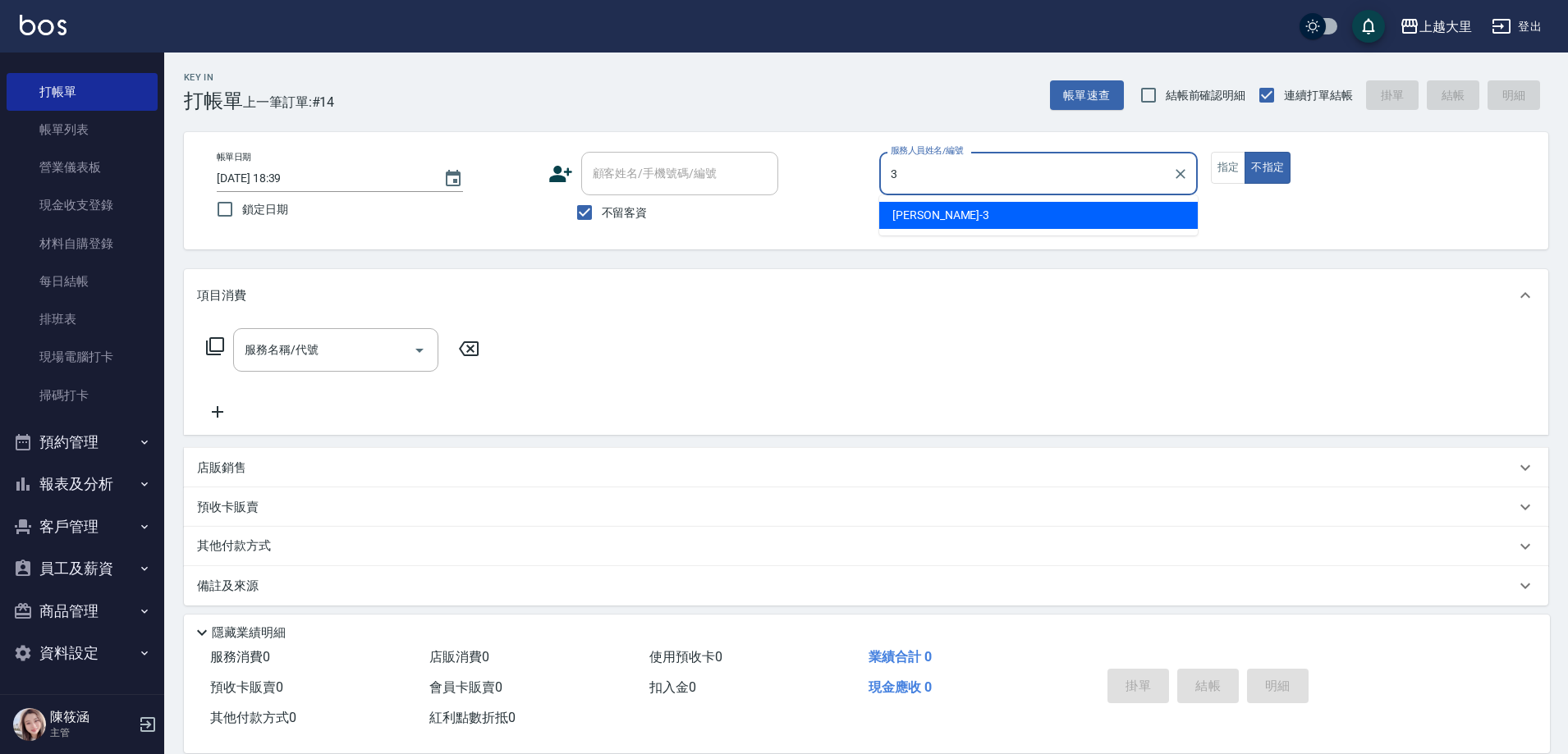
type input "[PERSON_NAME]-3"
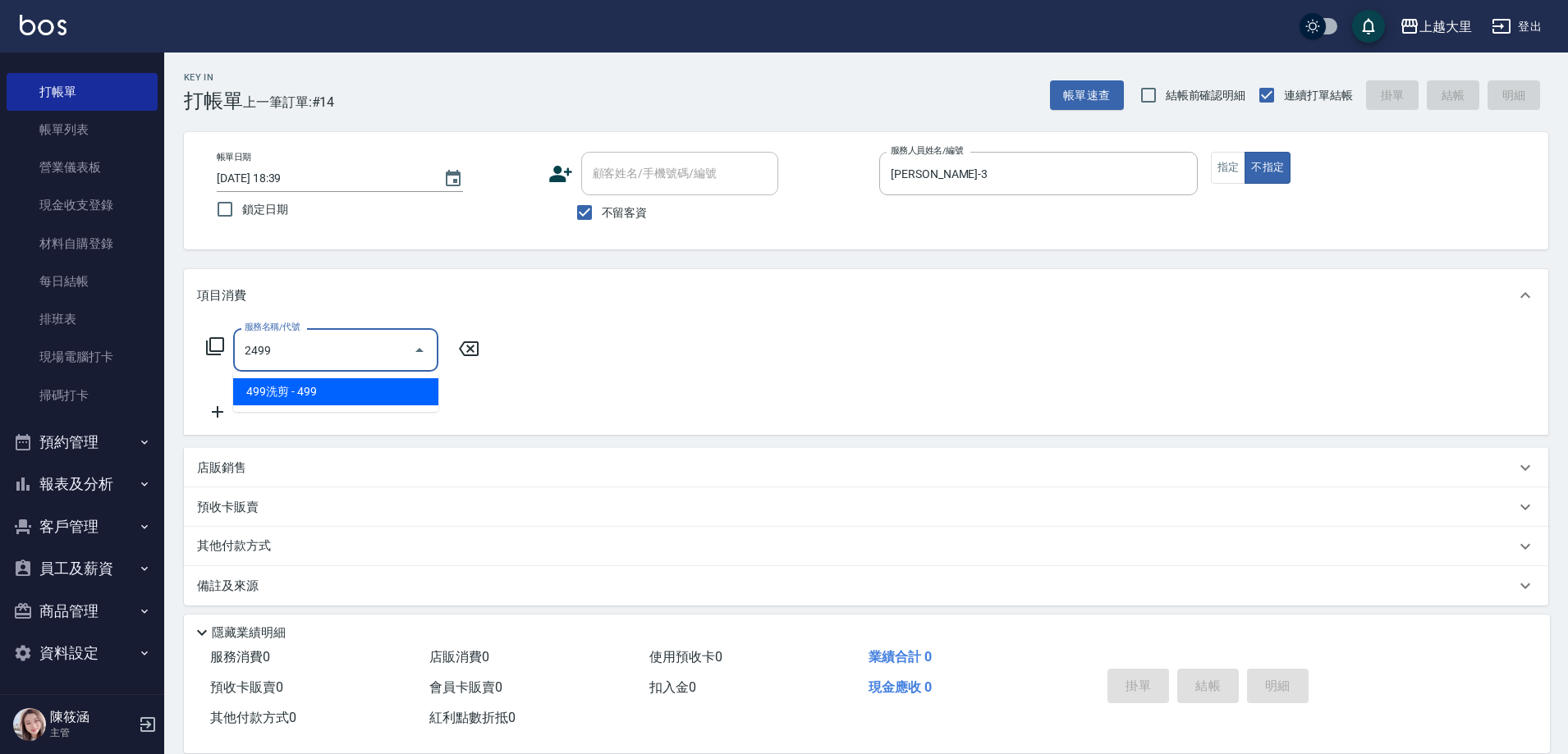
type input "499洗剪(2499)"
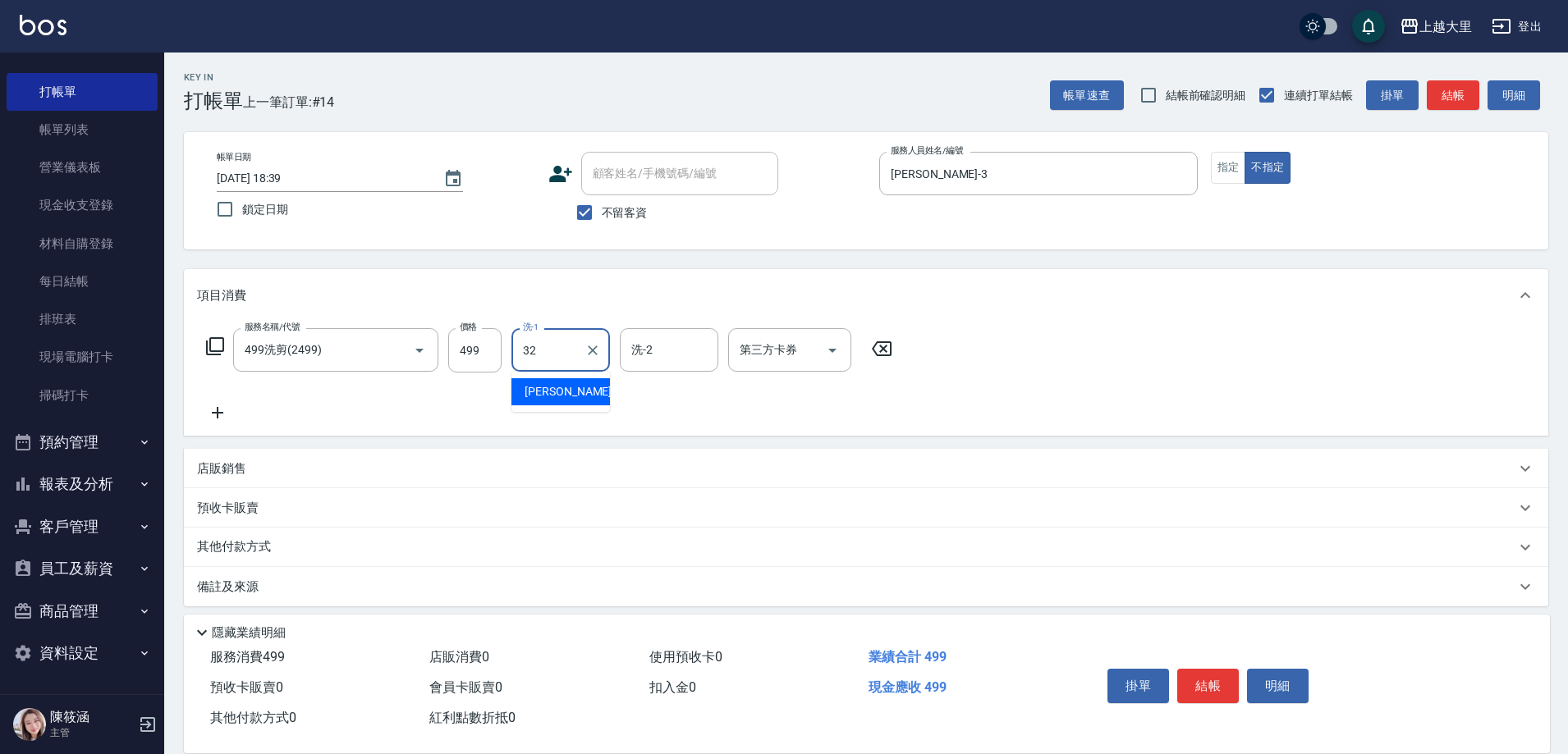
type input "[PERSON_NAME]-32"
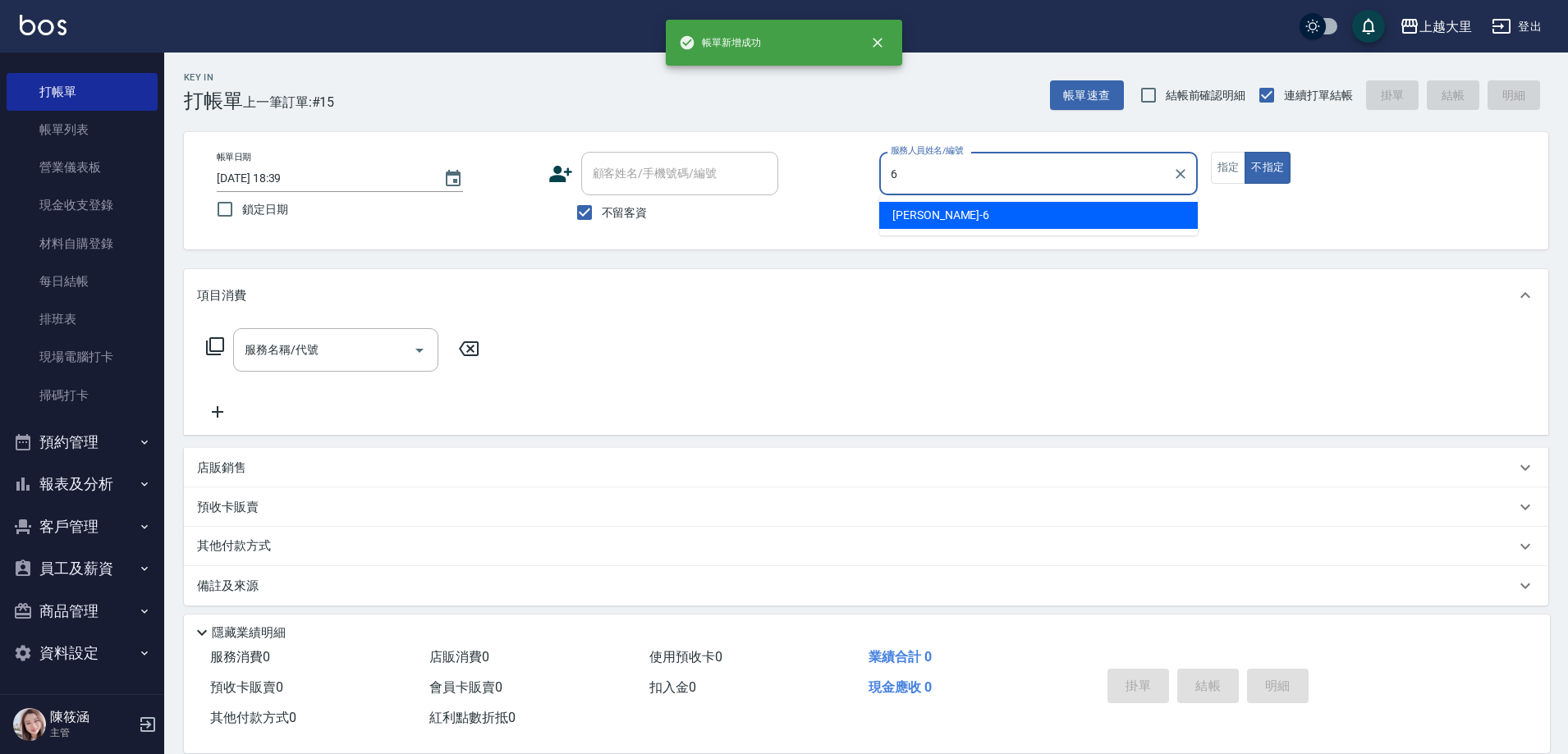
type input "[PERSON_NAME]比-6"
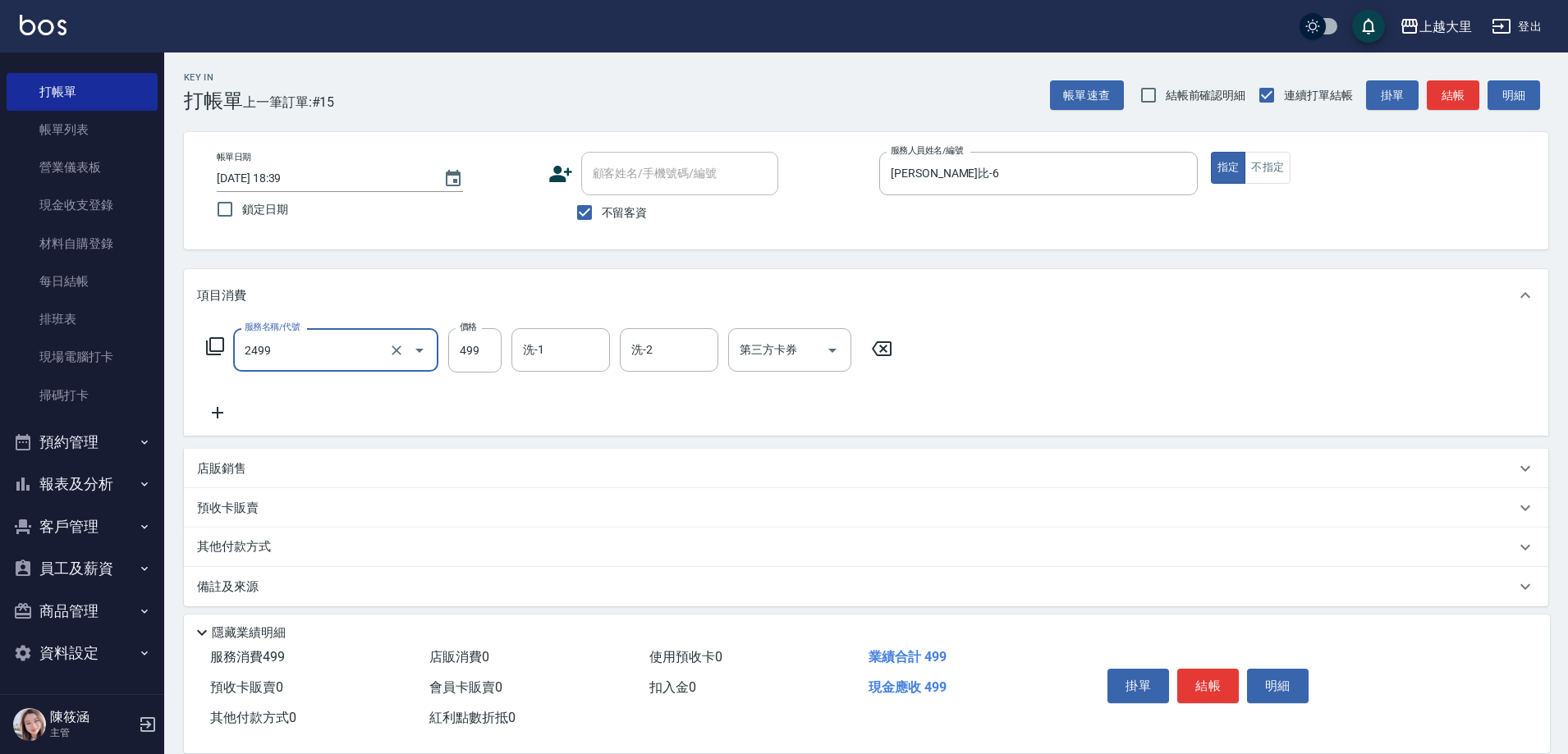
type input "499洗剪(2499)"
type input "500"
type input "[PERSON_NAME]-32"
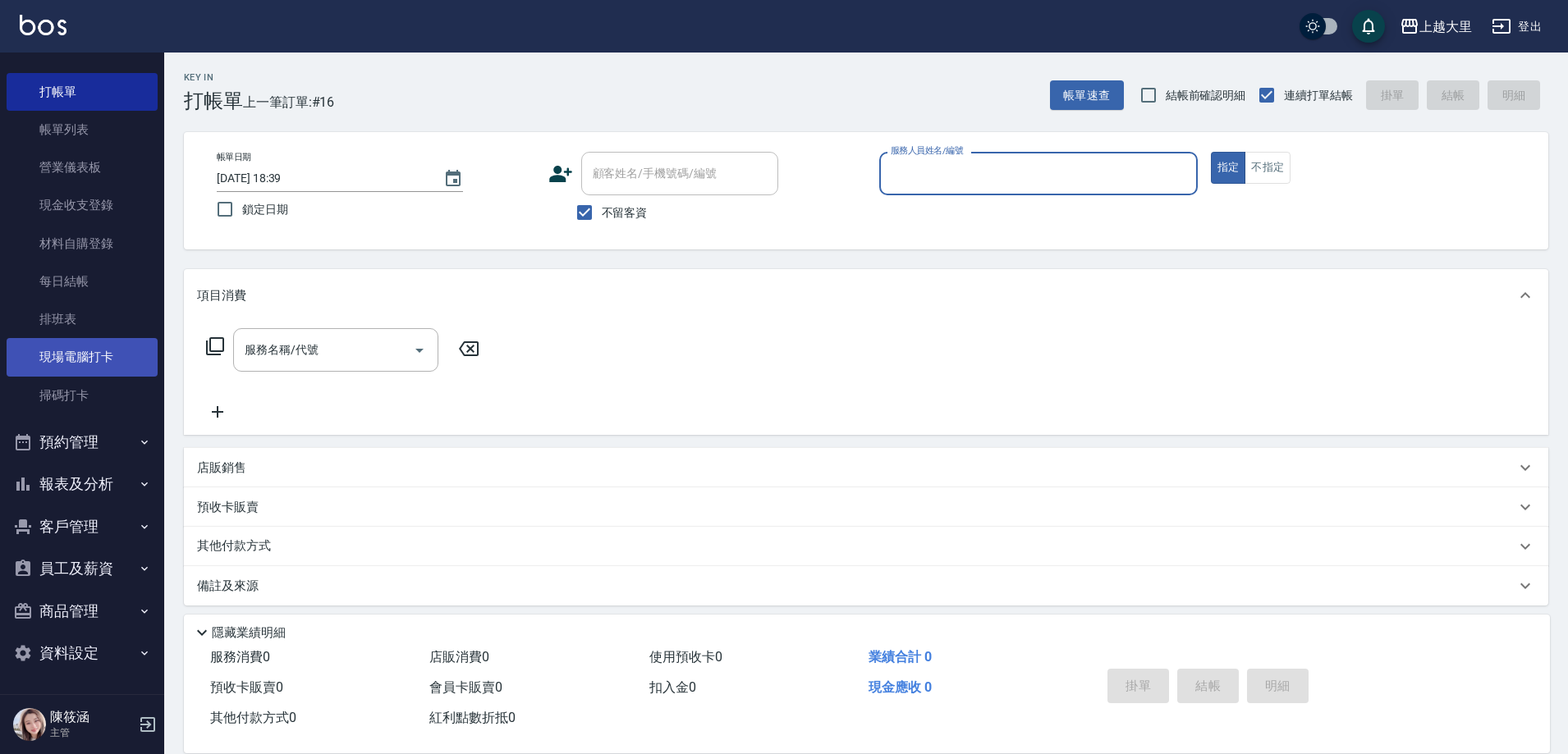
click at [85, 354] on link "現場電腦打卡" at bounding box center [82, 356] width 151 height 37
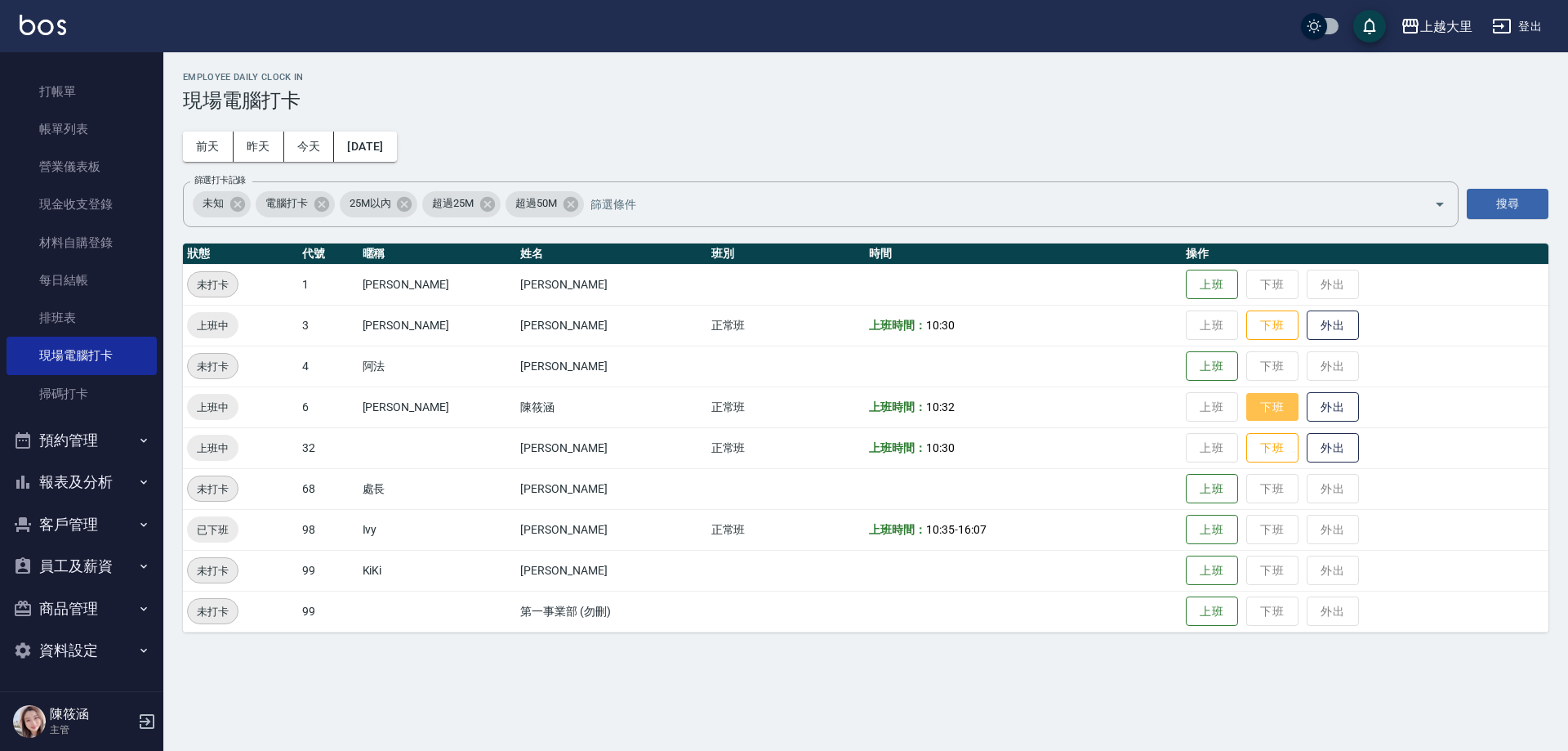
click at [1263, 413] on button "下班" at bounding box center [1272, 407] width 52 height 29
